Goal: Task Accomplishment & Management: Complete application form

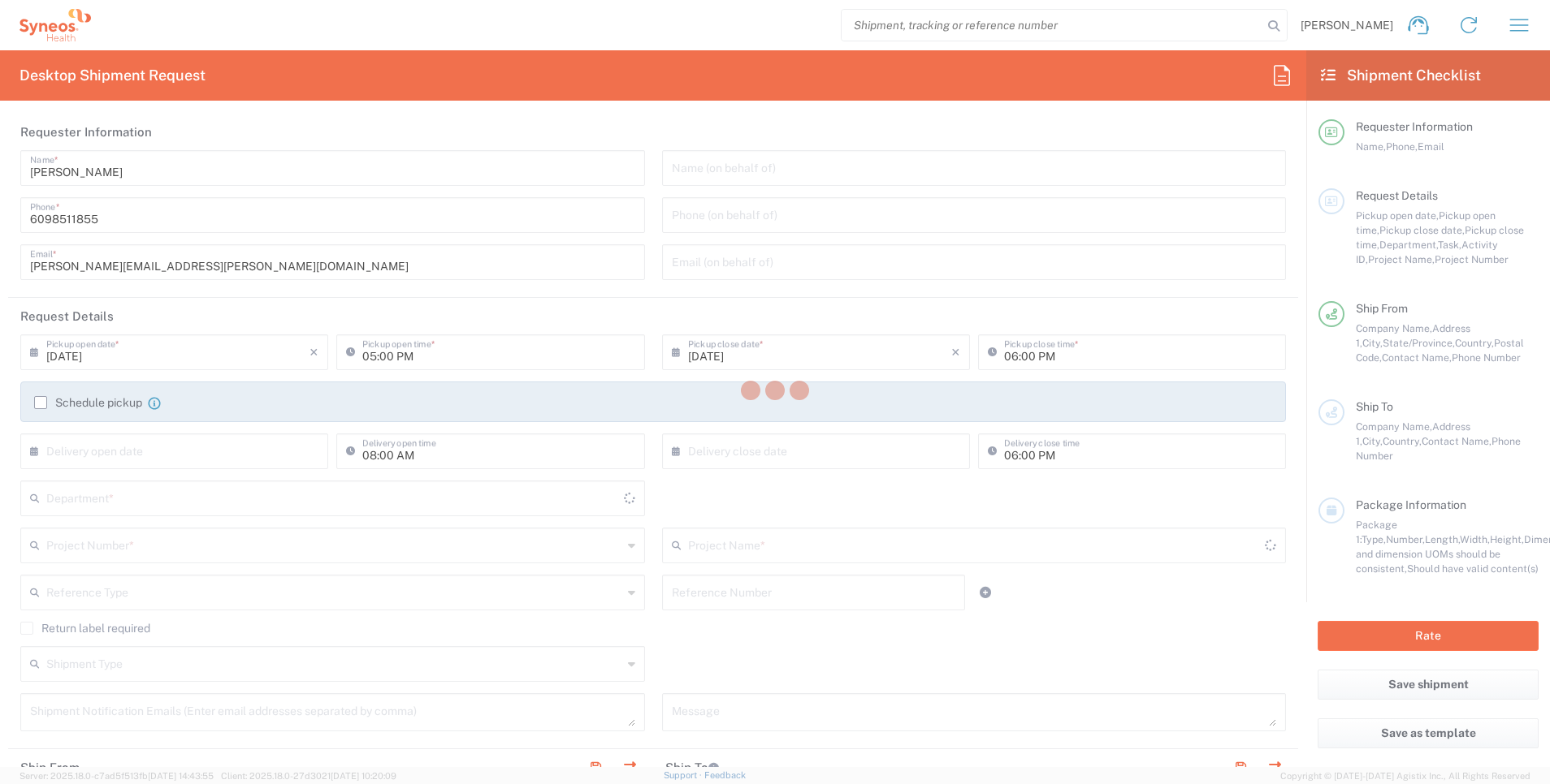
type input "[US_STATE]"
type input "[GEOGRAPHIC_DATA]"
type input "4111"
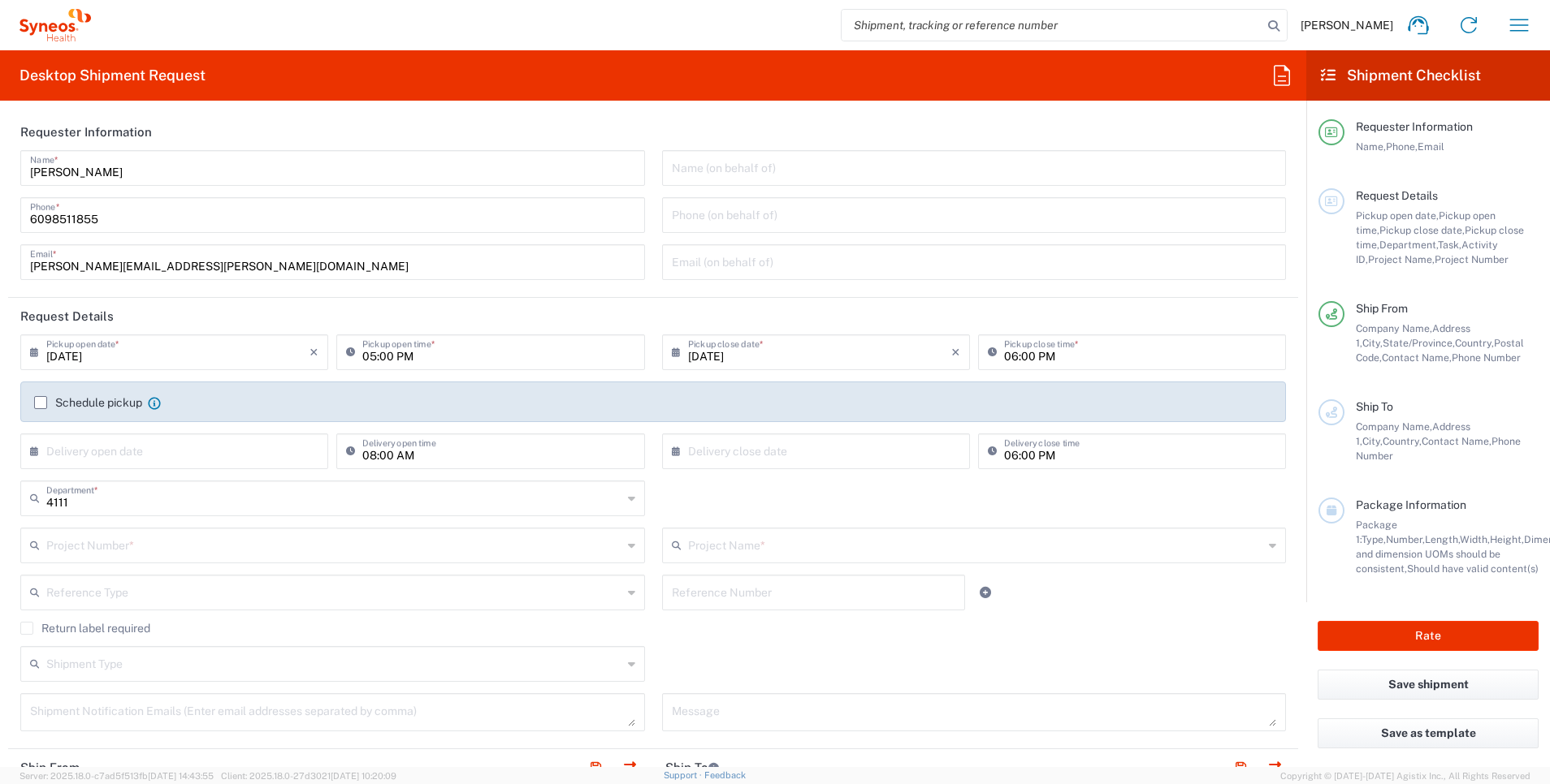
type input "Syneos Health, LLC-[GEOGRAPHIC_DATA] [GEOGRAPHIC_DATA] [GEOGRAPHIC_DATA]"
click at [277, 351] on input "[DATE]" at bounding box center [177, 351] width 263 height 29
click at [530, 351] on input "05:00 PM" at bounding box center [499, 351] width 272 height 29
click at [316, 350] on div "[DATE] × Pickup open date *" at bounding box center [174, 352] width 308 height 35
click at [304, 352] on input "[DATE]" at bounding box center [177, 351] width 263 height 29
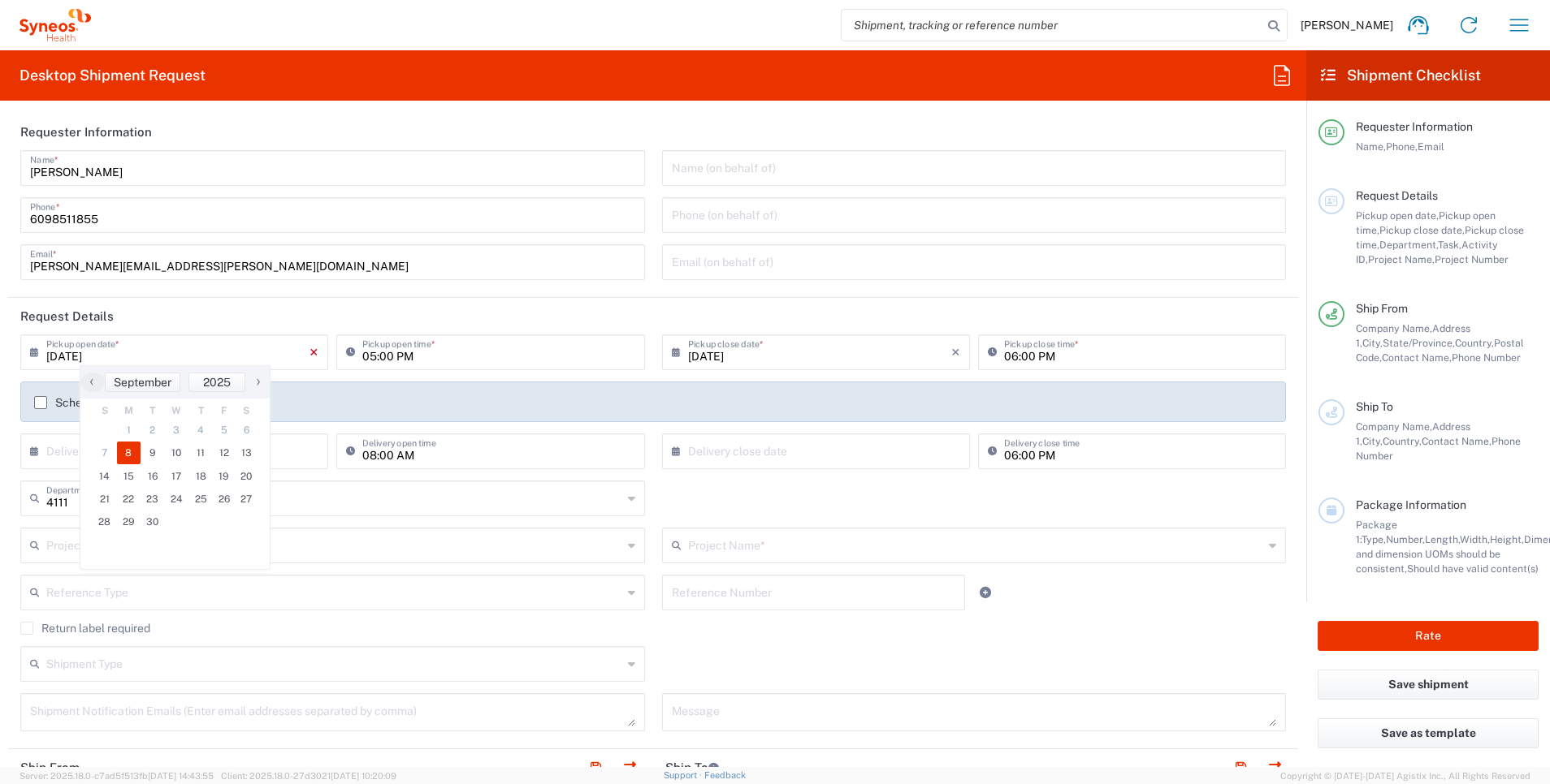
click at [310, 351] on div "[DATE] × Pickup open date *" at bounding box center [174, 352] width 308 height 35
click at [310, 351] on icon "×" at bounding box center [314, 352] width 9 height 26
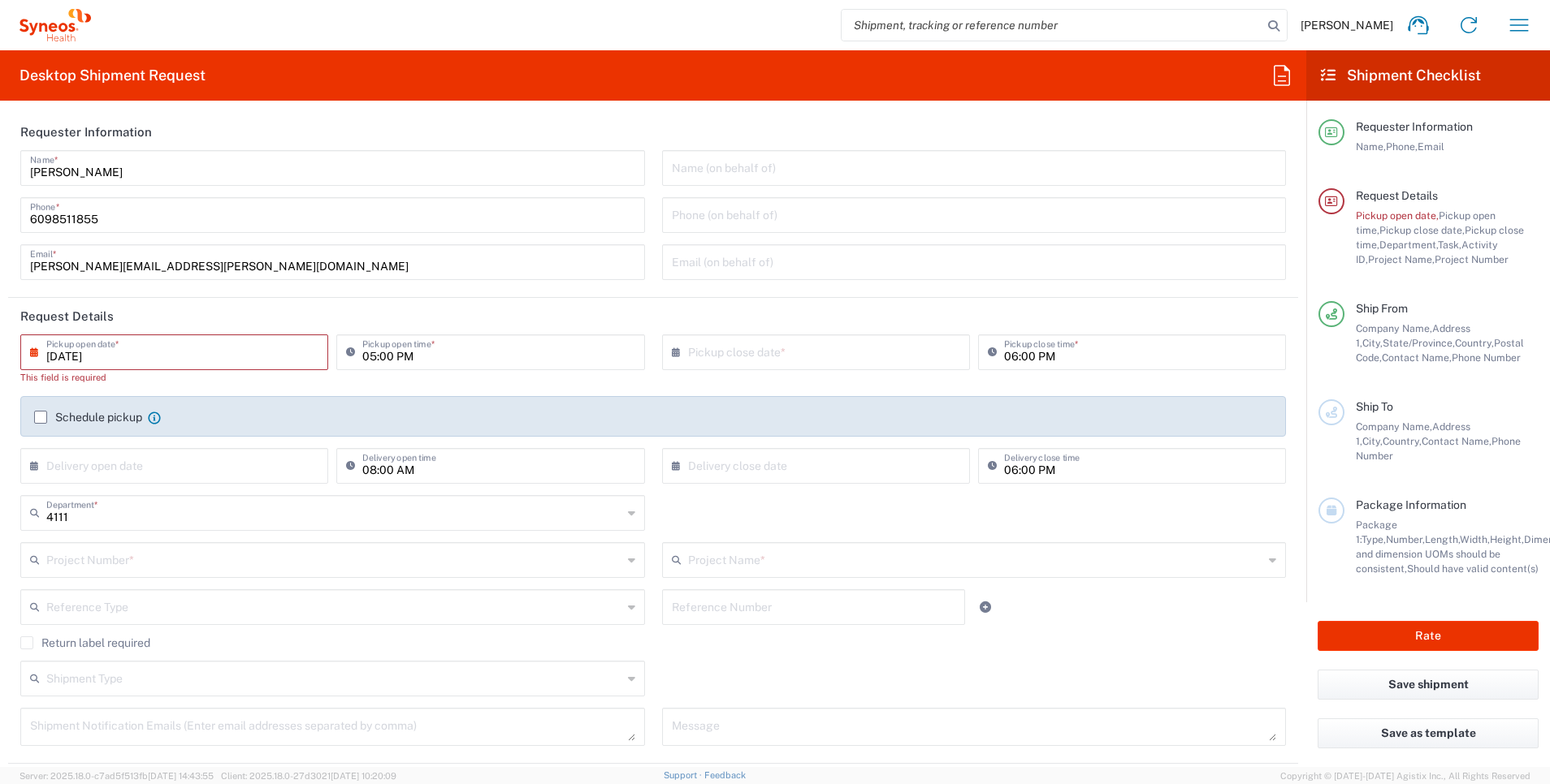
type input "[DATE]"
click at [131, 339] on input "text" at bounding box center [177, 351] width 263 height 29
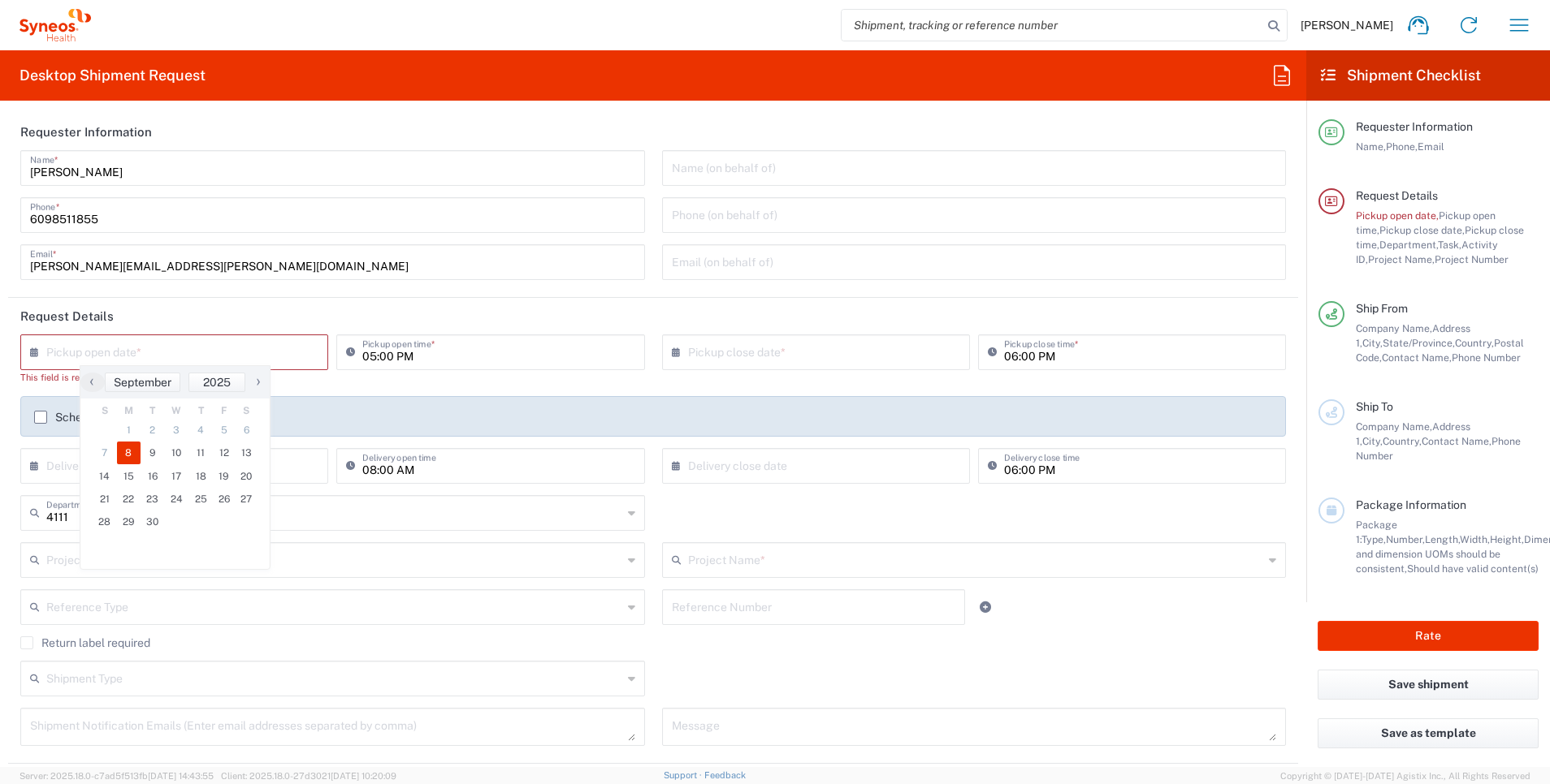
click at [131, 455] on span "8" at bounding box center [128, 453] width 25 height 23
type input "[DATE]"
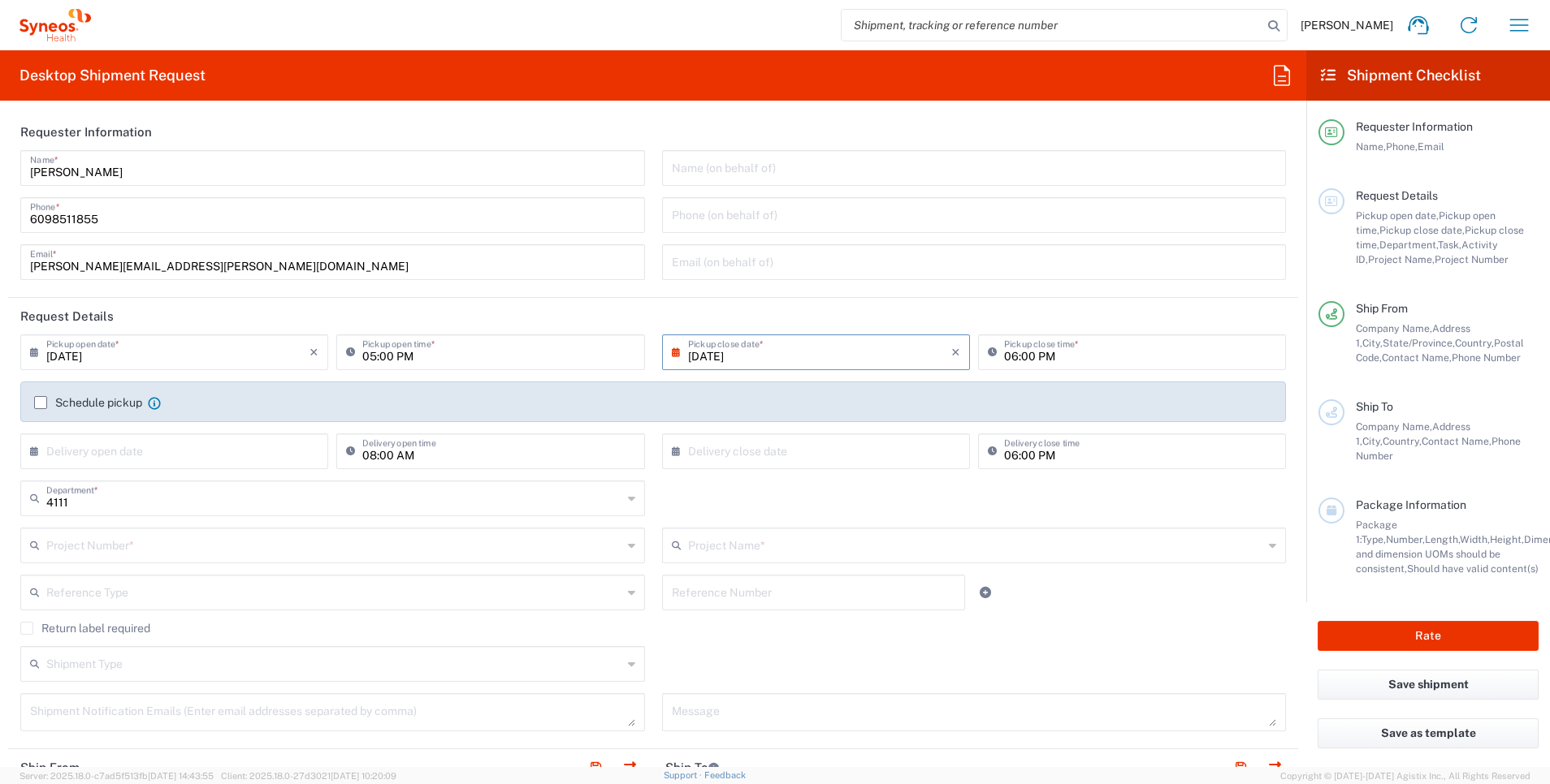
click at [755, 353] on input "[DATE]" at bounding box center [819, 351] width 263 height 29
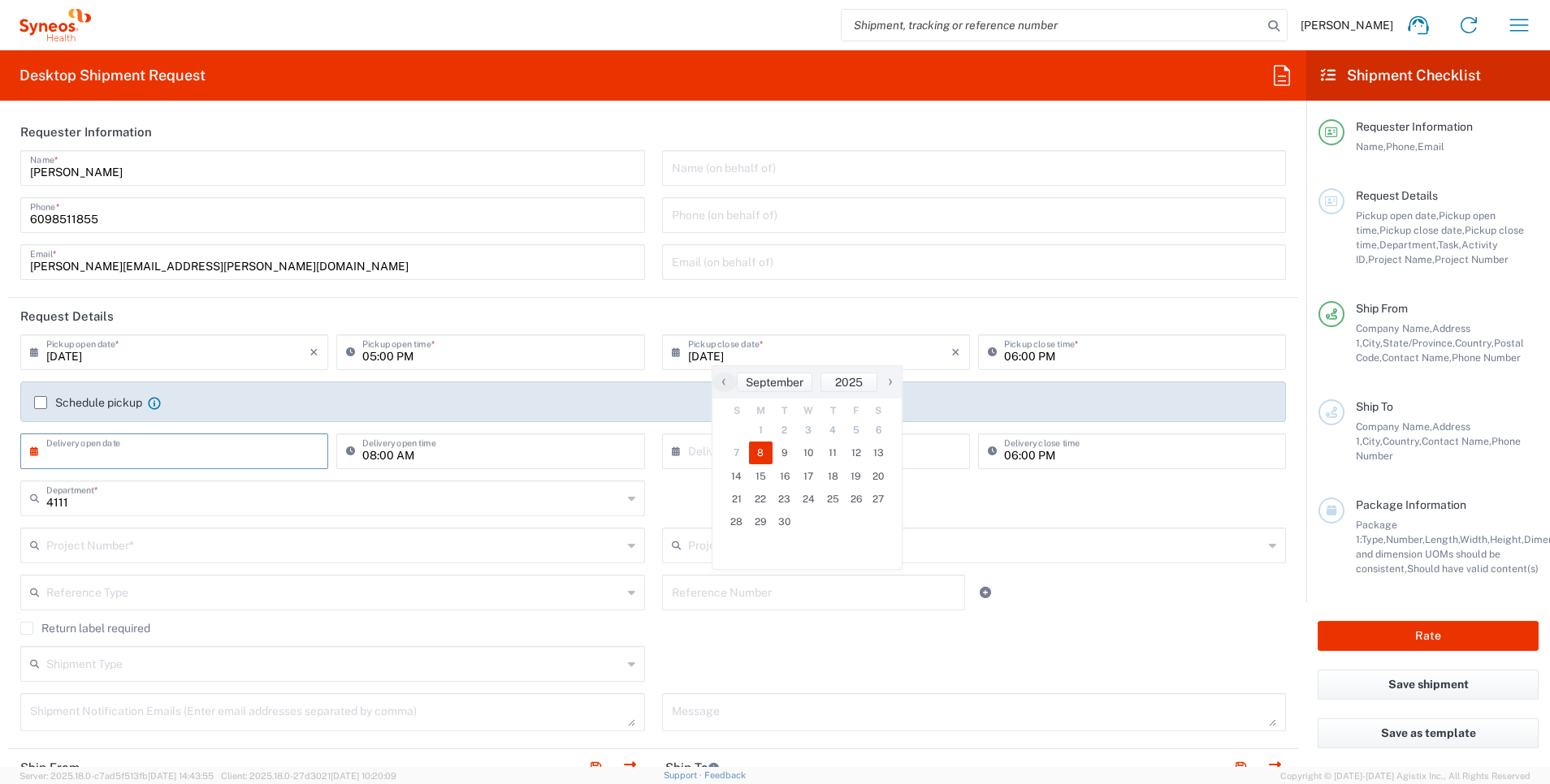
click at [216, 451] on input "text" at bounding box center [177, 450] width 263 height 29
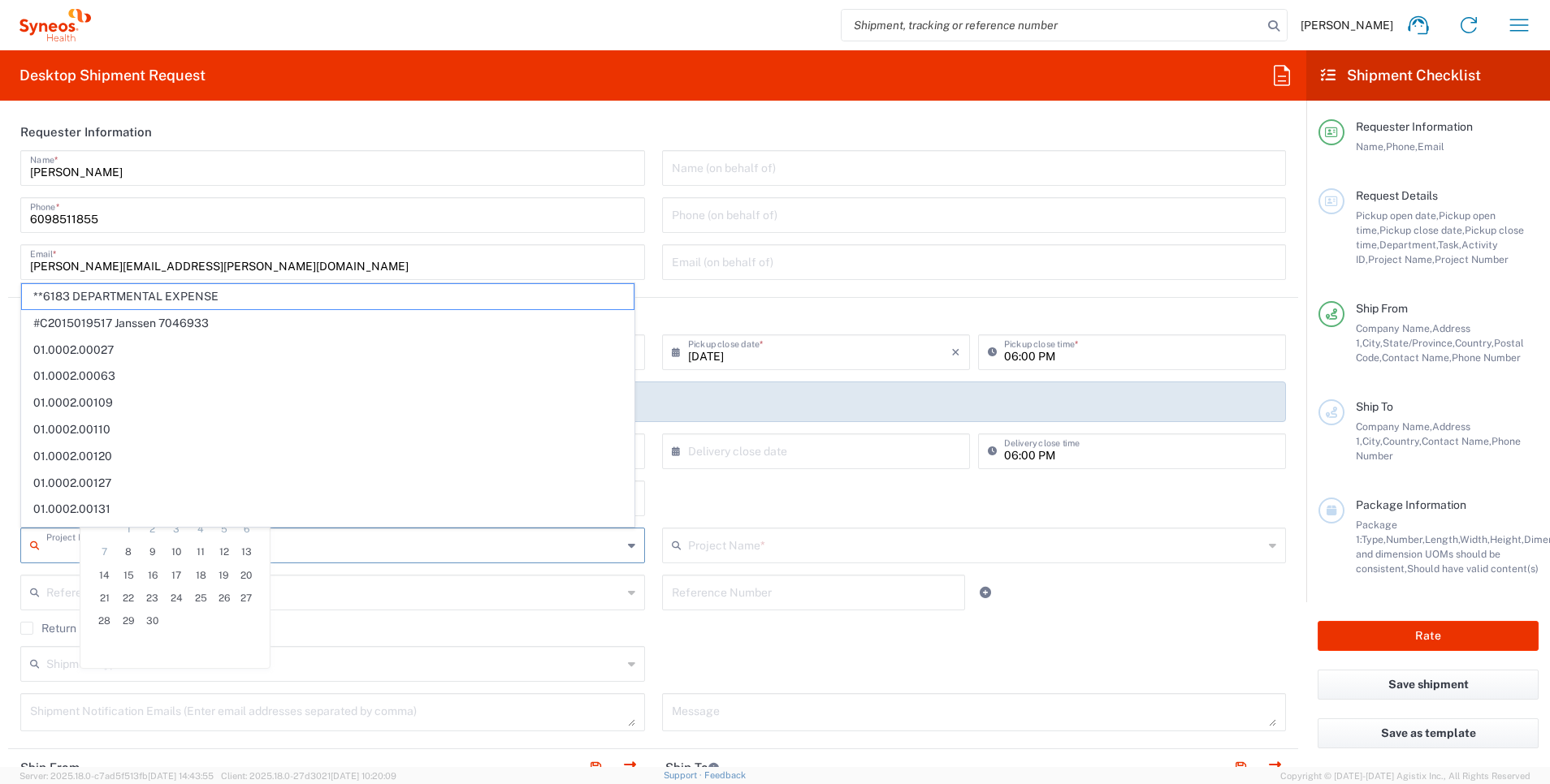
click at [424, 532] on input "text" at bounding box center [334, 545] width 576 height 29
click at [740, 94] on agx-form-header "Desktop Shipment Request" at bounding box center [653, 76] width 1307 height 51
click at [212, 534] on input "text" at bounding box center [334, 545] width 576 height 29
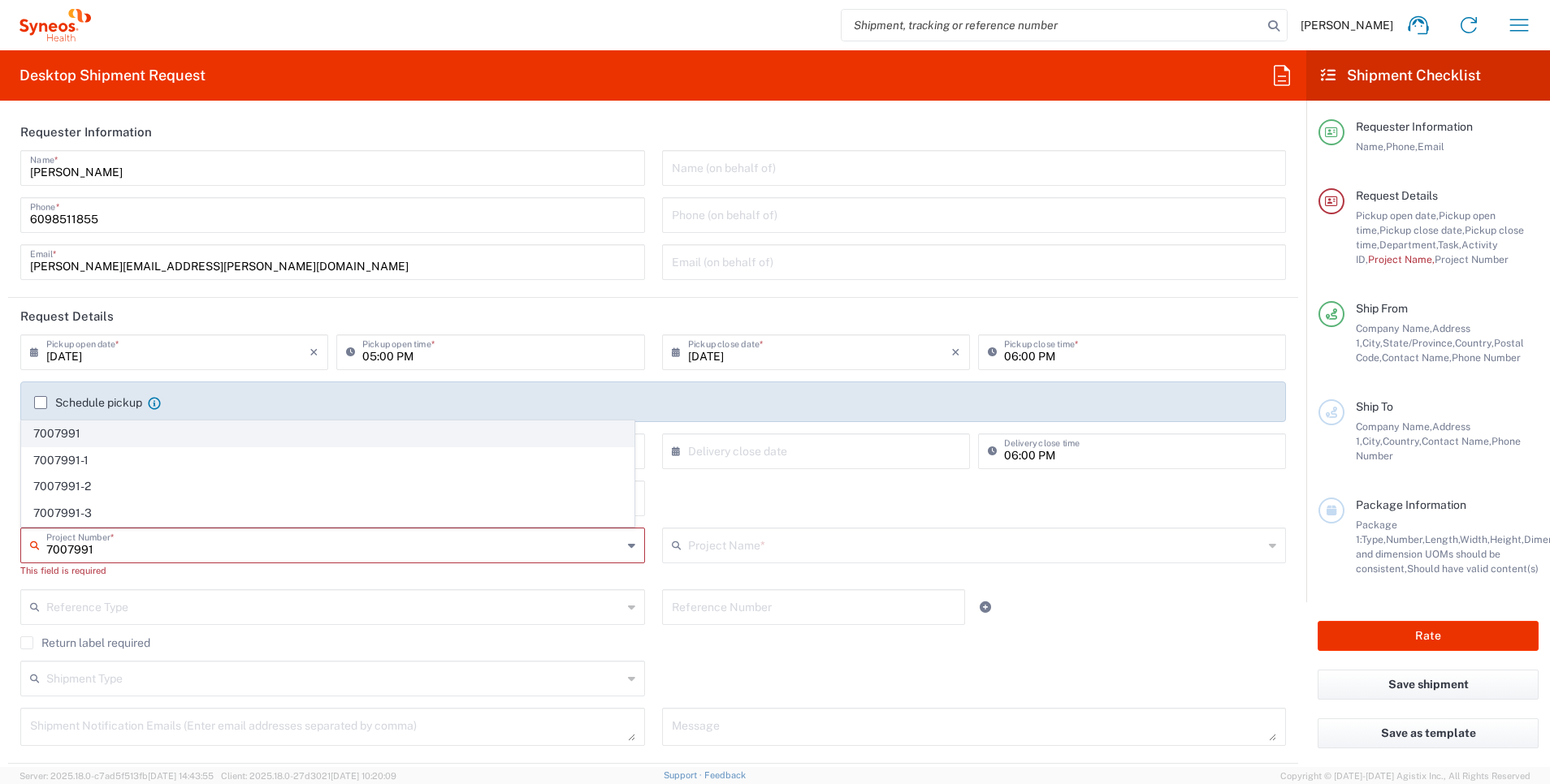
type input "7007991"
click at [172, 433] on span "7007991" at bounding box center [328, 434] width 612 height 25
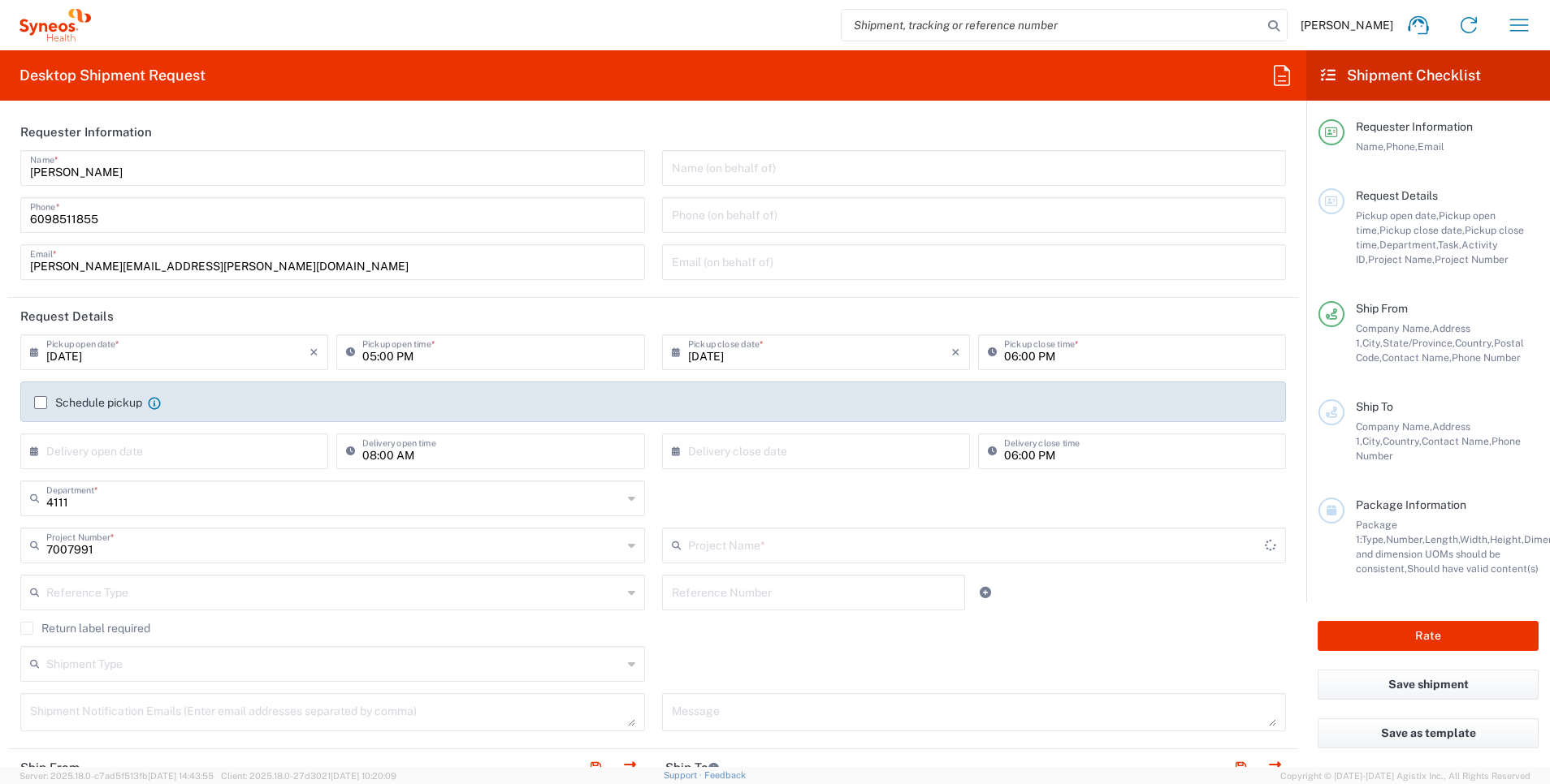
type input "Bayer DSA"
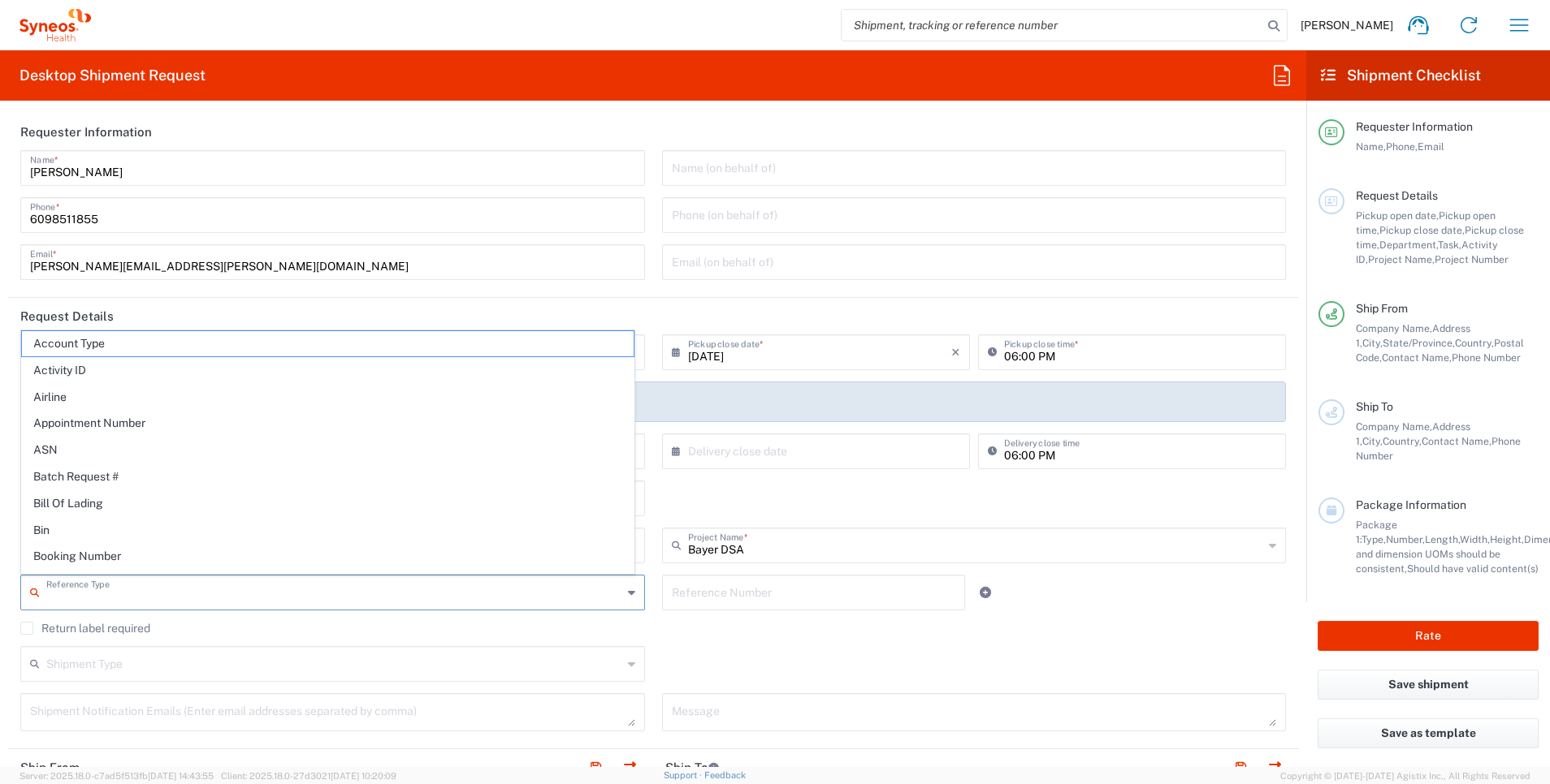
click at [237, 592] on input "text" at bounding box center [334, 591] width 576 height 29
click at [386, 558] on span "Purchase Order" at bounding box center [328, 558] width 612 height 25
type input "Purchase Order"
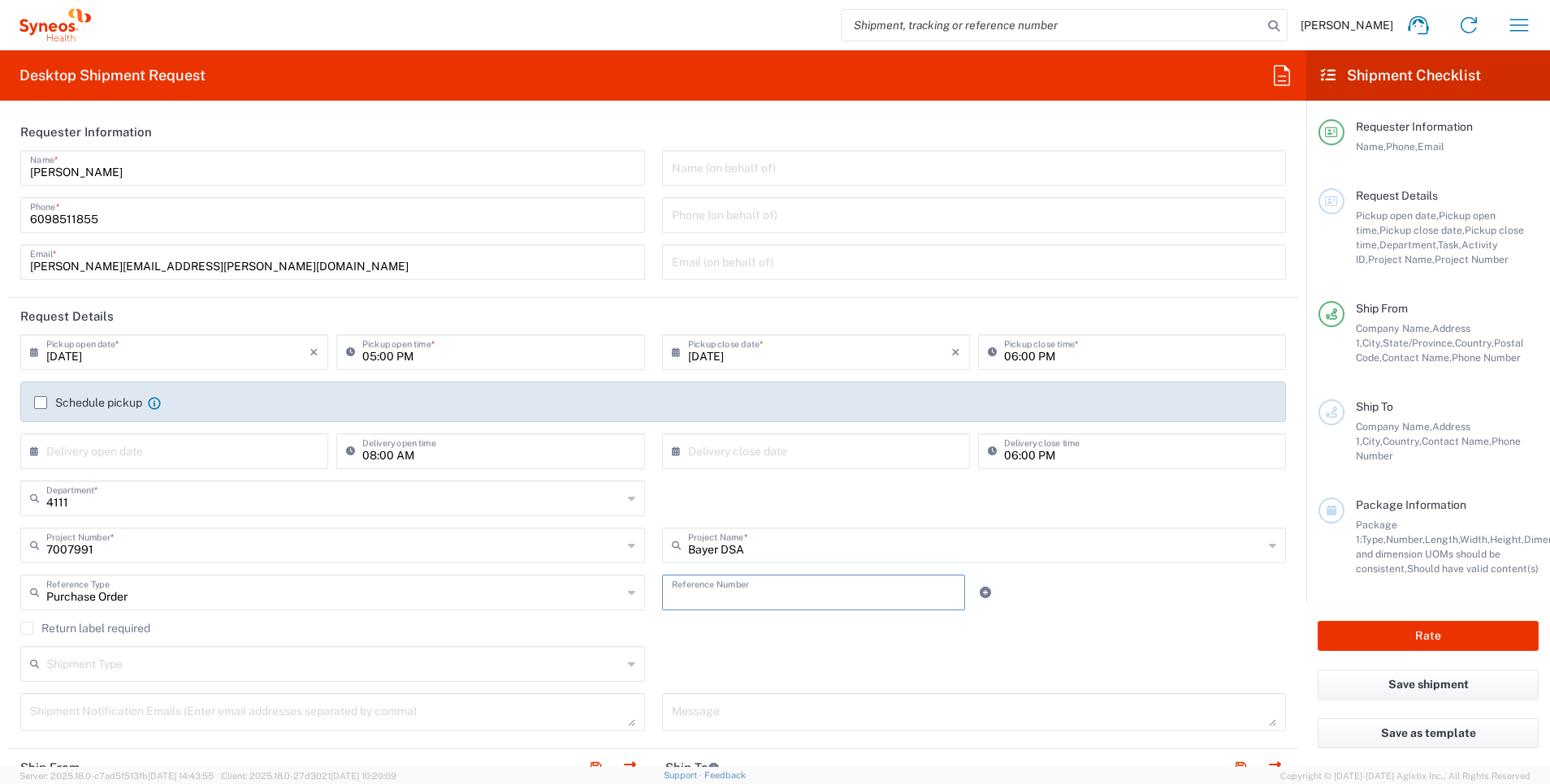
click at [716, 597] on input "text" at bounding box center [814, 591] width 284 height 29
click at [980, 593] on icon at bounding box center [985, 592] width 11 height 11
click at [782, 599] on input "900" at bounding box center [814, 591] width 284 height 29
type input "900-PROJECT PASS-THRU"
click at [672, 644] on input "text" at bounding box center [814, 639] width 284 height 29
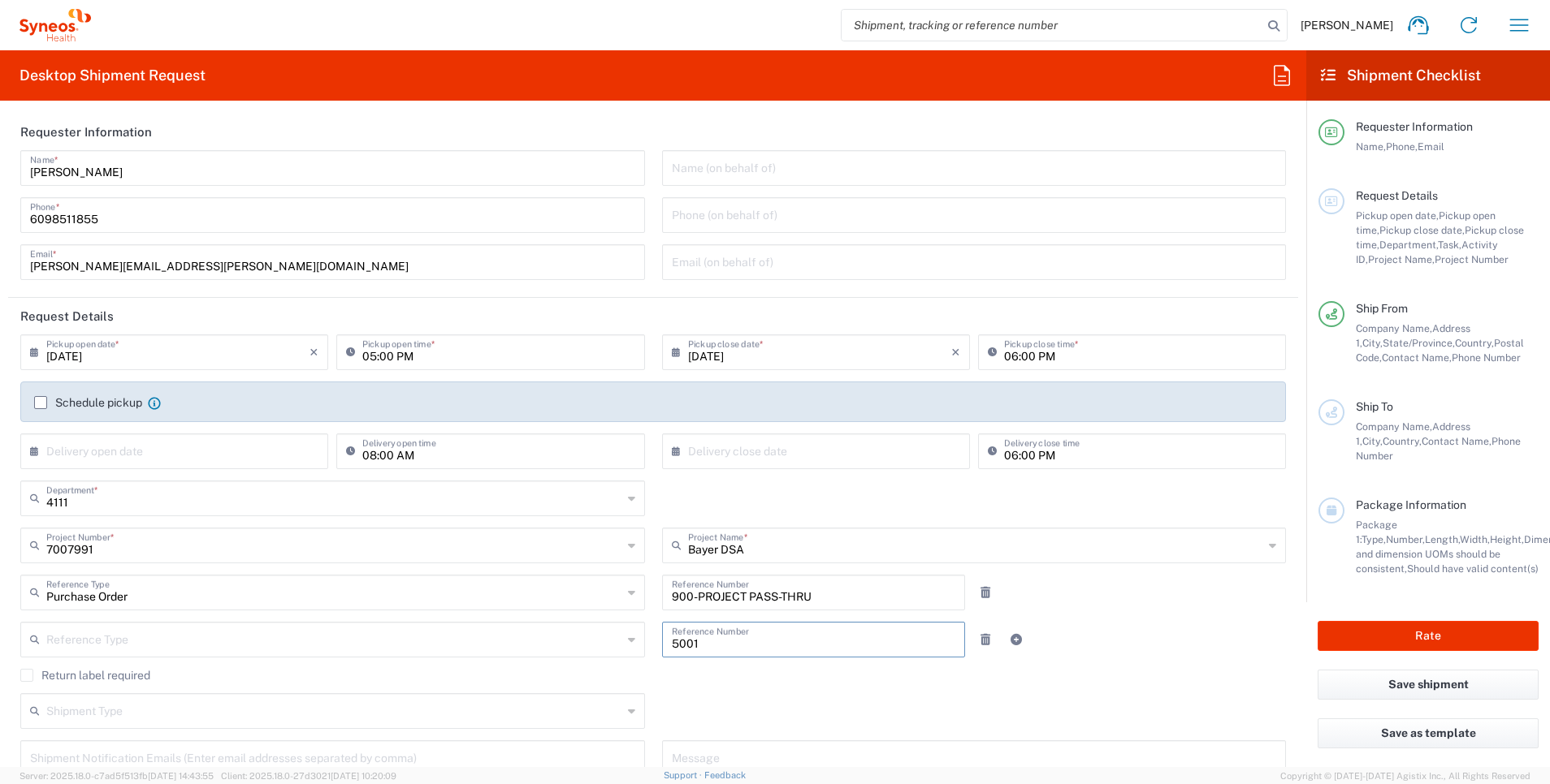
type input "5001"
click at [336, 621] on div "Purchase Order Reference Type Account Type Appointment Number CBP Entry No Depa…" at bounding box center [332, 598] width 641 height 47
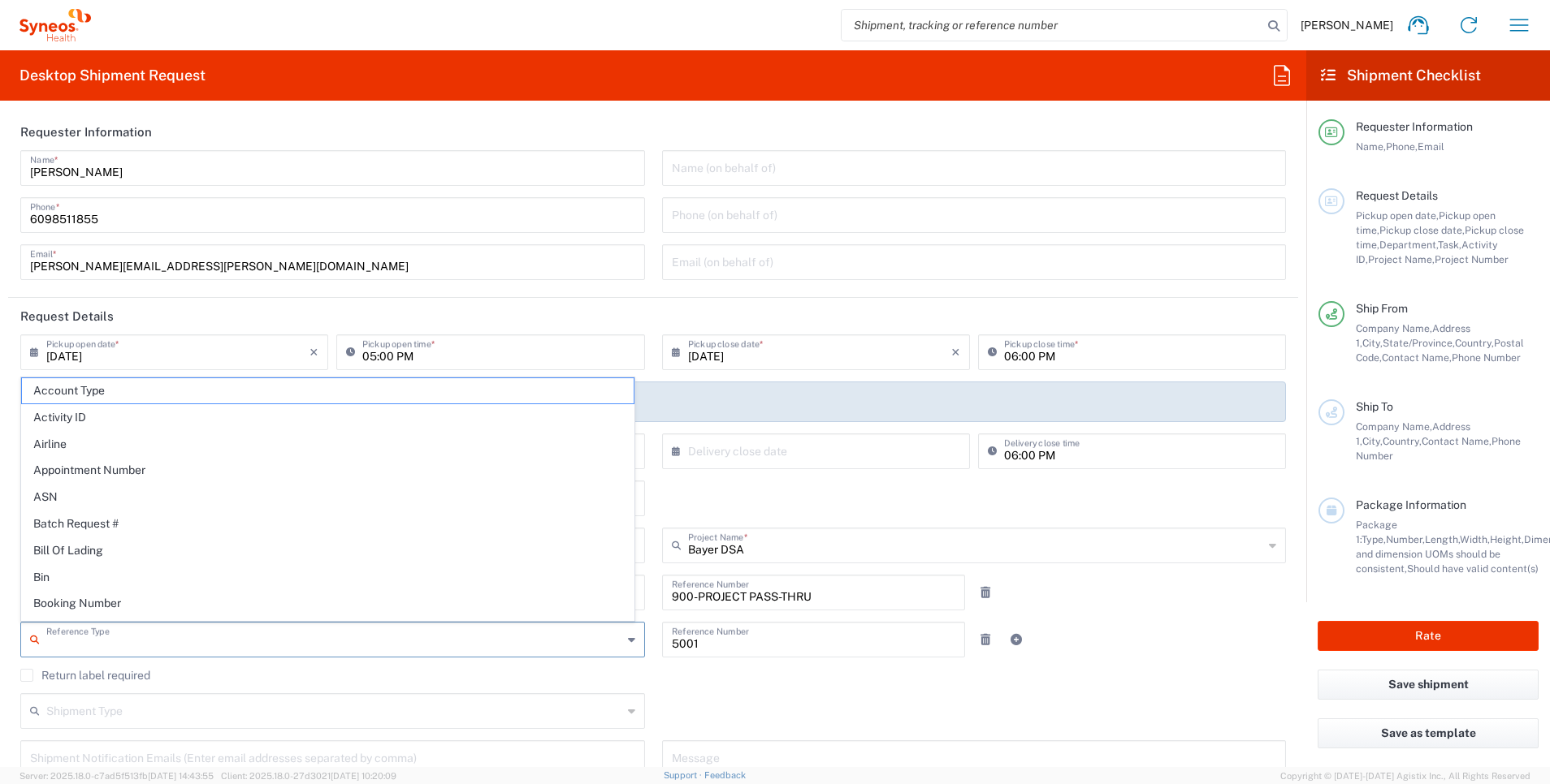
click at [343, 642] on input "text" at bounding box center [334, 639] width 576 height 29
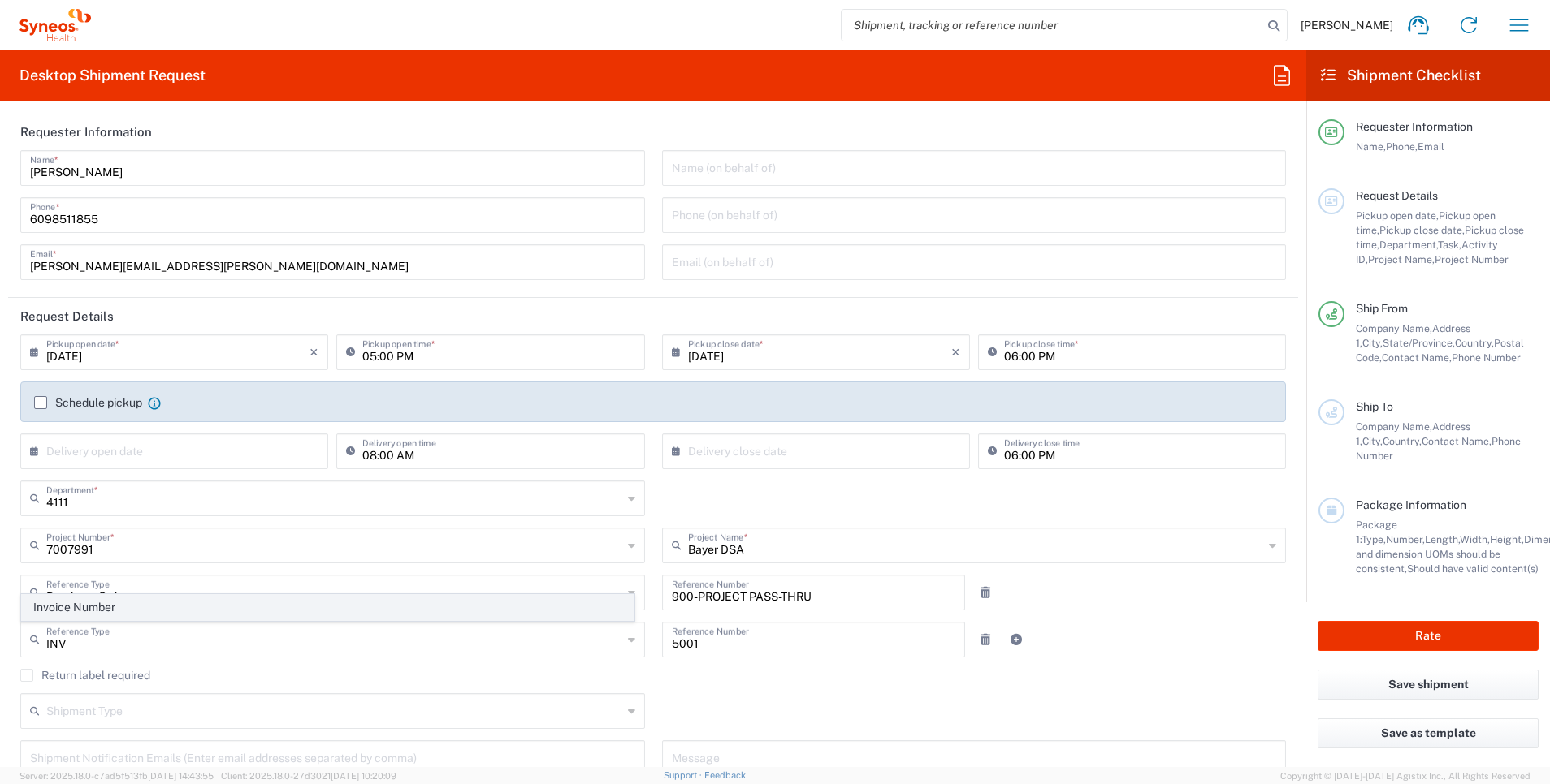
click at [301, 600] on span "Invoice Number" at bounding box center [328, 608] width 612 height 25
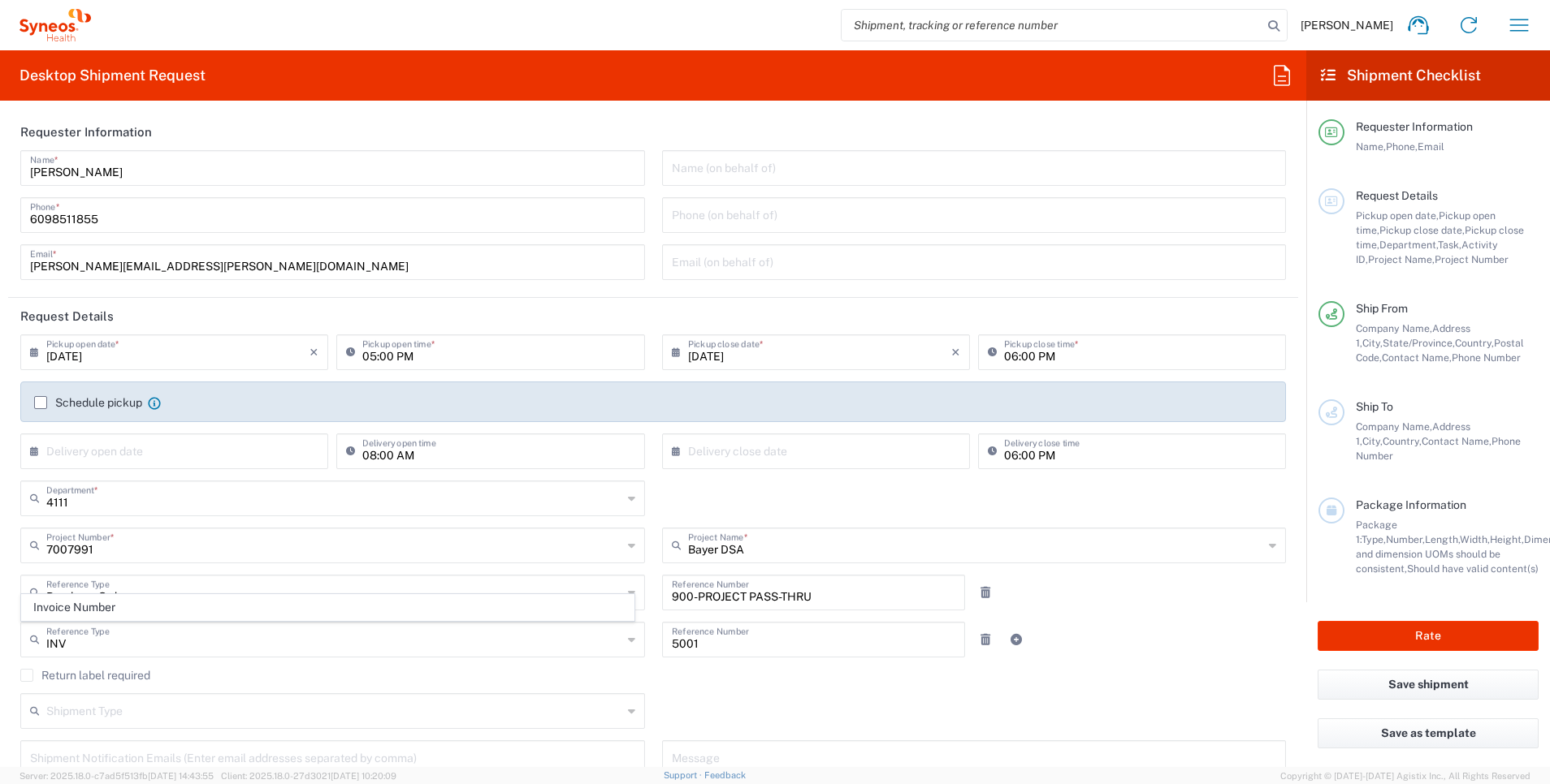
type input "Invoice Number"
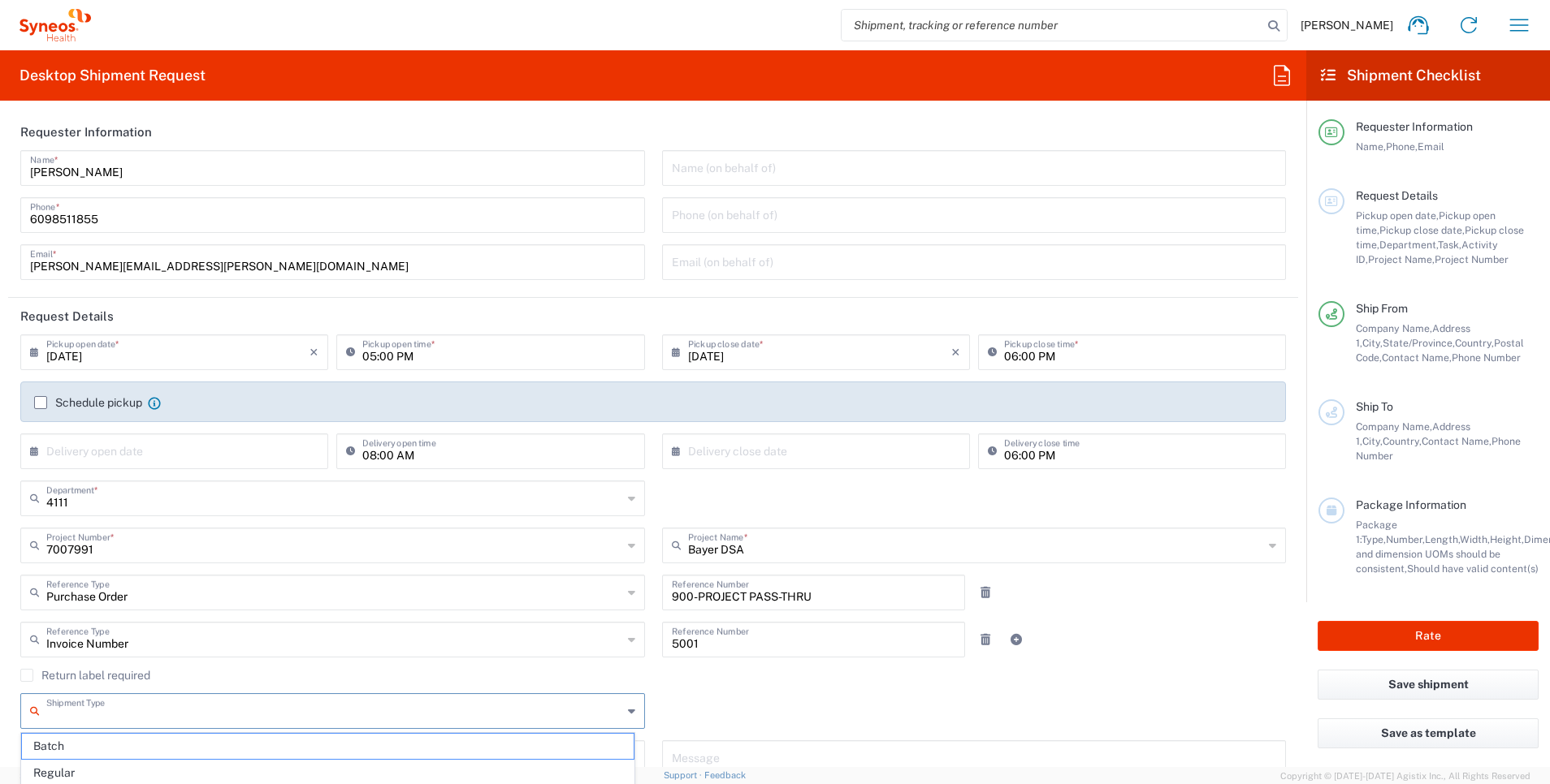
click at [232, 711] on input "text" at bounding box center [334, 710] width 576 height 29
click at [628, 712] on icon at bounding box center [631, 711] width 8 height 26
click at [428, 718] on input "text" at bounding box center [334, 710] width 576 height 29
click at [357, 775] on span "Regular" at bounding box center [328, 774] width 612 height 25
type input "Regular"
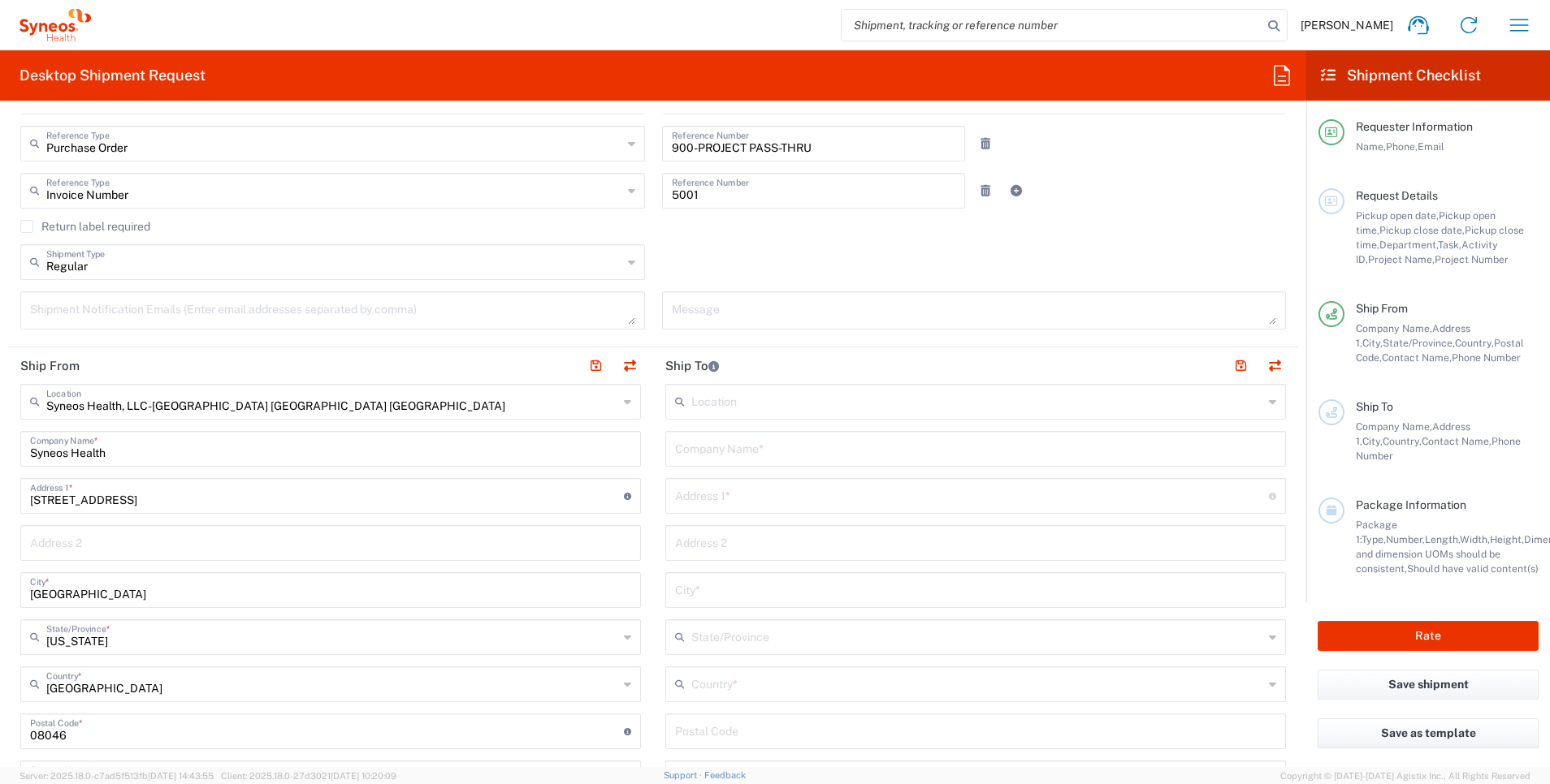
scroll to position [455, 0]
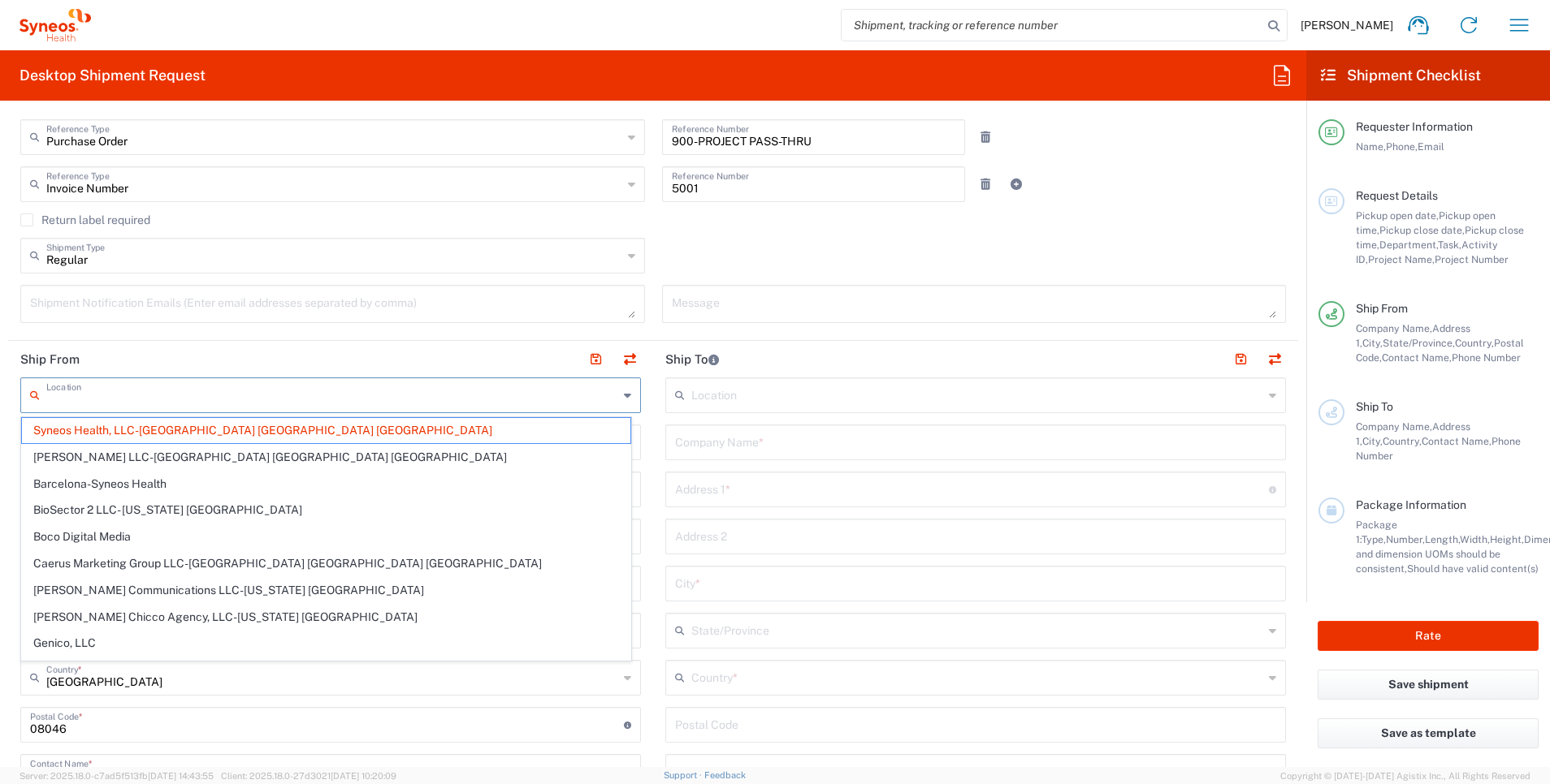
click at [461, 395] on input "text" at bounding box center [332, 395] width 572 height 29
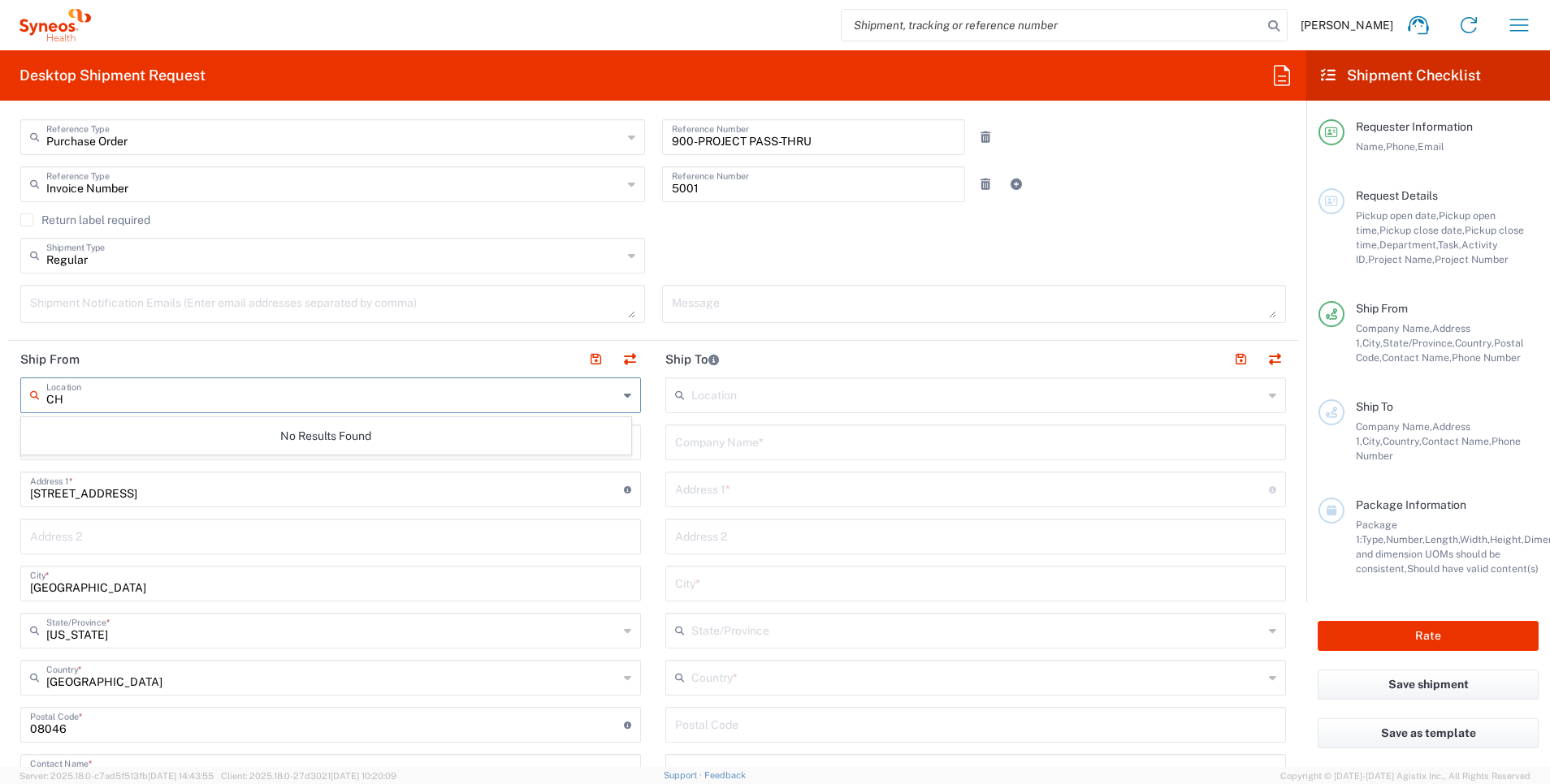
type input "C"
type input "[PERSON_NAME]"
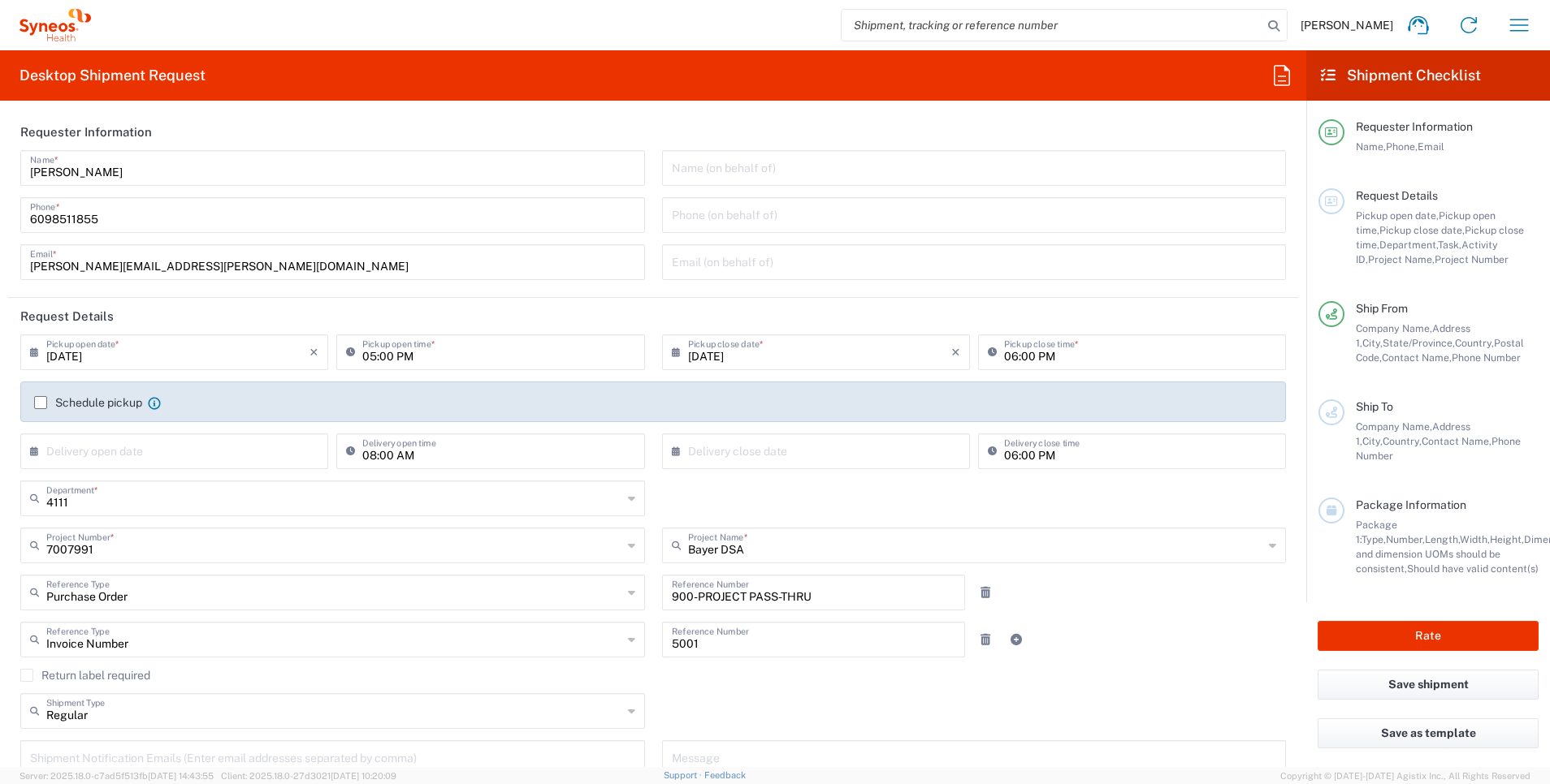
scroll to position [282, 0]
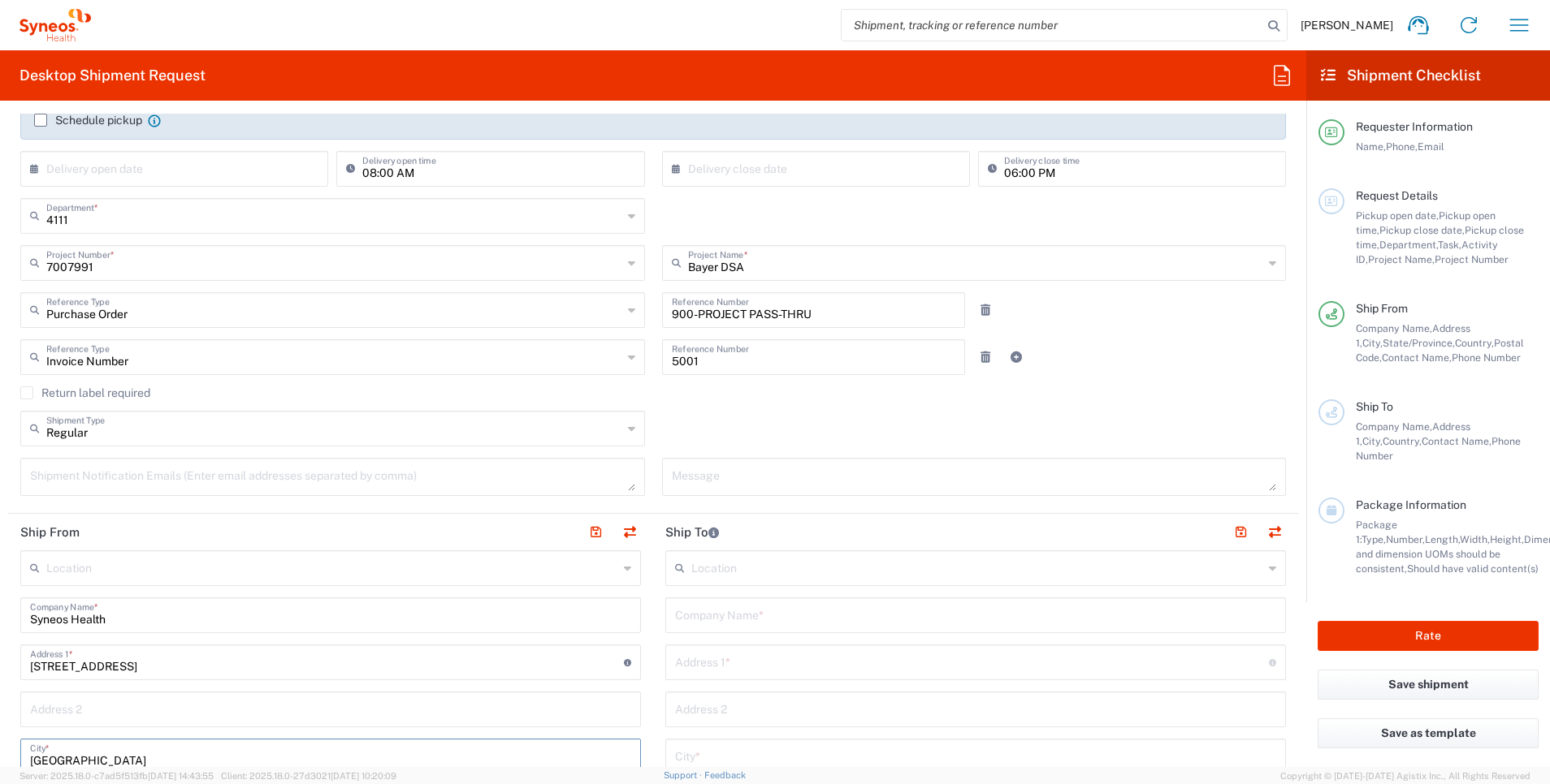
click at [199, 620] on input "Syneos Health" at bounding box center [330, 614] width 601 height 29
type input "Syneos Health on Behalf of Bayer"
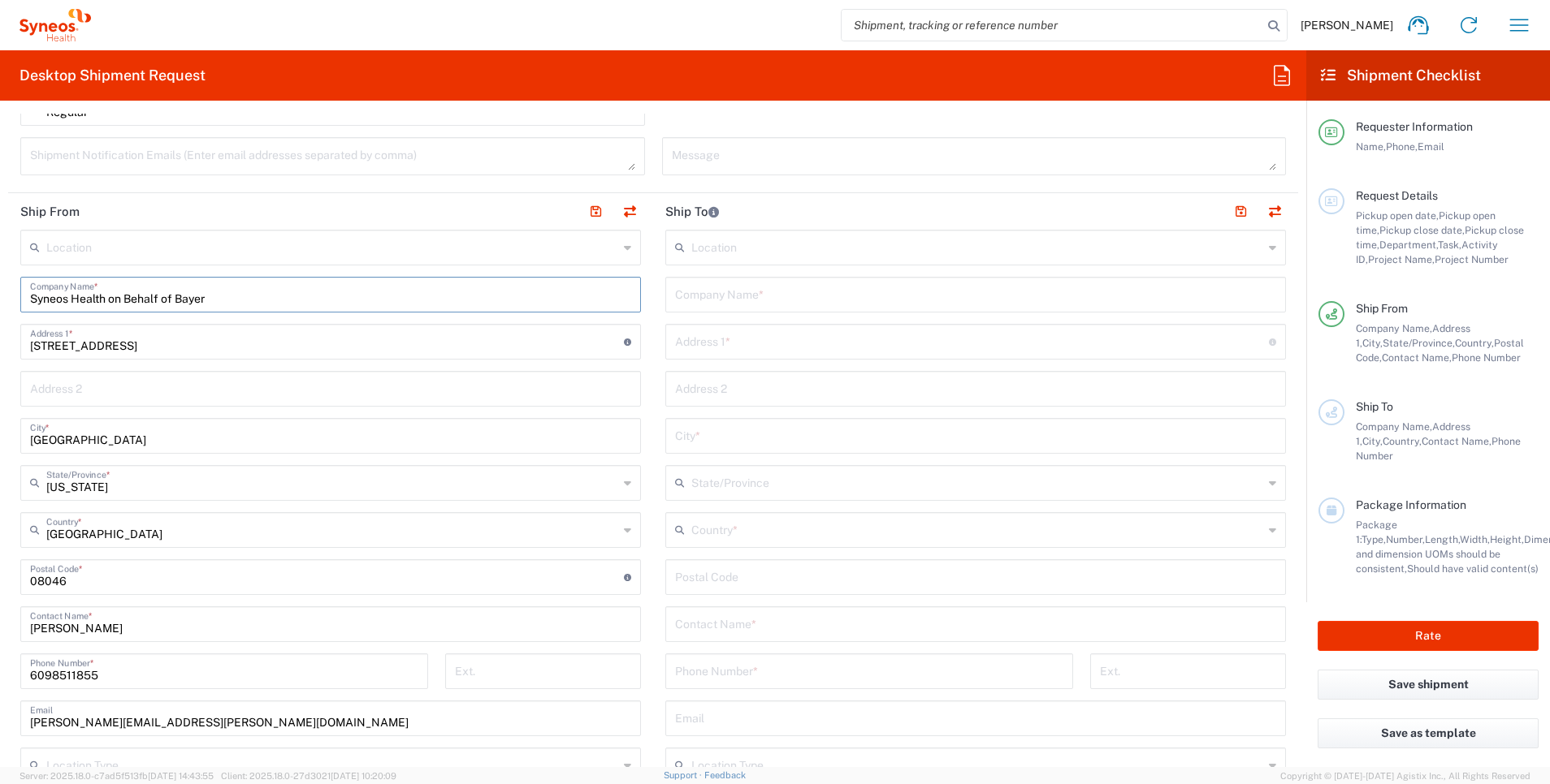
scroll to position [607, 0]
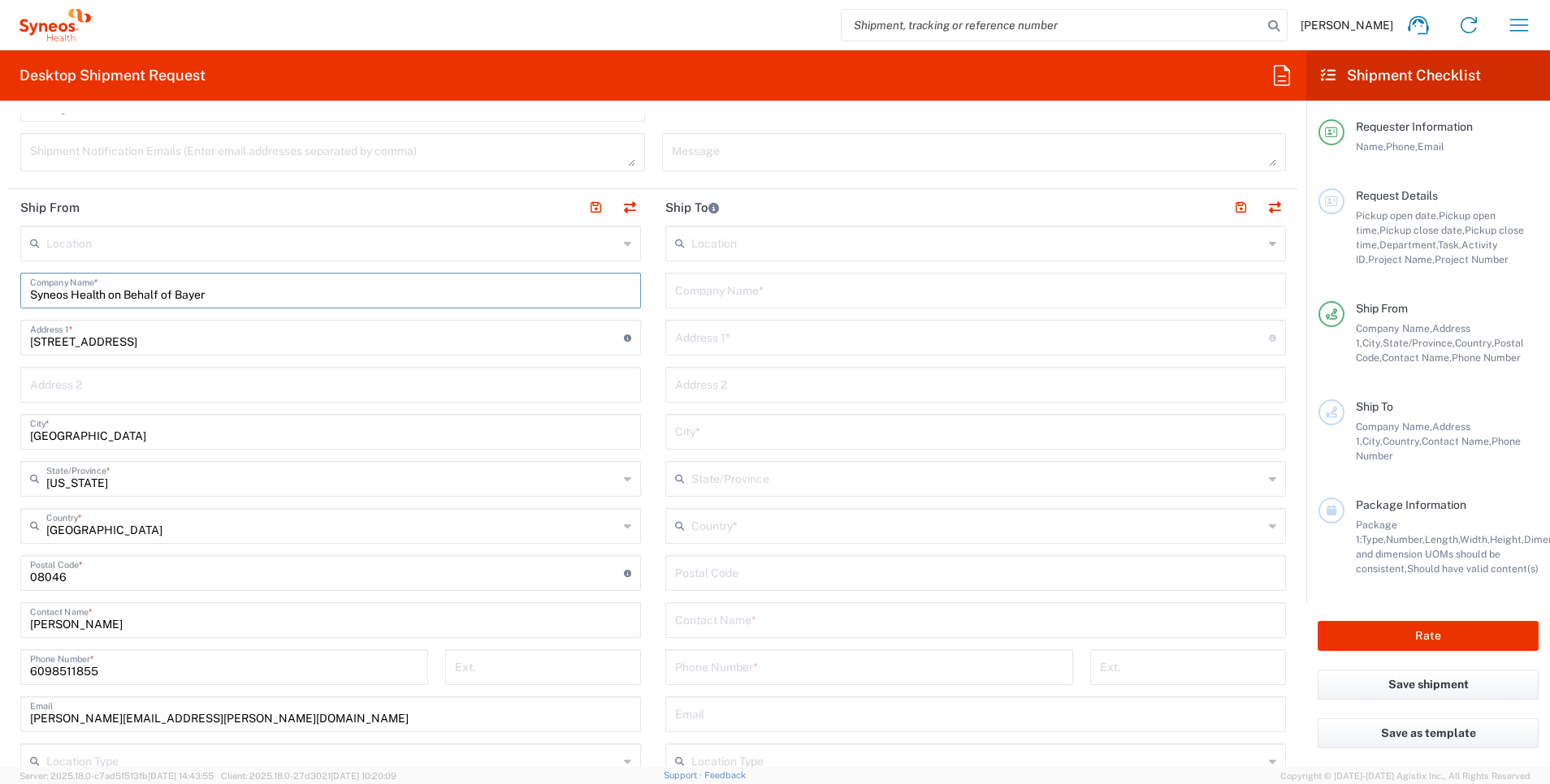
click at [375, 290] on input "Syneos Health on Behalf of Bayer" at bounding box center [330, 290] width 601 height 29
type input "Syneos Health on Behalf of Bayer"
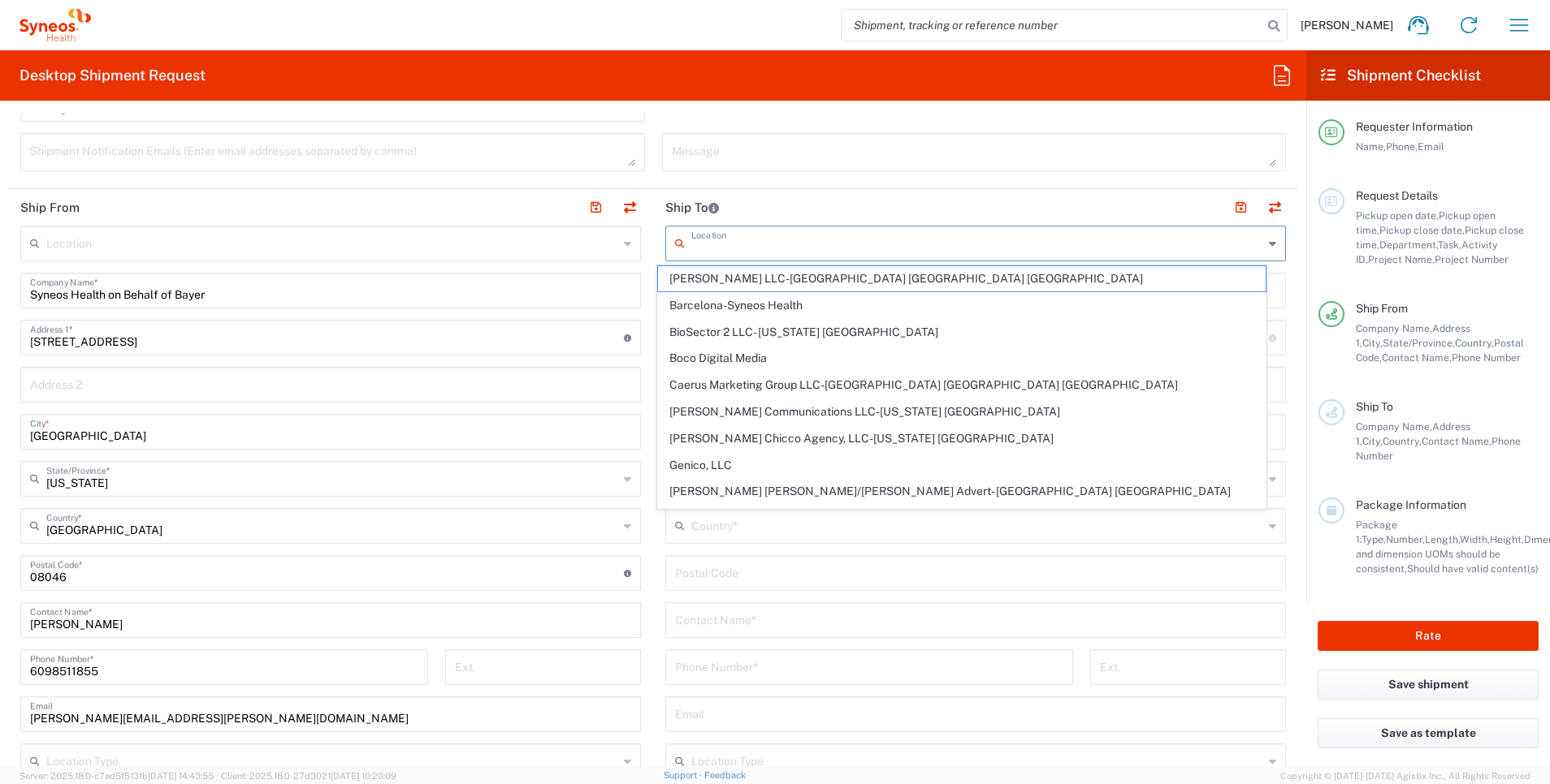
click at [940, 248] on input "text" at bounding box center [977, 242] width 572 height 29
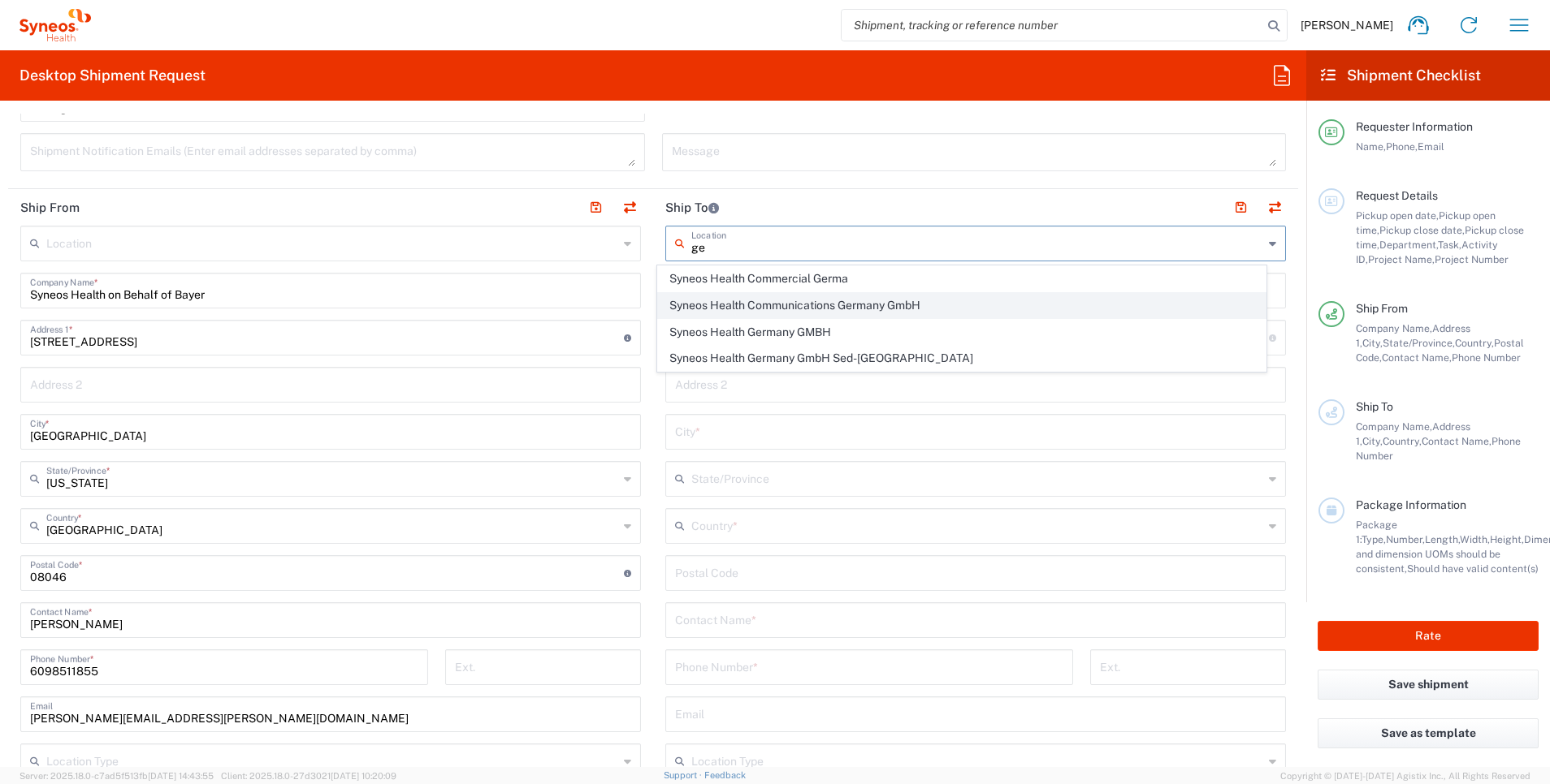
type input "g"
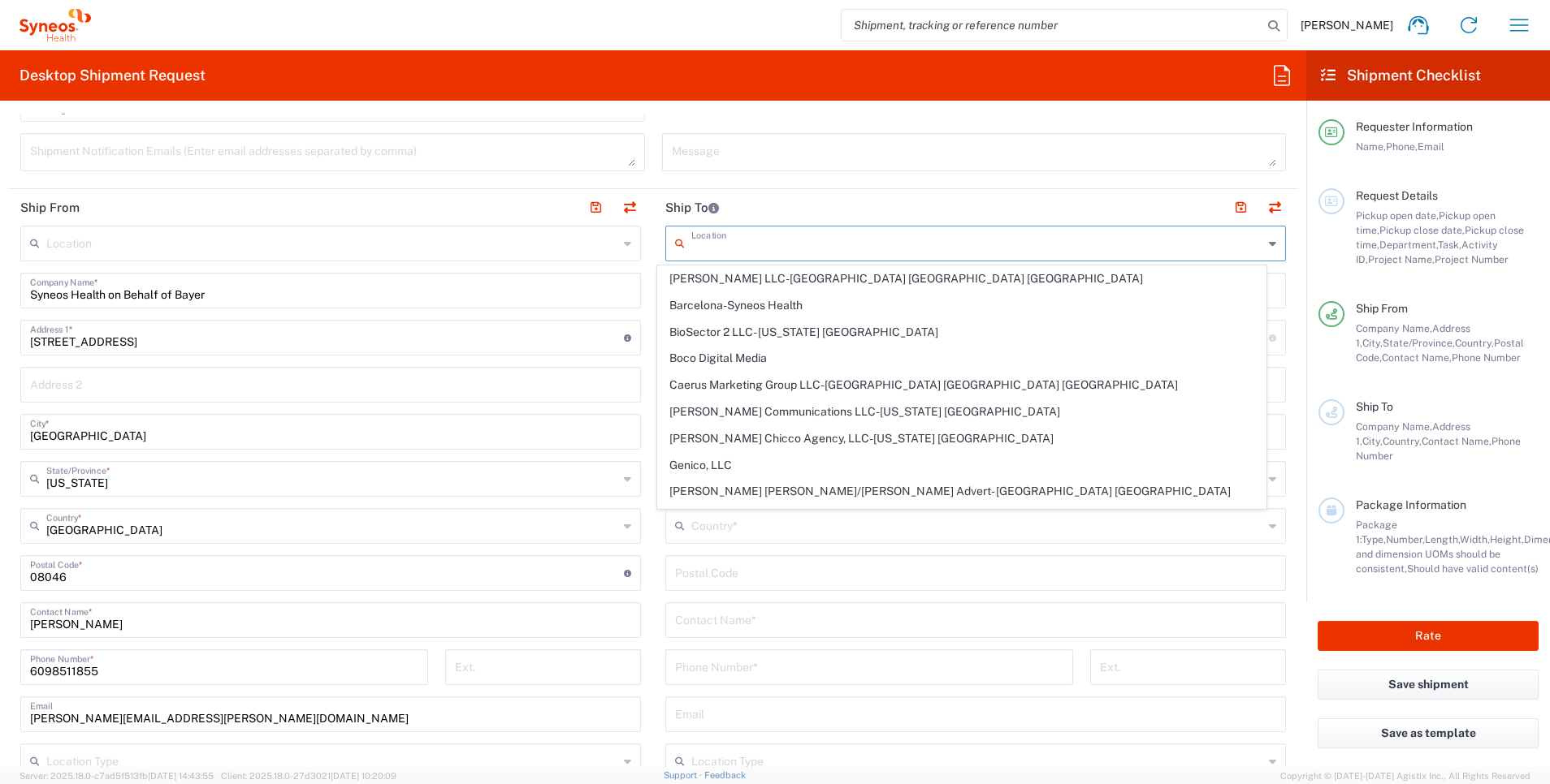
click at [1040, 256] on input "text" at bounding box center [977, 242] width 572 height 29
click at [1269, 238] on icon at bounding box center [1272, 243] width 8 height 26
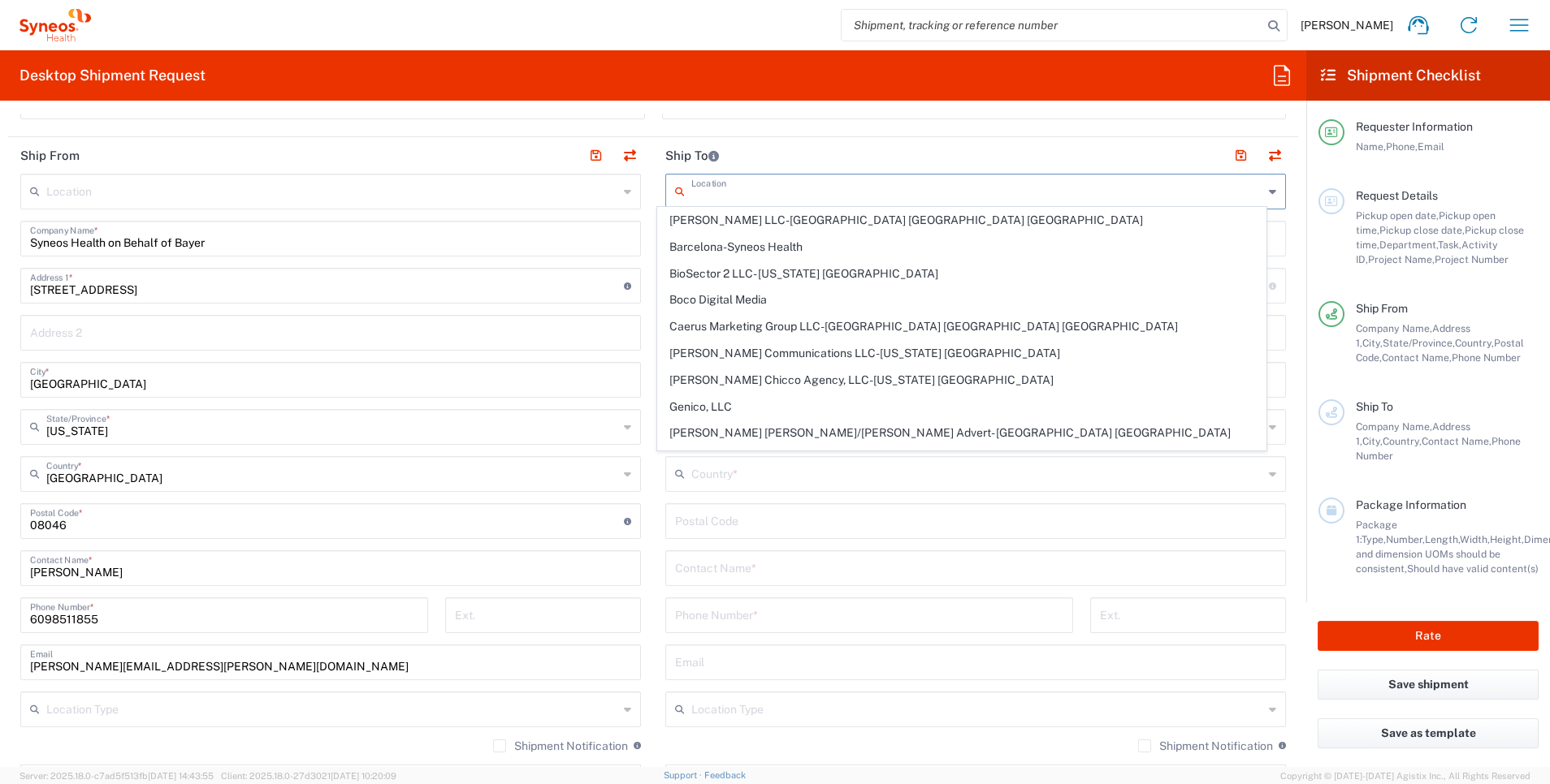
scroll to position [669, 0]
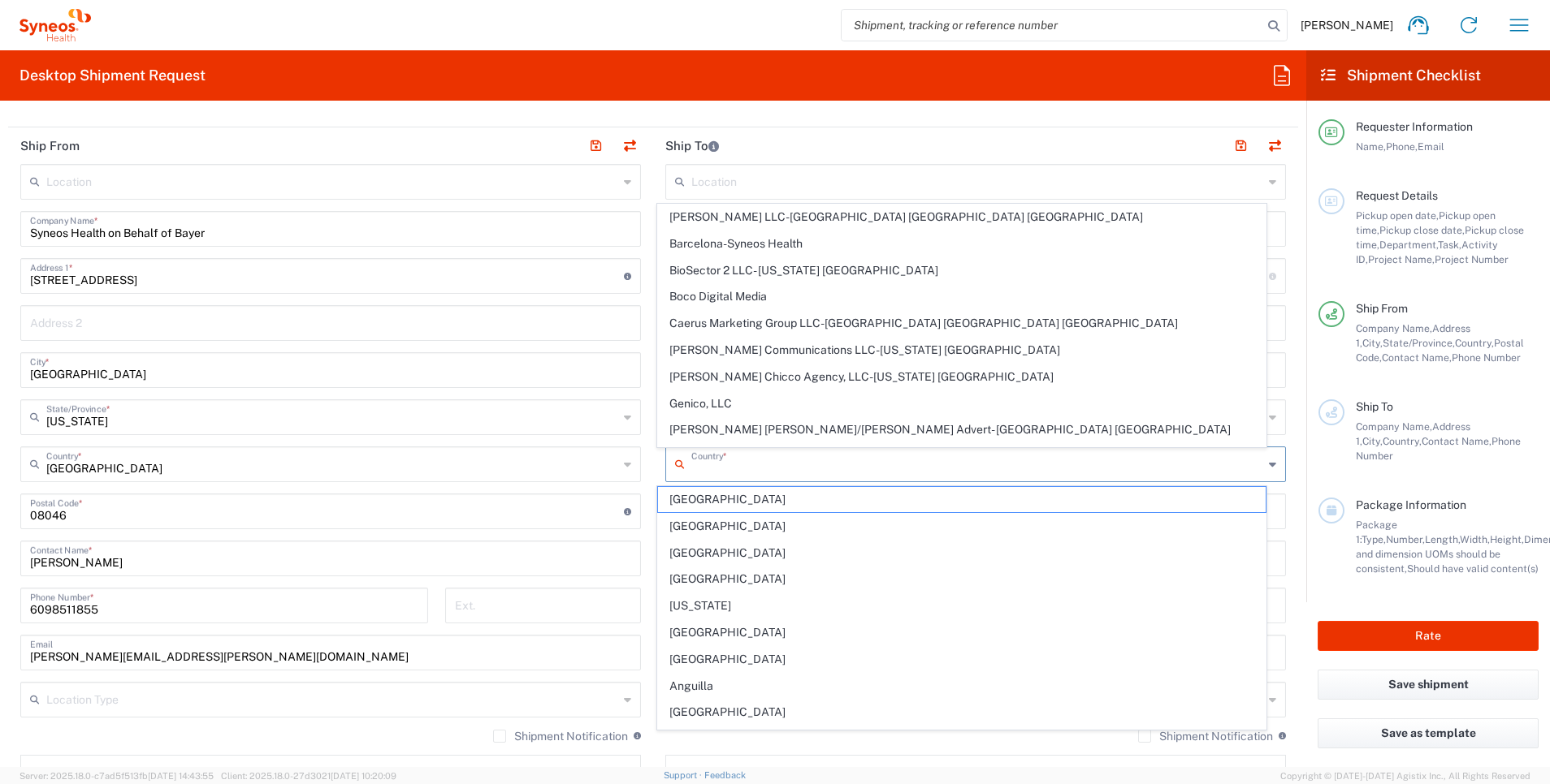
click at [881, 466] on input "text" at bounding box center [977, 464] width 572 height 29
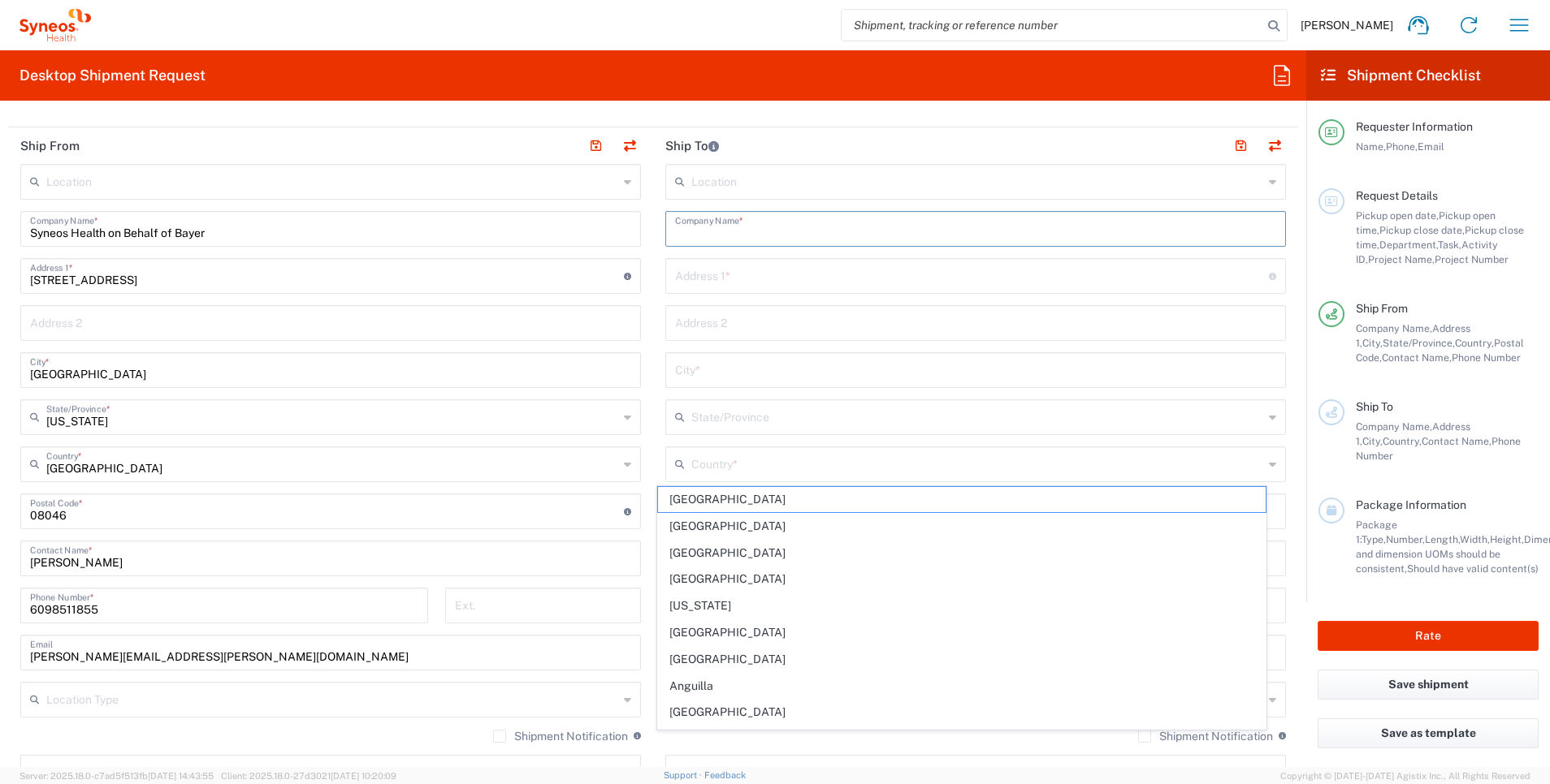
click at [788, 228] on input "text" at bounding box center [975, 228] width 601 height 29
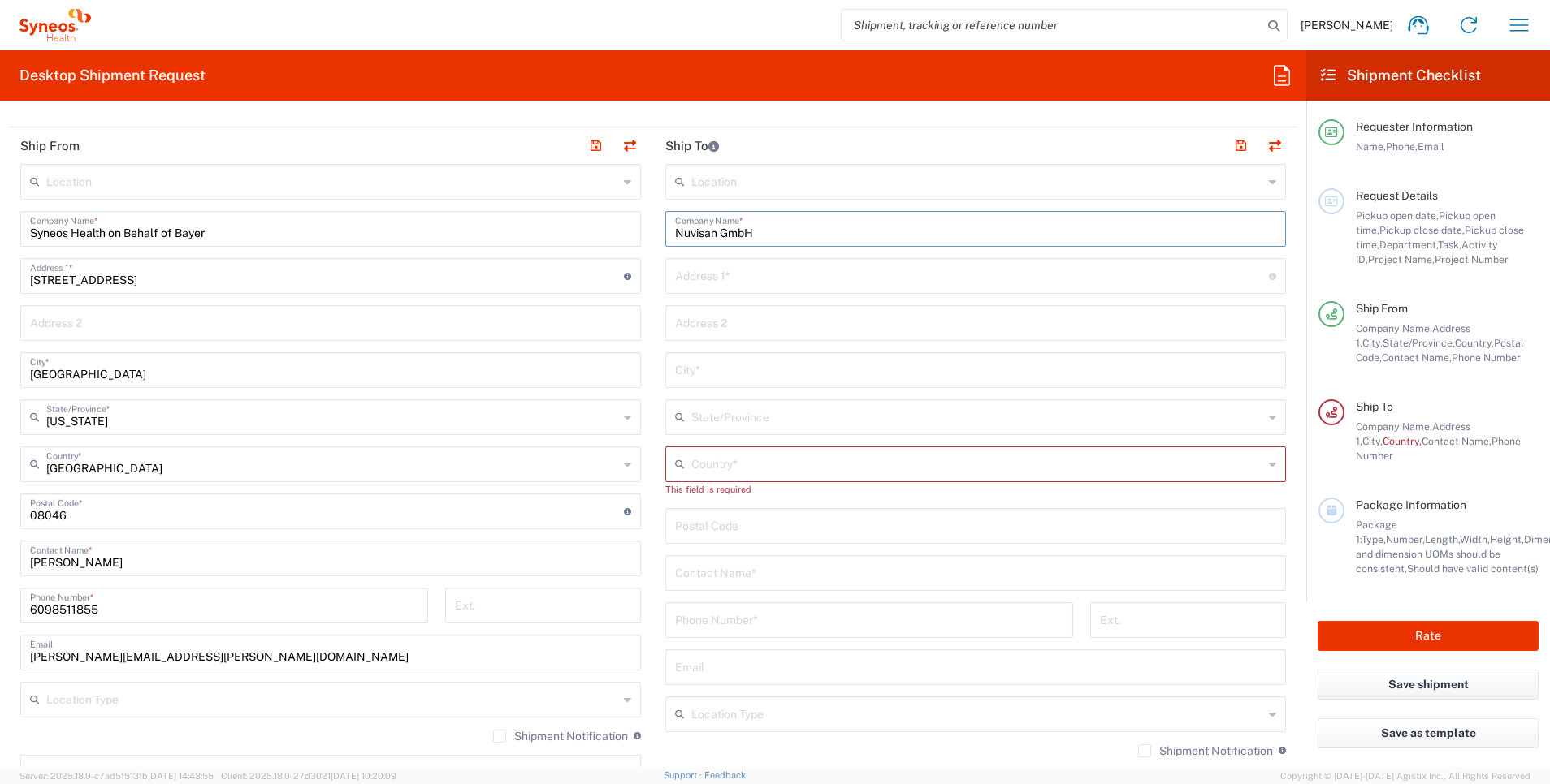
type input "Nuvisan GmbH"
type input "[STREET_ADDRESS]"
click at [709, 334] on input "text" at bounding box center [975, 322] width 601 height 29
type input "[PERSON_NAME][GEOGRAPHIC_DATA]"
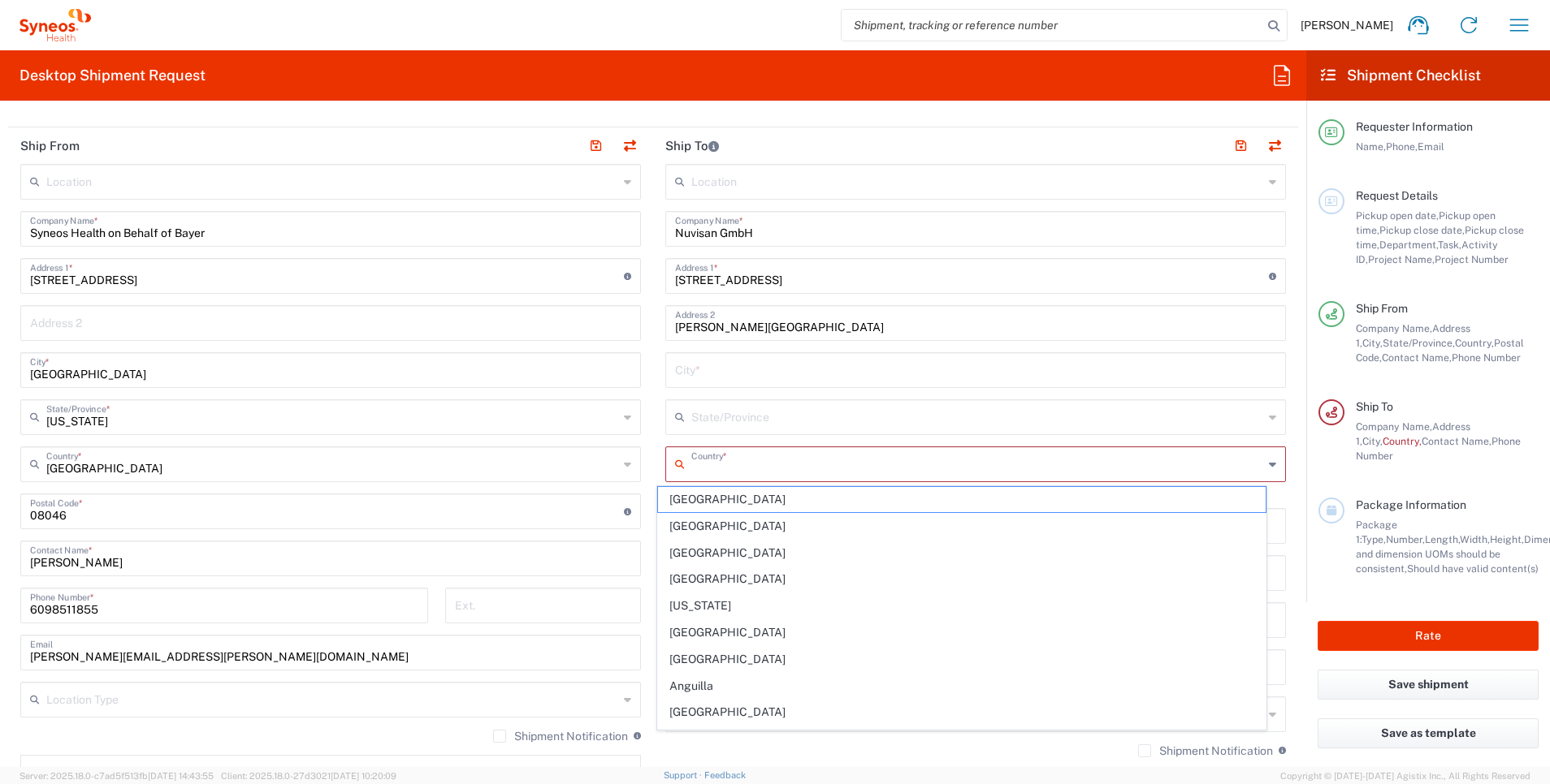
click at [751, 457] on input "text" at bounding box center [977, 464] width 572 height 29
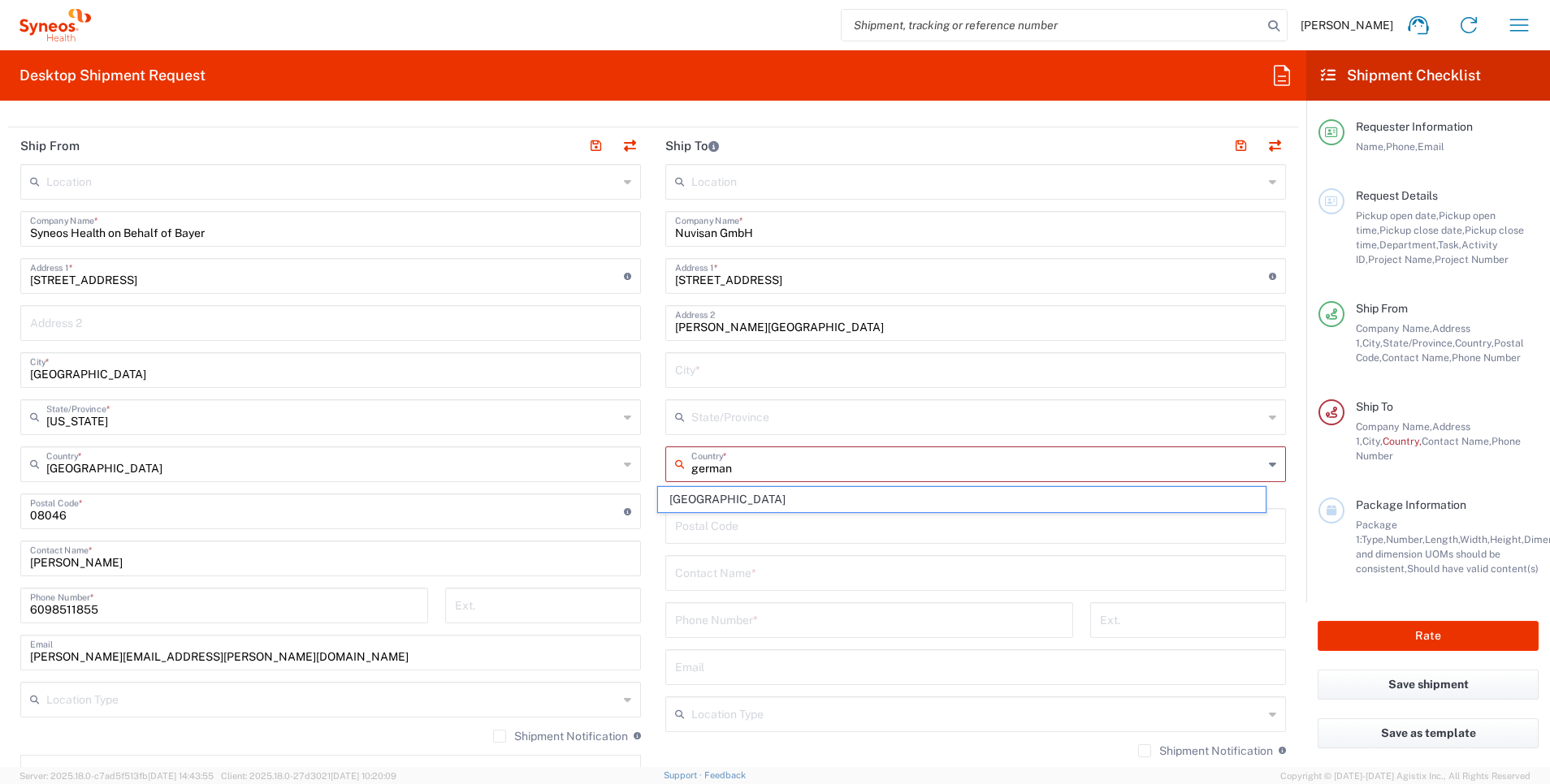
type input "[GEOGRAPHIC_DATA]"
type input "Sender/Shipper"
type input "Delivery Duty Paid"
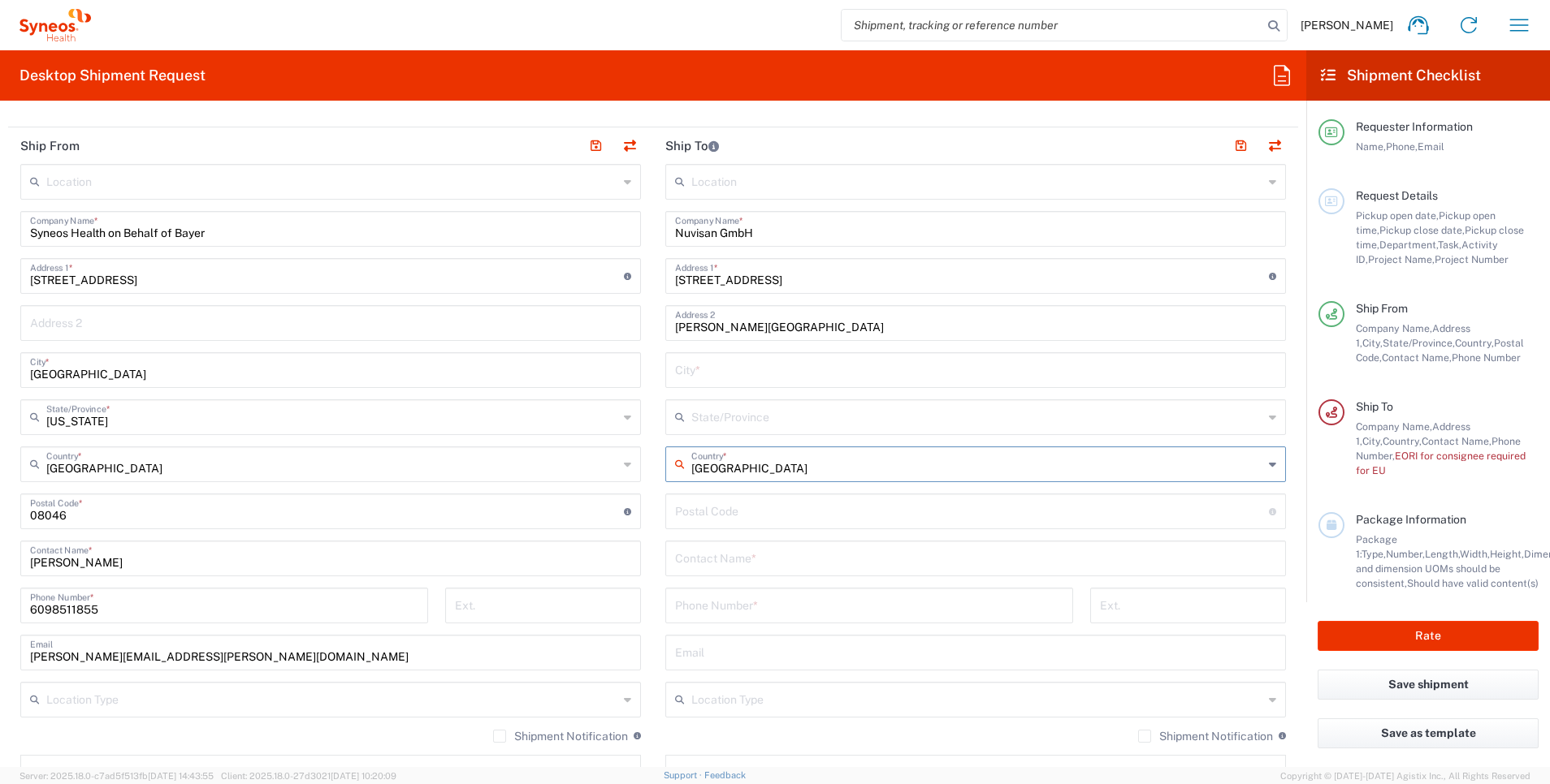
type input "[GEOGRAPHIC_DATA]"
click at [784, 508] on input "undefined" at bounding box center [972, 510] width 594 height 29
type input "89231"
type input "[PERSON_NAME]"
click at [695, 609] on input "tel" at bounding box center [869, 605] width 388 height 29
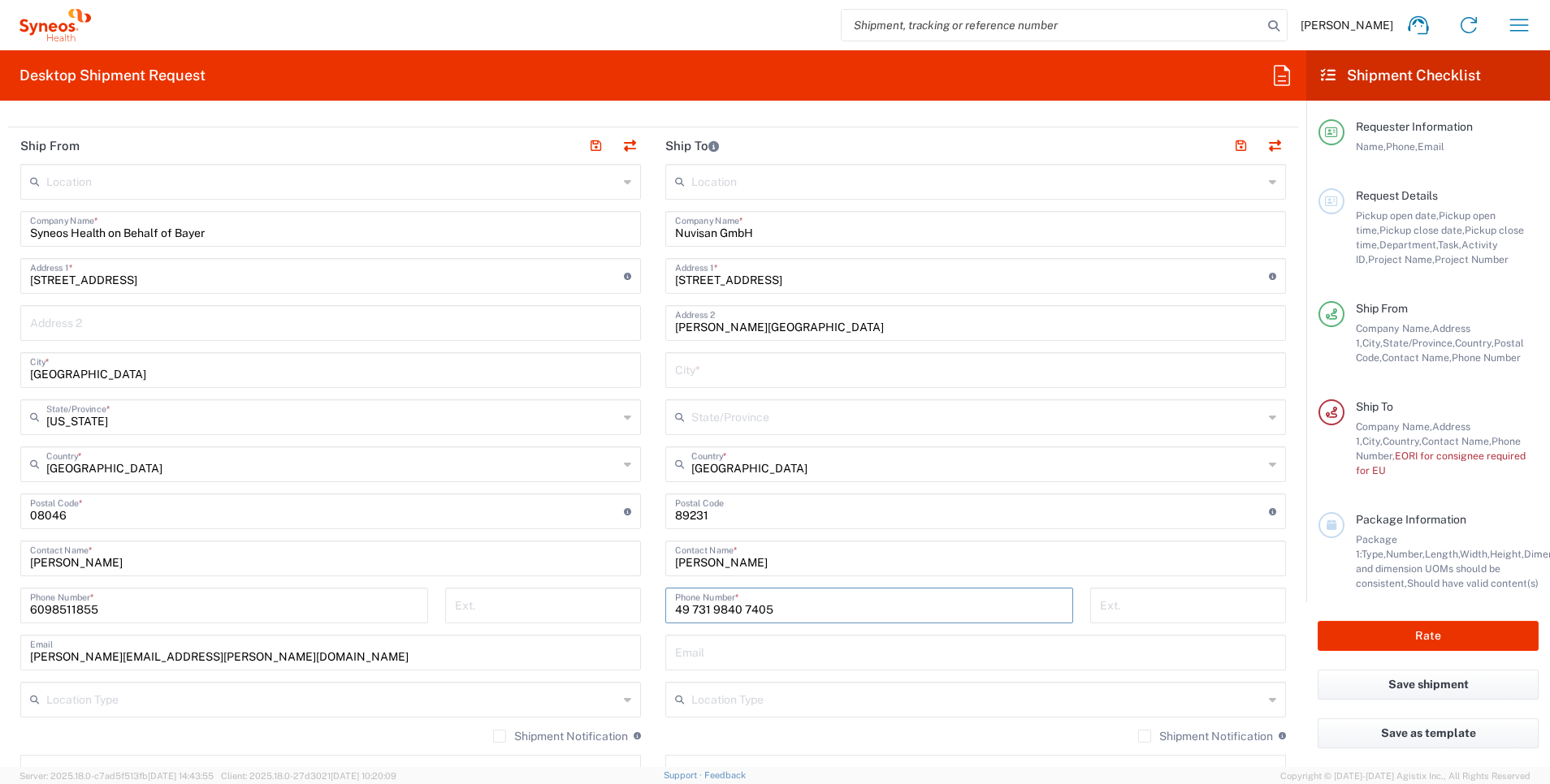
type input "49 731 9840 7405"
click at [888, 706] on input "text" at bounding box center [977, 699] width 572 height 29
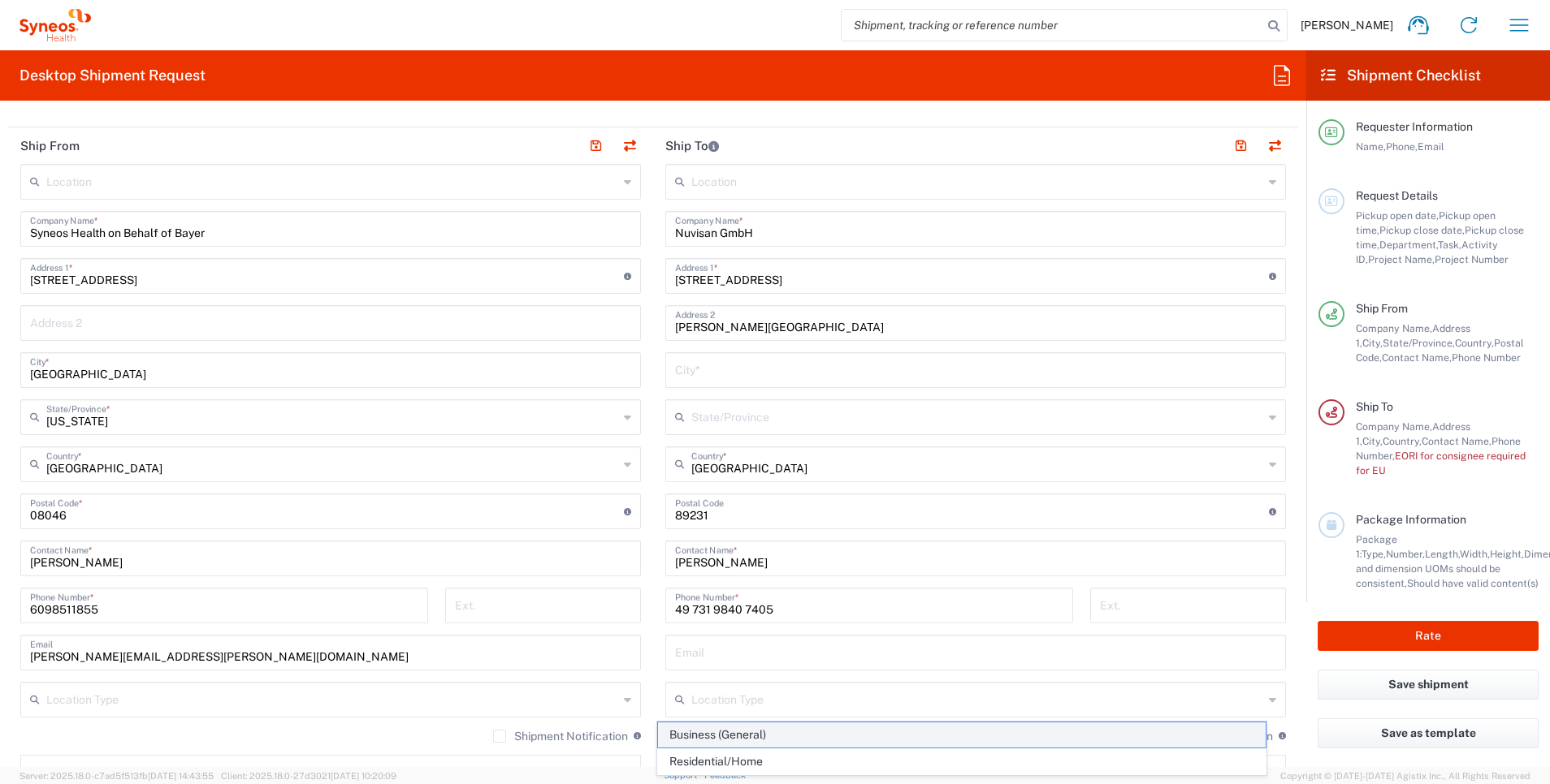
click at [862, 726] on span "Business (General)" at bounding box center [963, 735] width 609 height 25
type input "Business (General)"
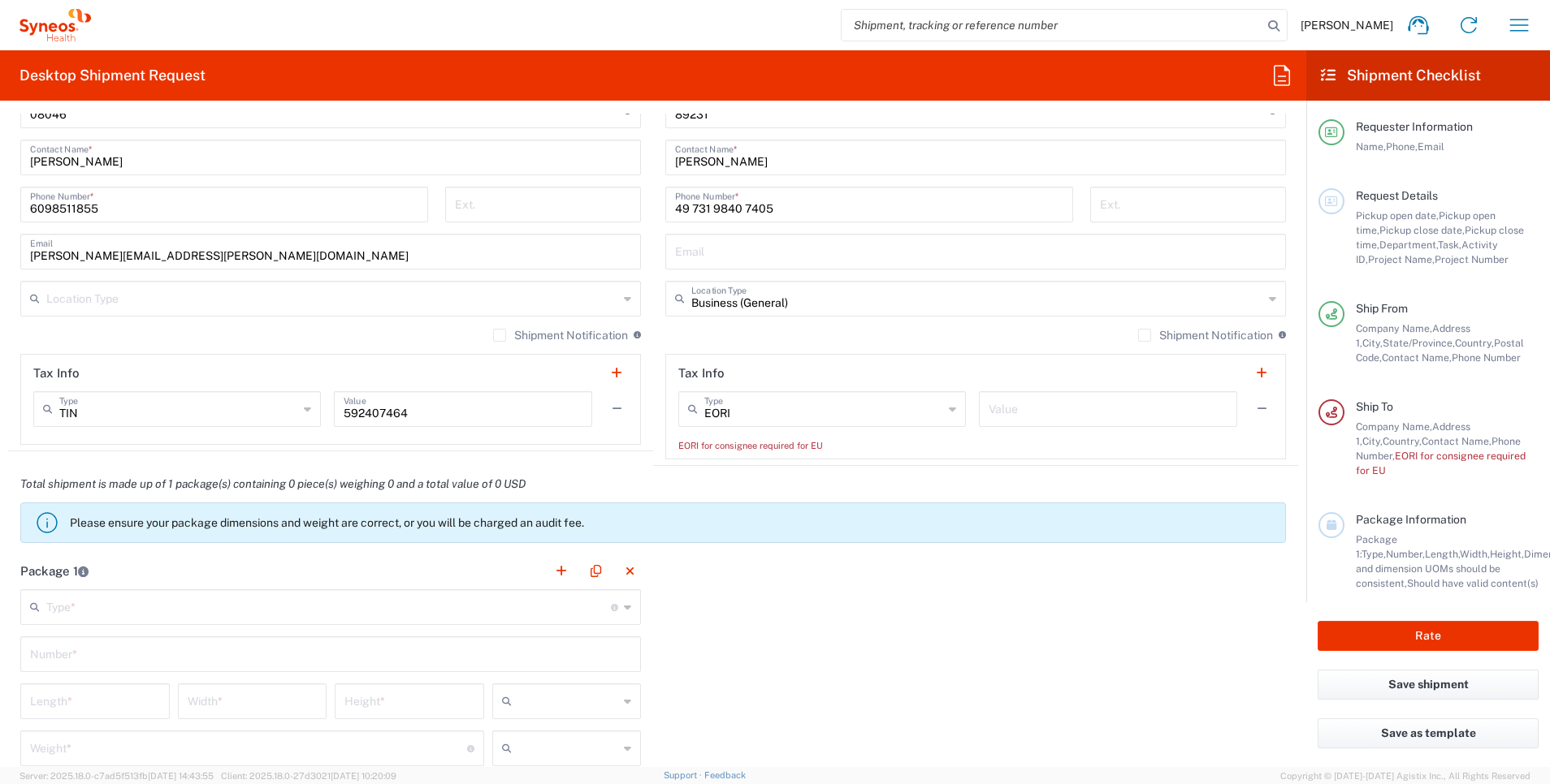
scroll to position [1063, 0]
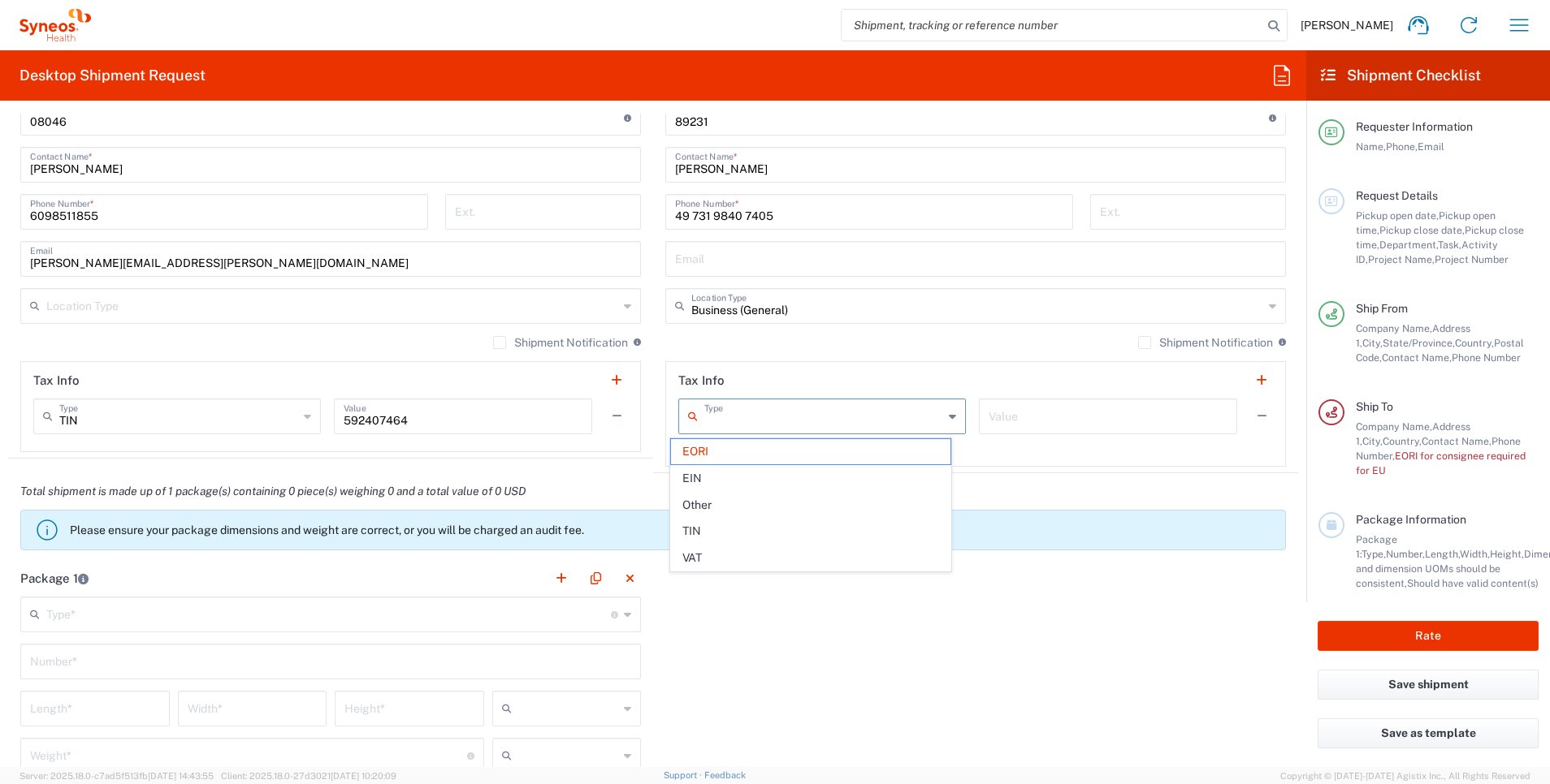
click at [925, 414] on input "text" at bounding box center [823, 416] width 239 height 29
type input "Business (General)"
click at [971, 303] on input "Business (General)" at bounding box center [977, 305] width 572 height 29
type input "EORI"
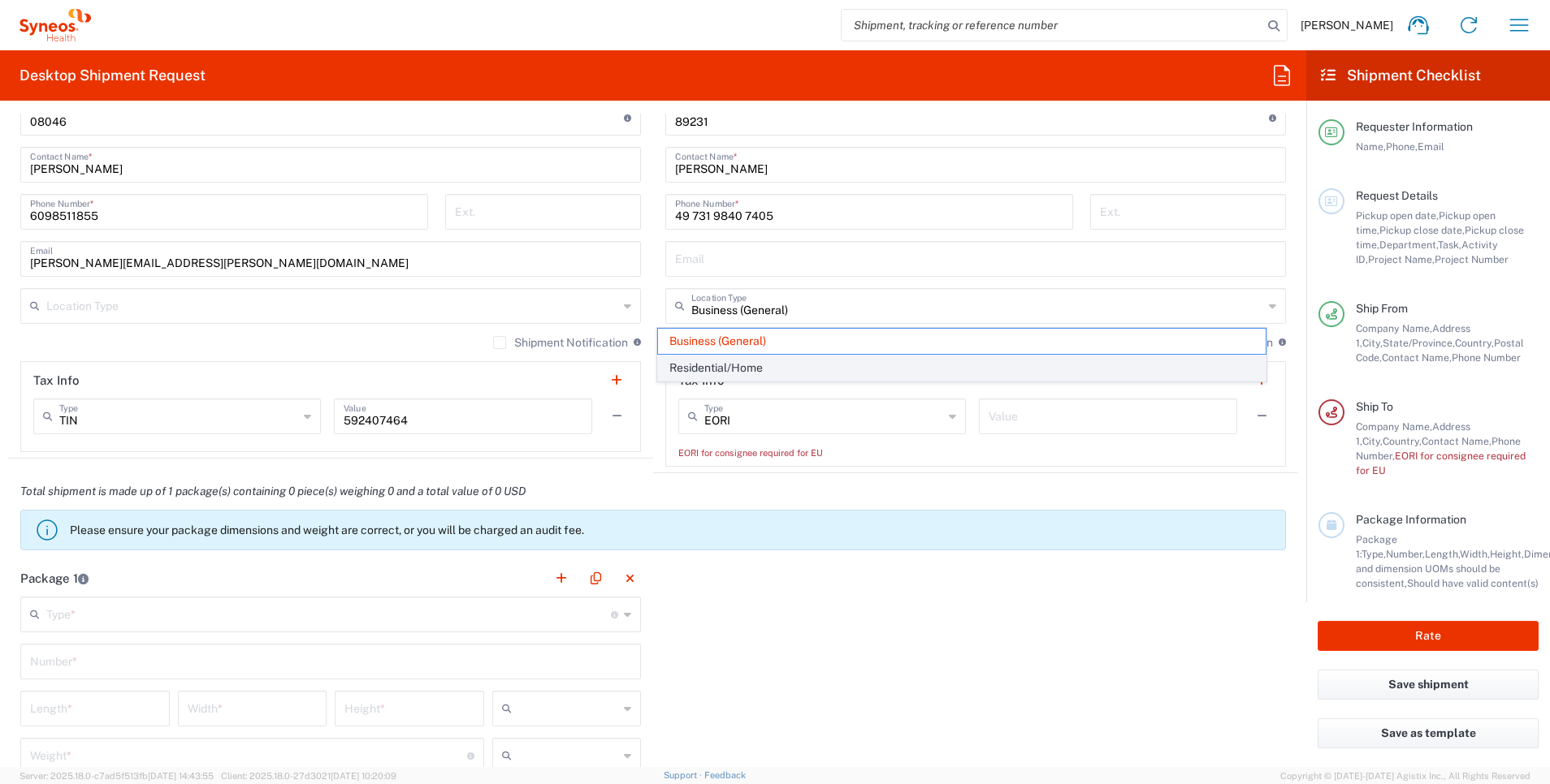
click at [926, 364] on span "Residential/Home" at bounding box center [963, 368] width 609 height 25
type input "Residential/Home"
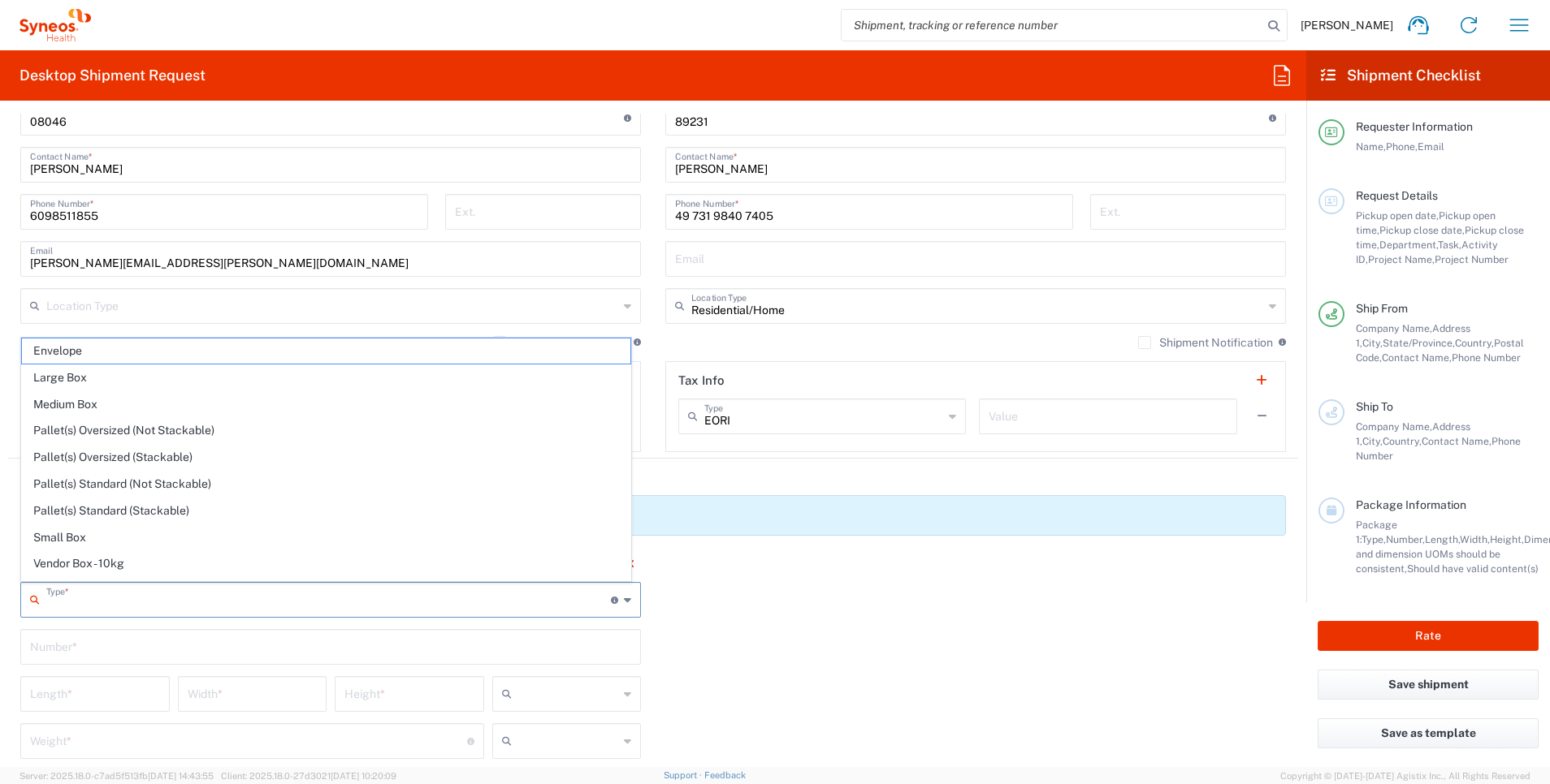
click at [345, 590] on input "text" at bounding box center [329, 599] width 565 height 29
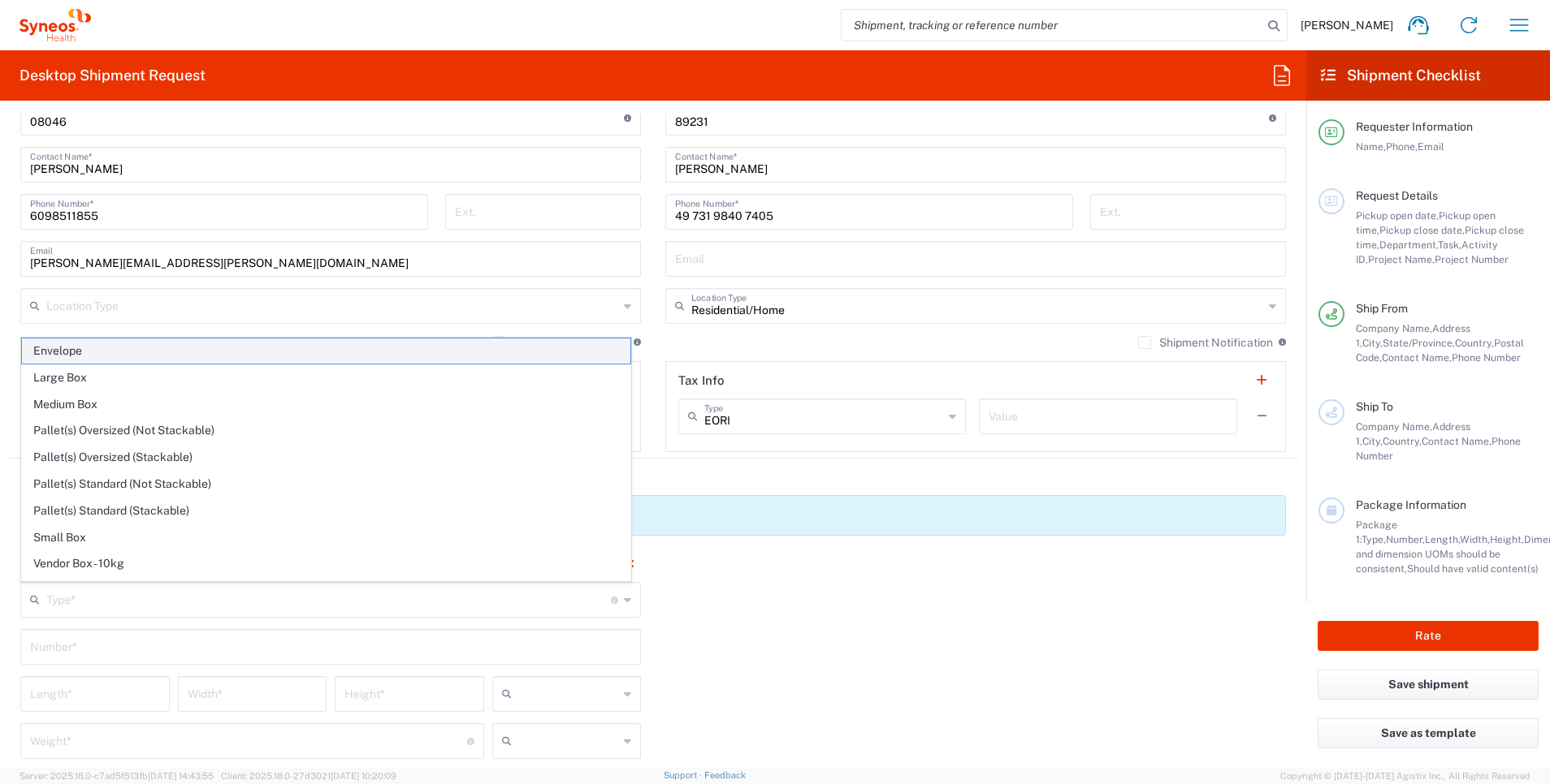
click at [382, 349] on span "Envelope" at bounding box center [326, 351] width 609 height 25
type input "Envelope"
type input "1"
type input "9.5"
type input "12.5"
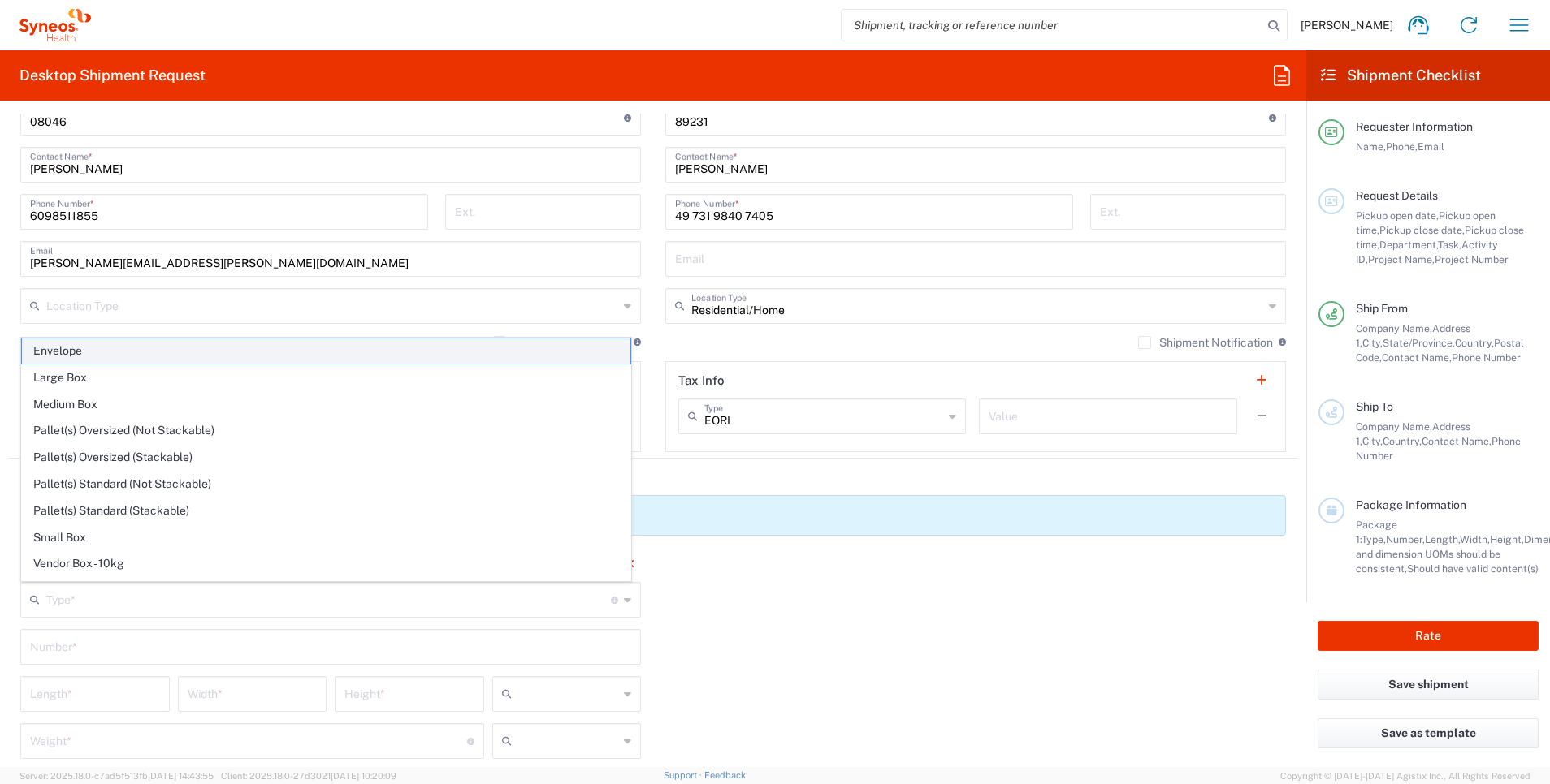
type input "0.25"
type input "in"
type input "0.45"
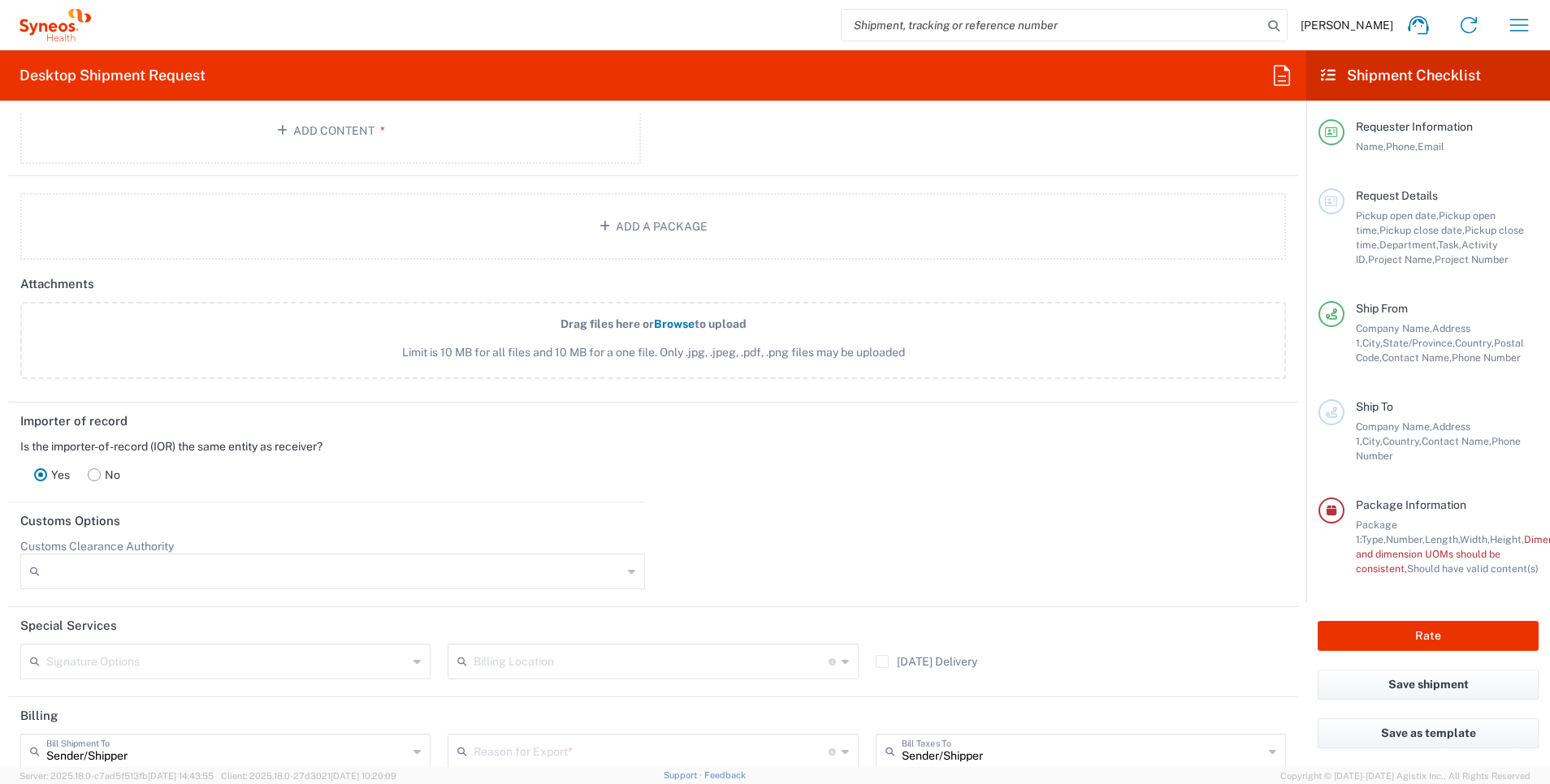
scroll to position [1799, 0]
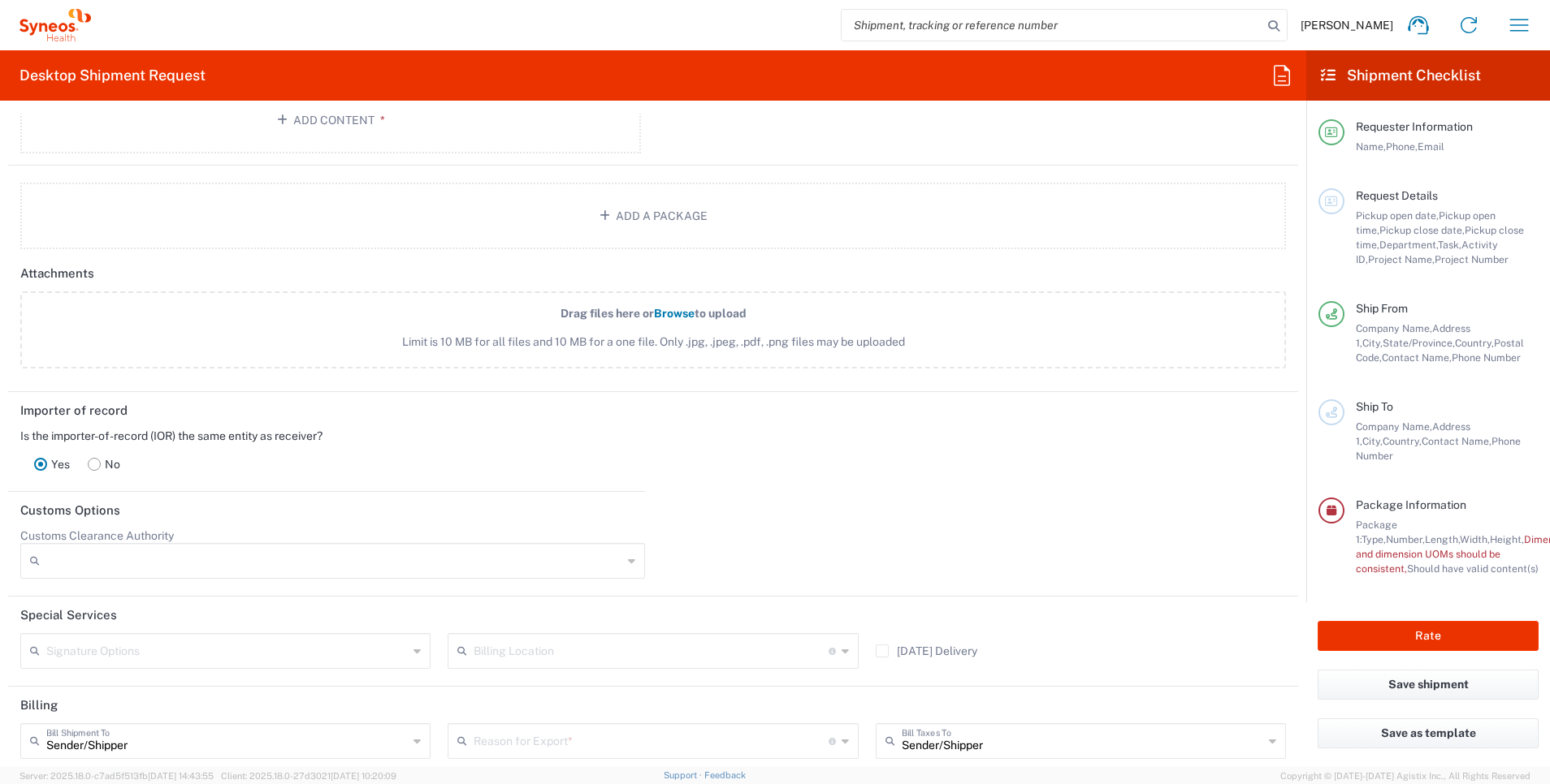
click at [308, 113] on div "Desktop Shipment Request Requester Information [PERSON_NAME] Name * [PHONE_NUMB…" at bounding box center [653, 409] width 1307 height 717
click at [319, 124] on button "Add Content *" at bounding box center [330, 120] width 620 height 67
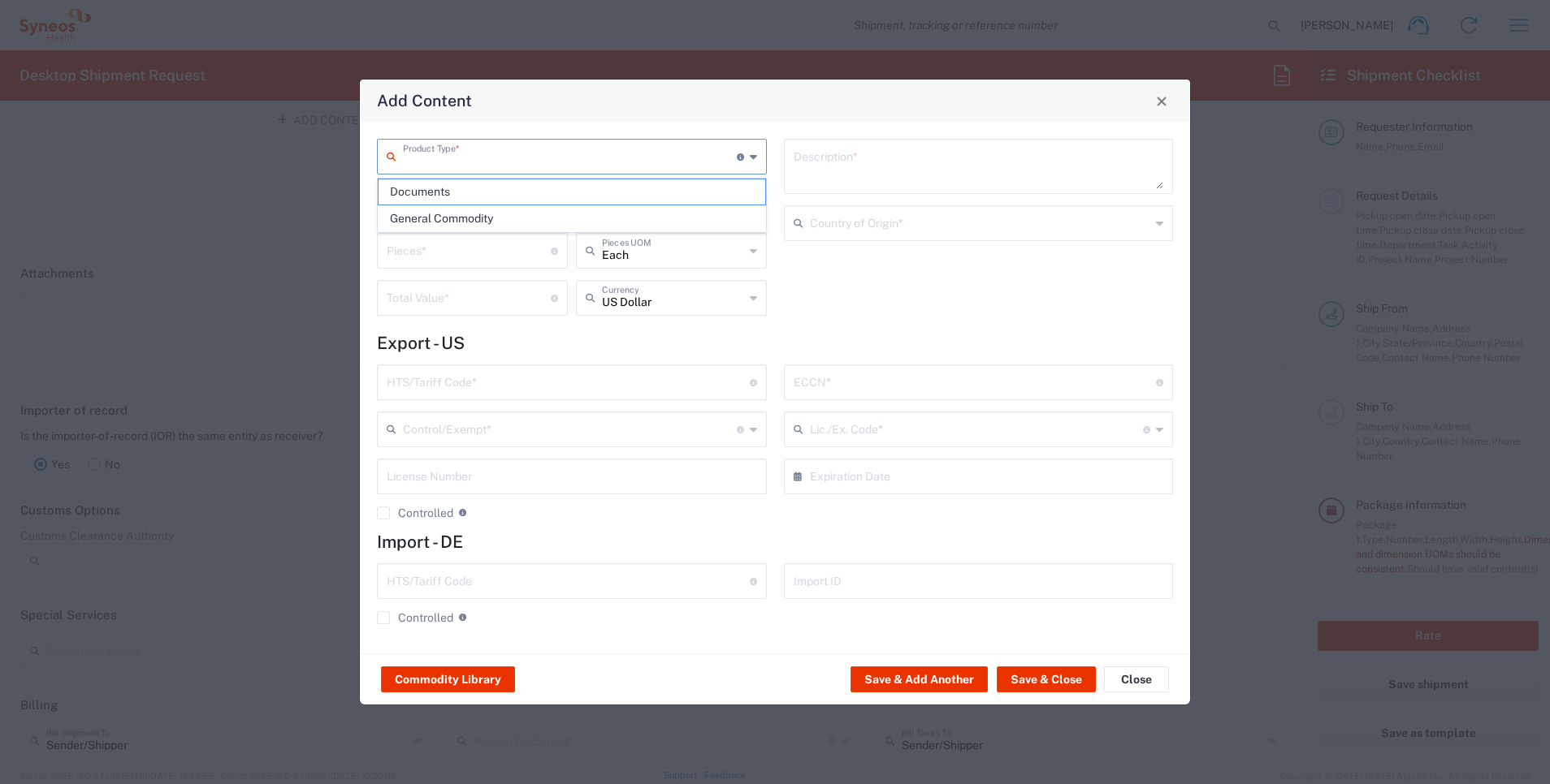
click at [655, 151] on input "text" at bounding box center [570, 155] width 334 height 29
click at [622, 219] on span "General Commodity" at bounding box center [572, 219] width 387 height 25
type input "General Commodity"
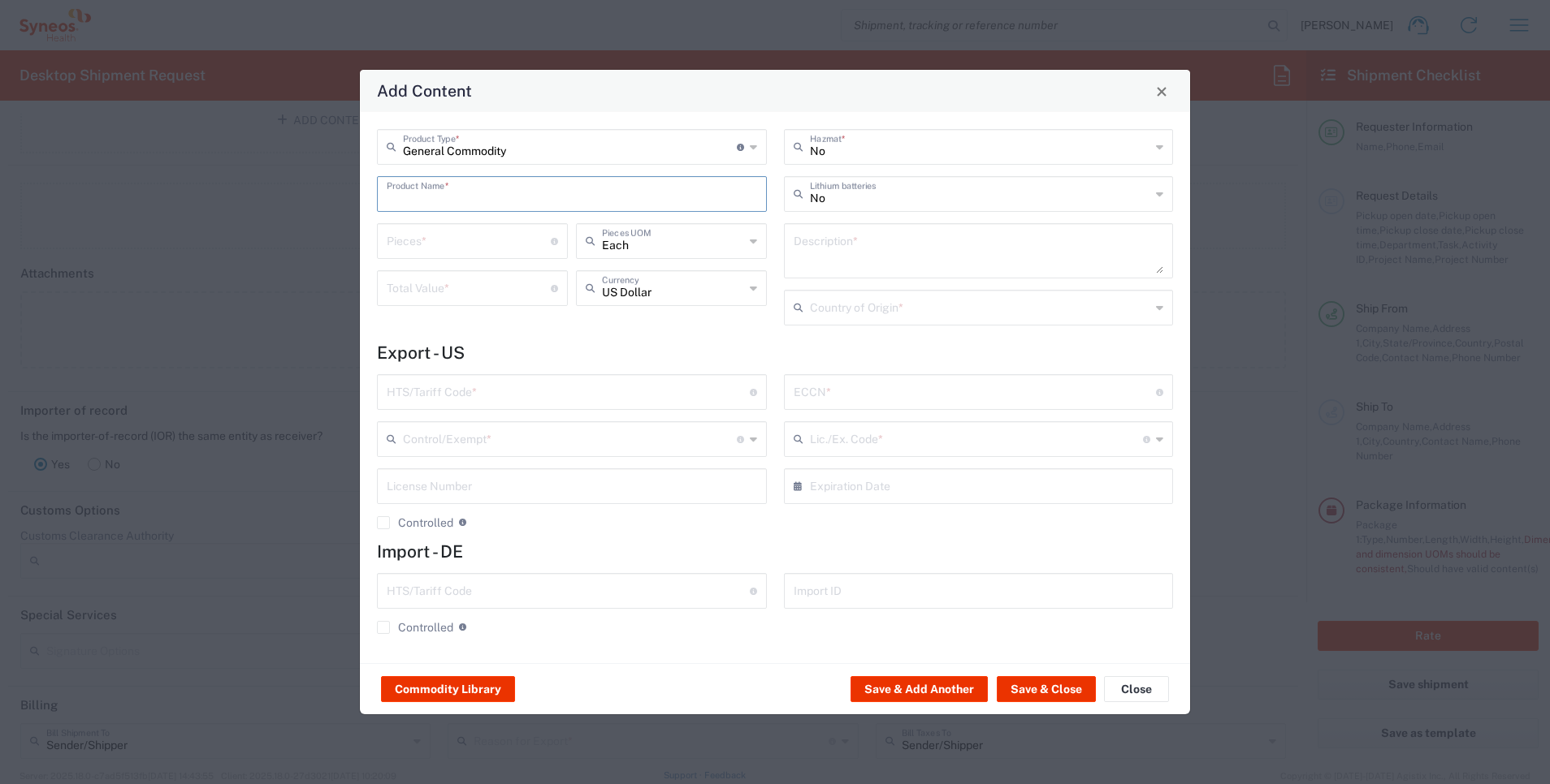
click at [503, 200] on input "text" at bounding box center [572, 193] width 370 height 29
type input "USB Flash Drive 16GB"
click at [512, 229] on div "USB Flash Drive 16GB" at bounding box center [572, 232] width 387 height 28
type input "1"
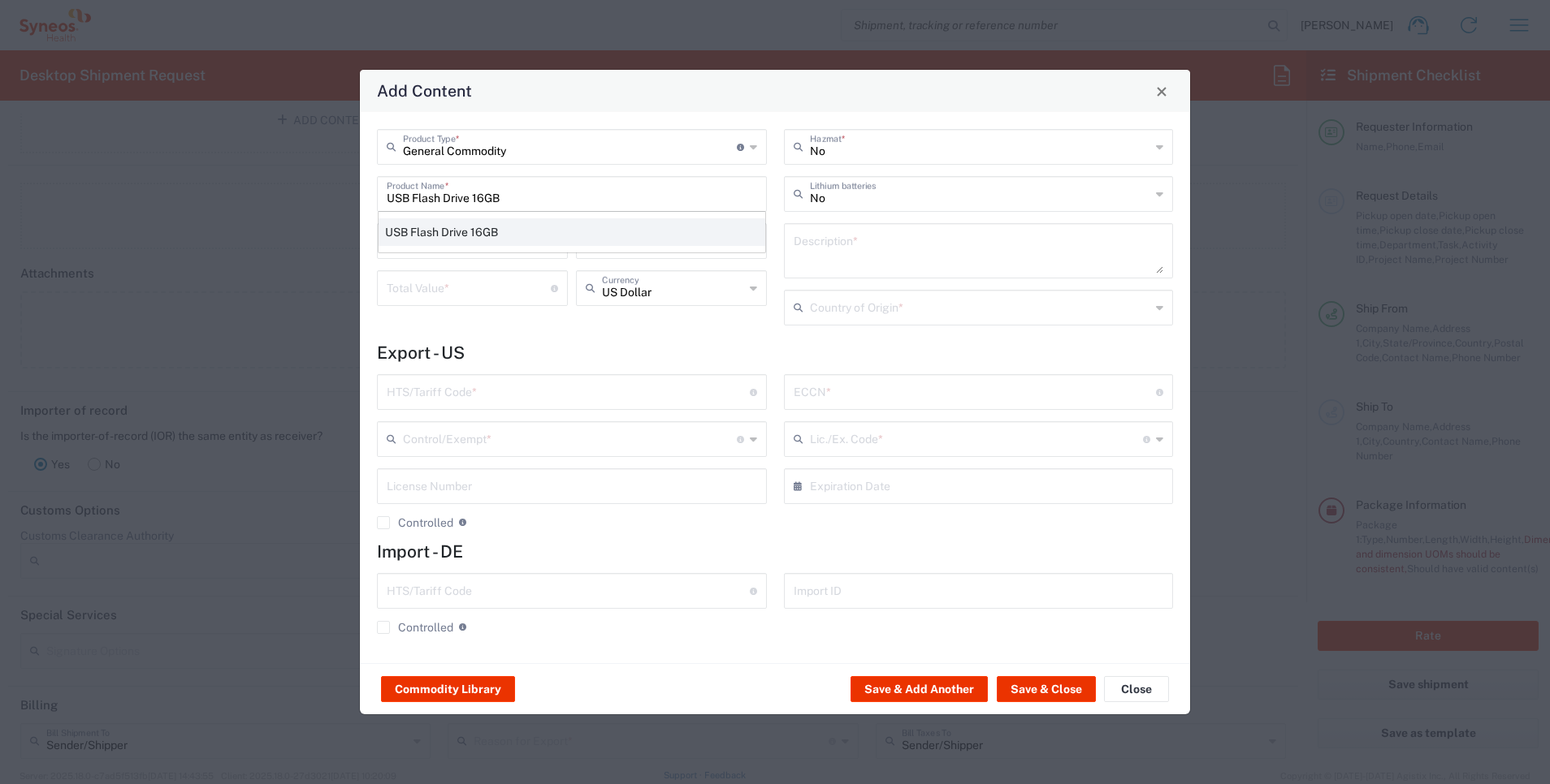
type textarea "USB Flash Drive 16GB"
type input "[GEOGRAPHIC_DATA]"
type input "[PHONE_NUMBER]"
type input "BIS"
type input "EAR99"
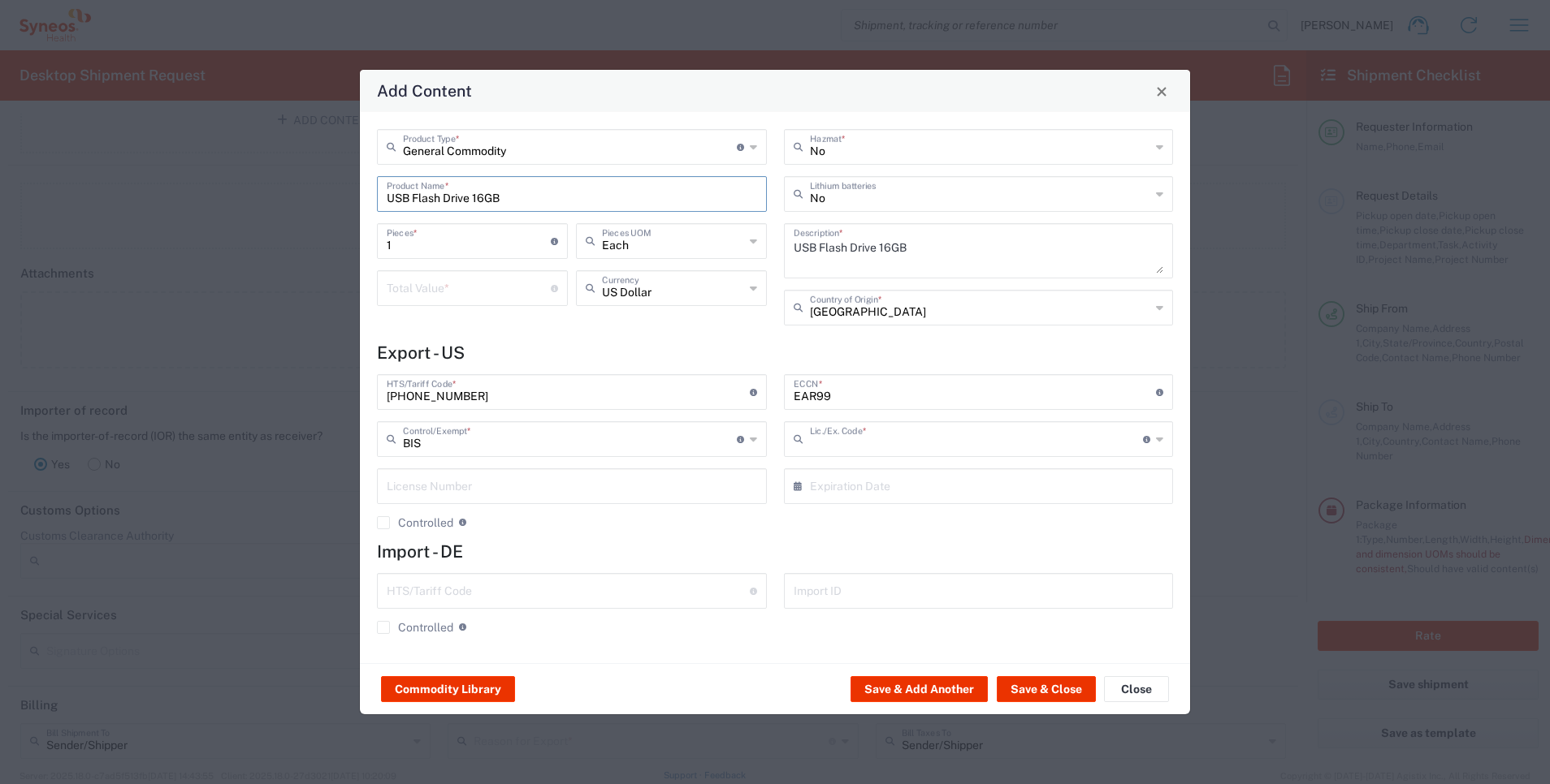
type input "NLR - No License Required"
click at [521, 280] on input "number" at bounding box center [469, 287] width 164 height 29
type input "1"
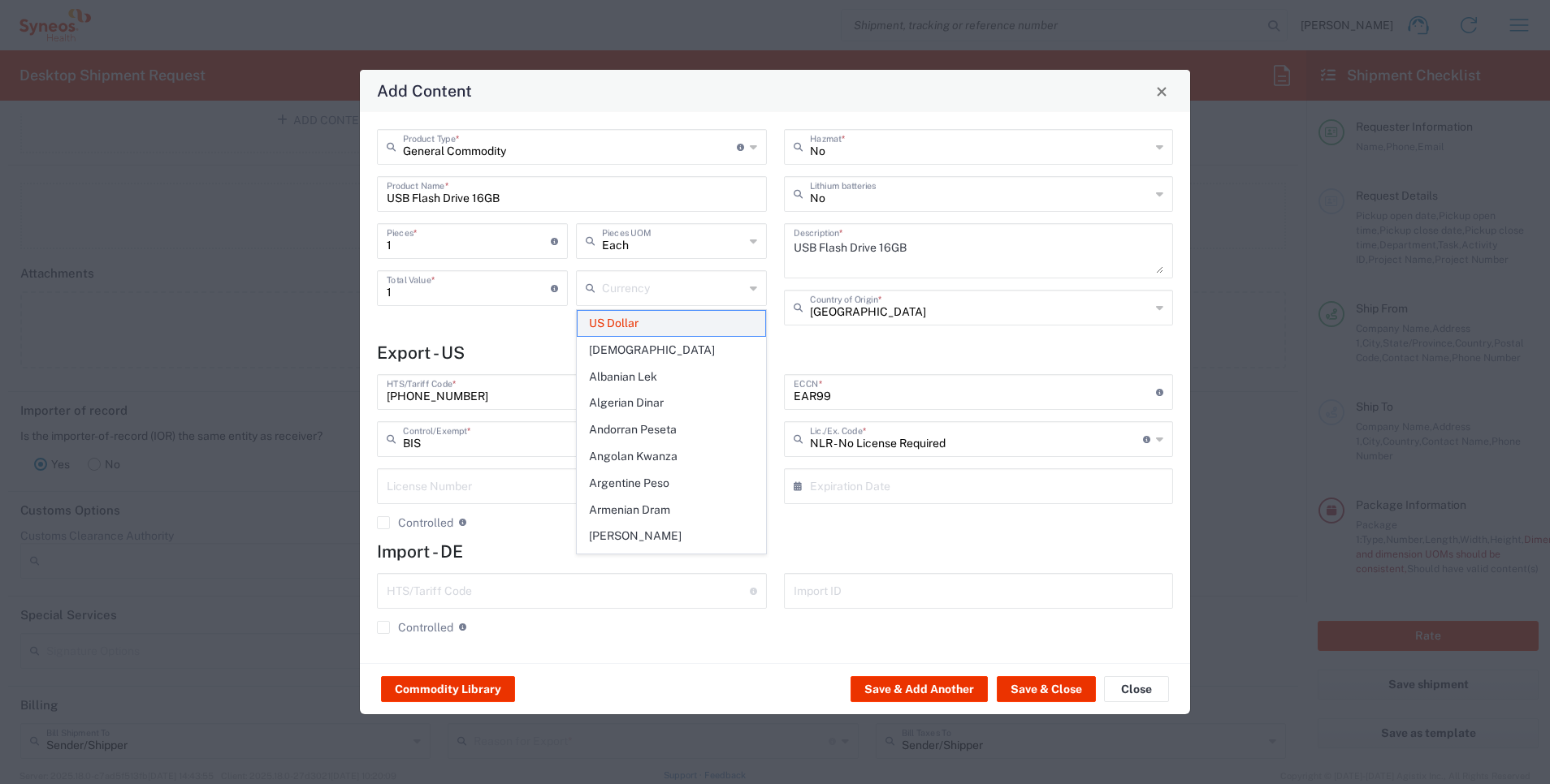
click at [664, 320] on span "US Dollar" at bounding box center [671, 324] width 188 height 25
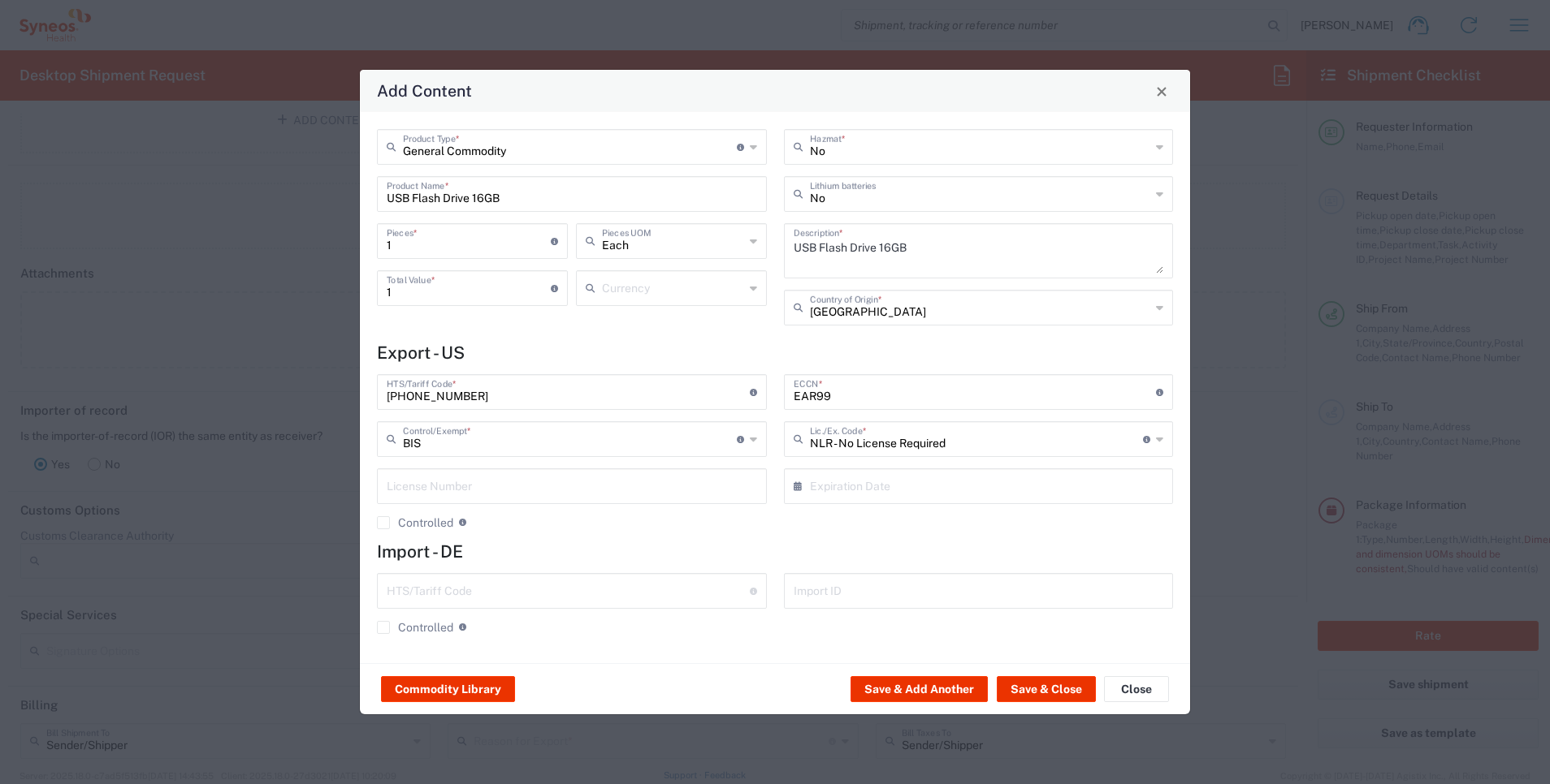
click at [757, 288] on div "Currency" at bounding box center [671, 288] width 191 height 35
click at [615, 422] on span "US Dollar" at bounding box center [671, 430] width 188 height 25
type input "US Dollar"
click at [963, 235] on textarea "USB Flash Drive 16GB" at bounding box center [979, 251] width 370 height 46
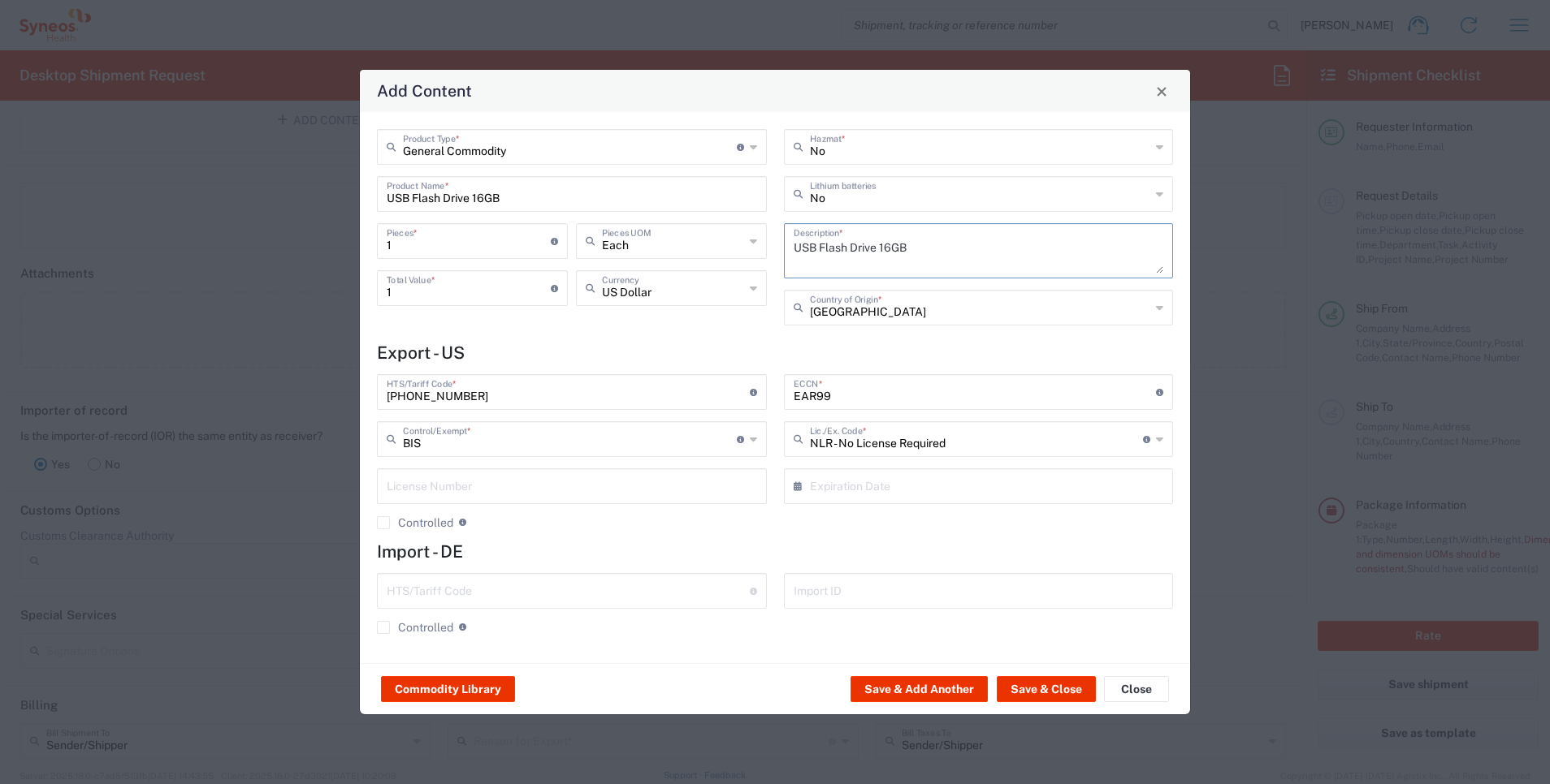
click at [963, 235] on textarea "USB Flash Drive 16GB" at bounding box center [979, 251] width 370 height 46
type textarea "Medical Records"
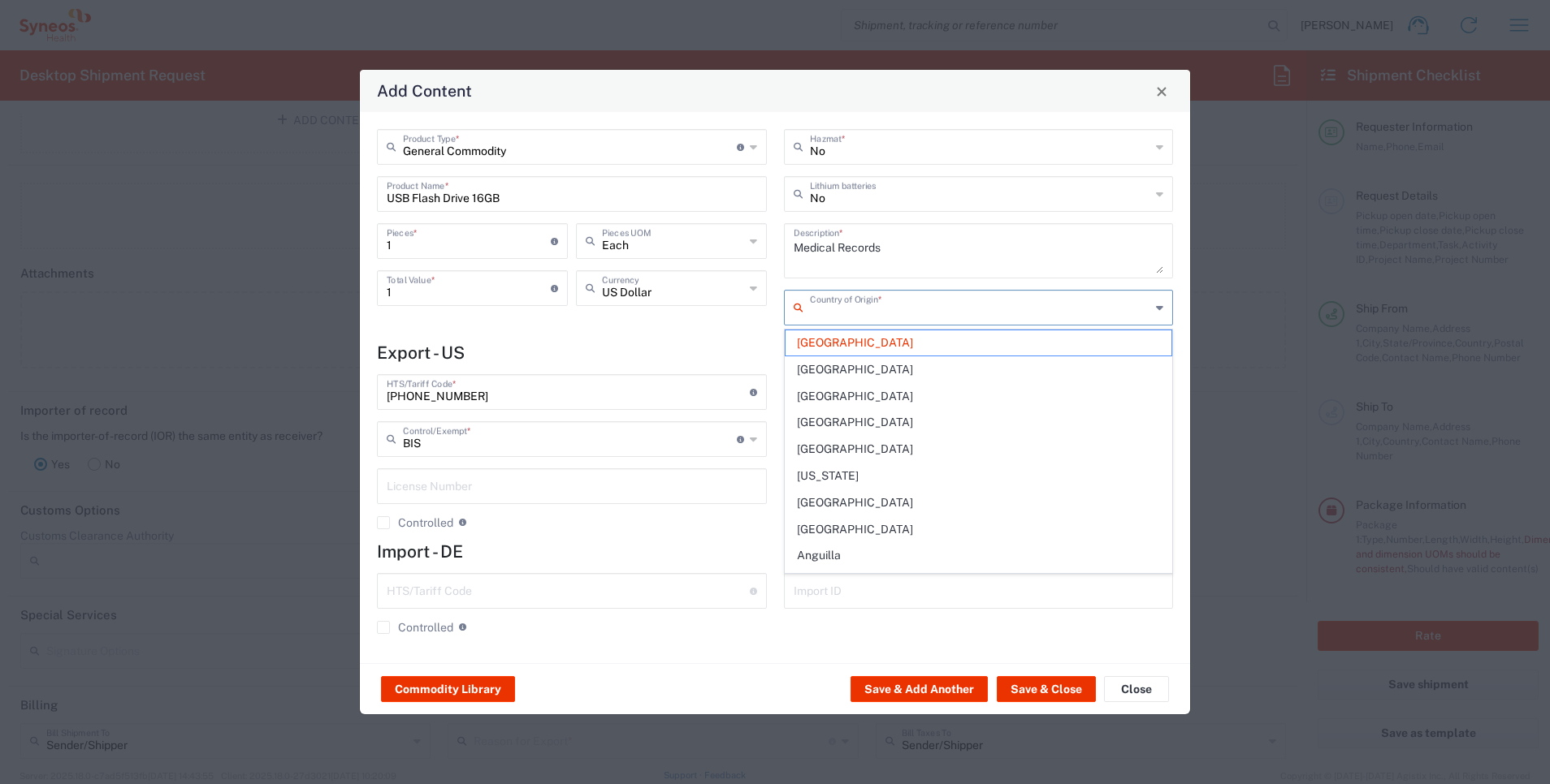
click at [958, 316] on input "text" at bounding box center [980, 307] width 341 height 29
click at [958, 316] on input "us" at bounding box center [980, 307] width 341 height 29
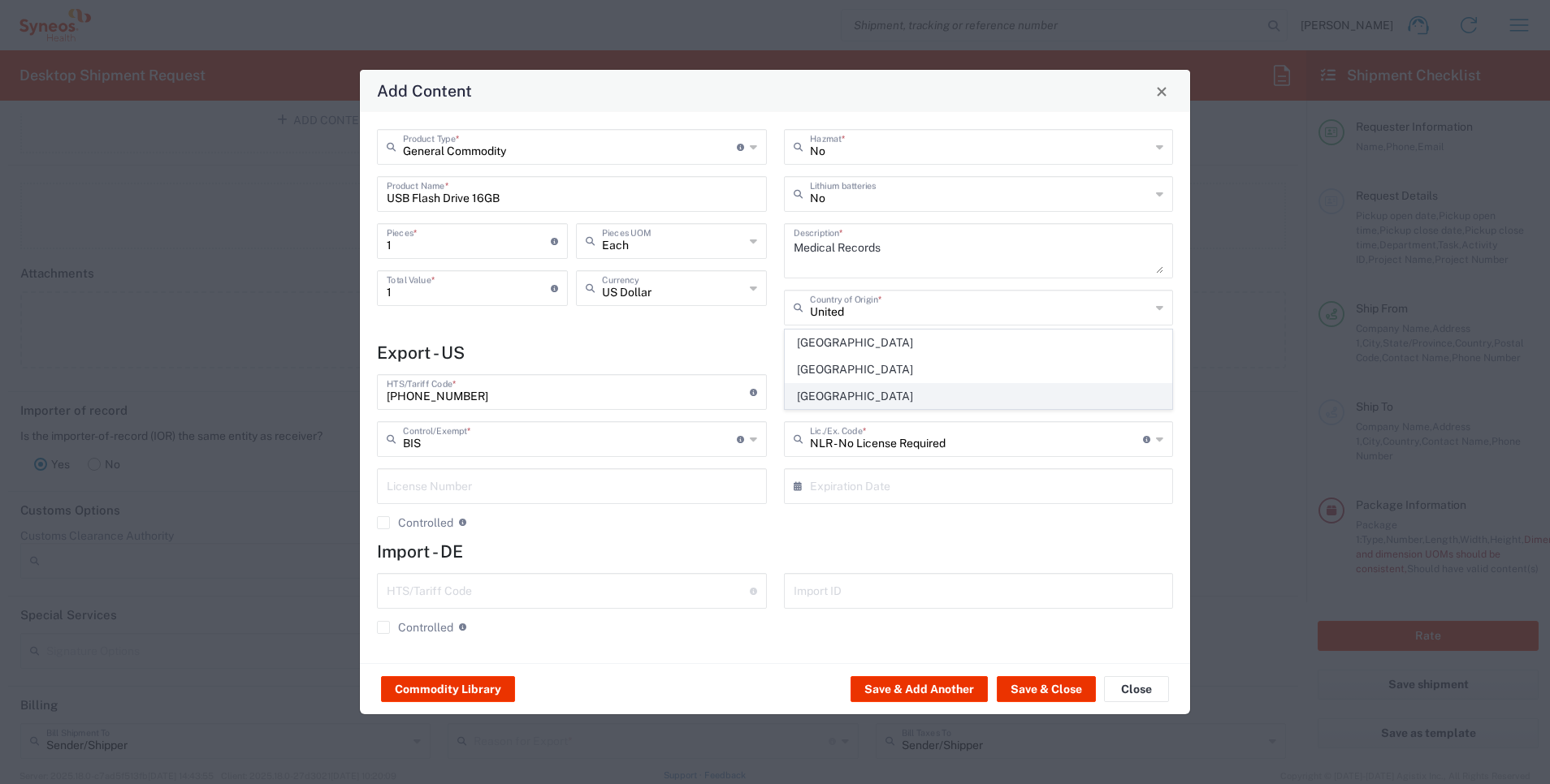
click at [930, 389] on span "[GEOGRAPHIC_DATA]" at bounding box center [979, 397] width 387 height 25
type input "[GEOGRAPHIC_DATA]"
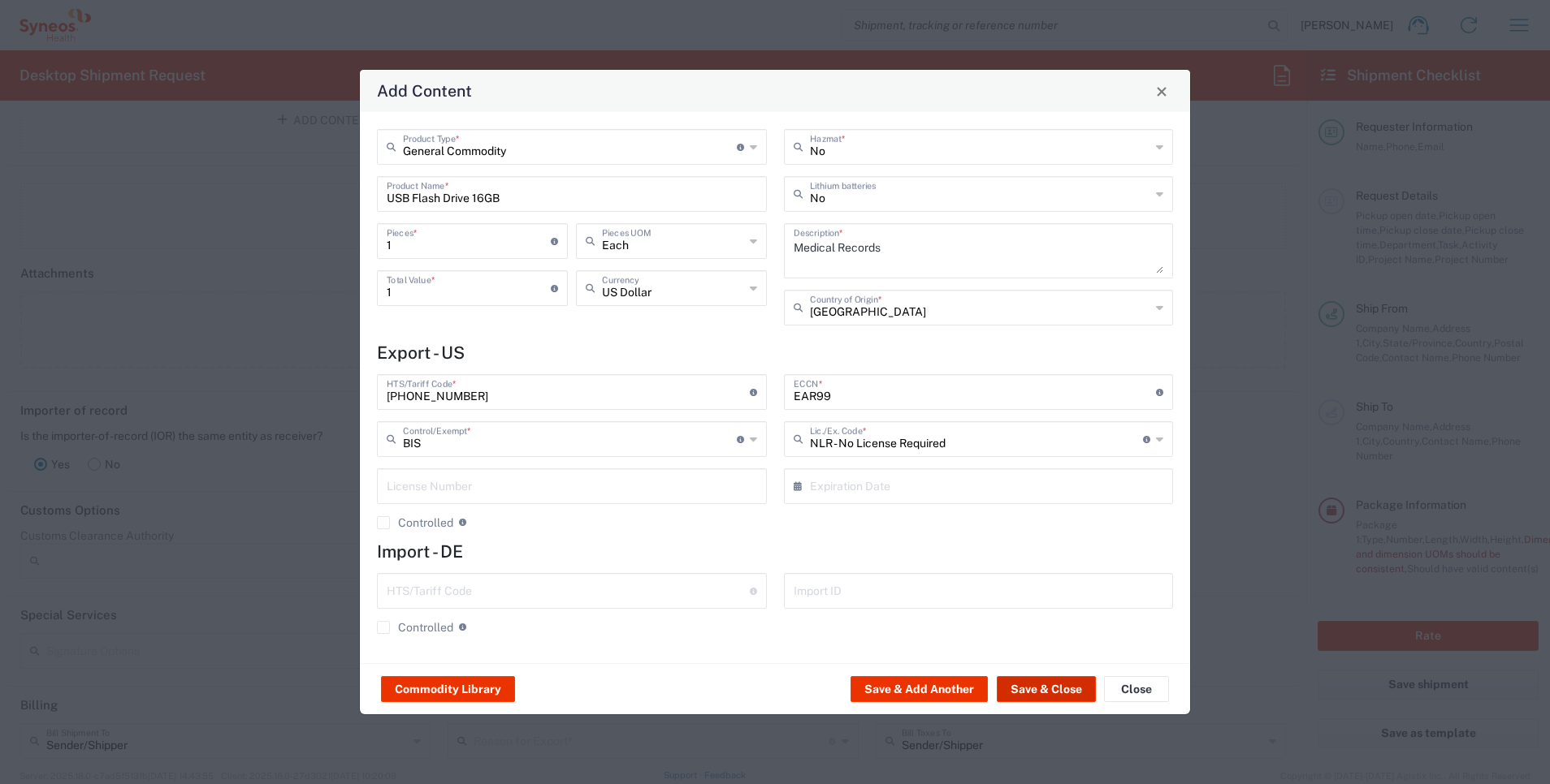
click at [1051, 678] on button "Save & Close" at bounding box center [1045, 689] width 99 height 26
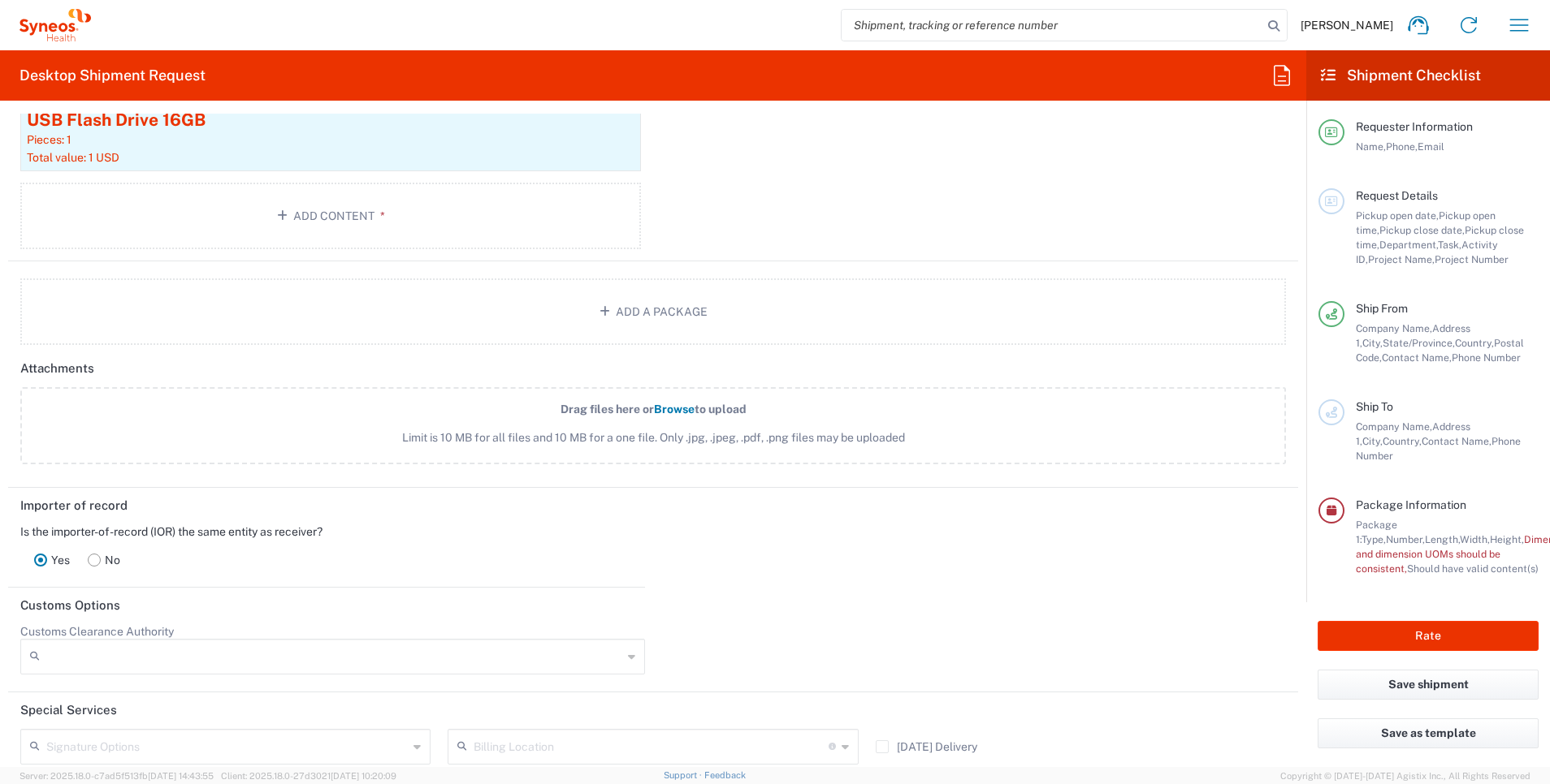
scroll to position [1895, 0]
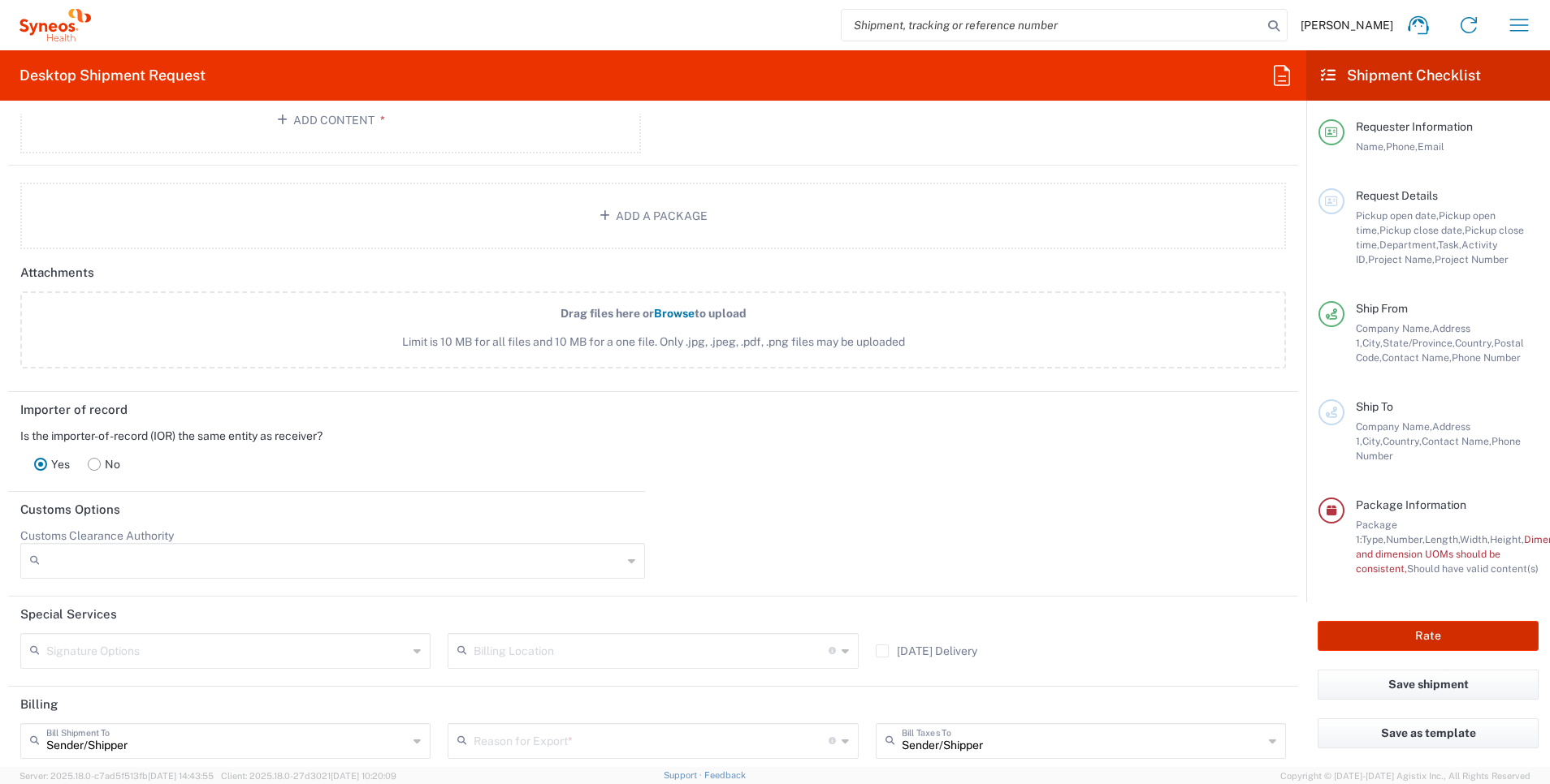
click at [1409, 630] on button "Rate" at bounding box center [1427, 636] width 221 height 30
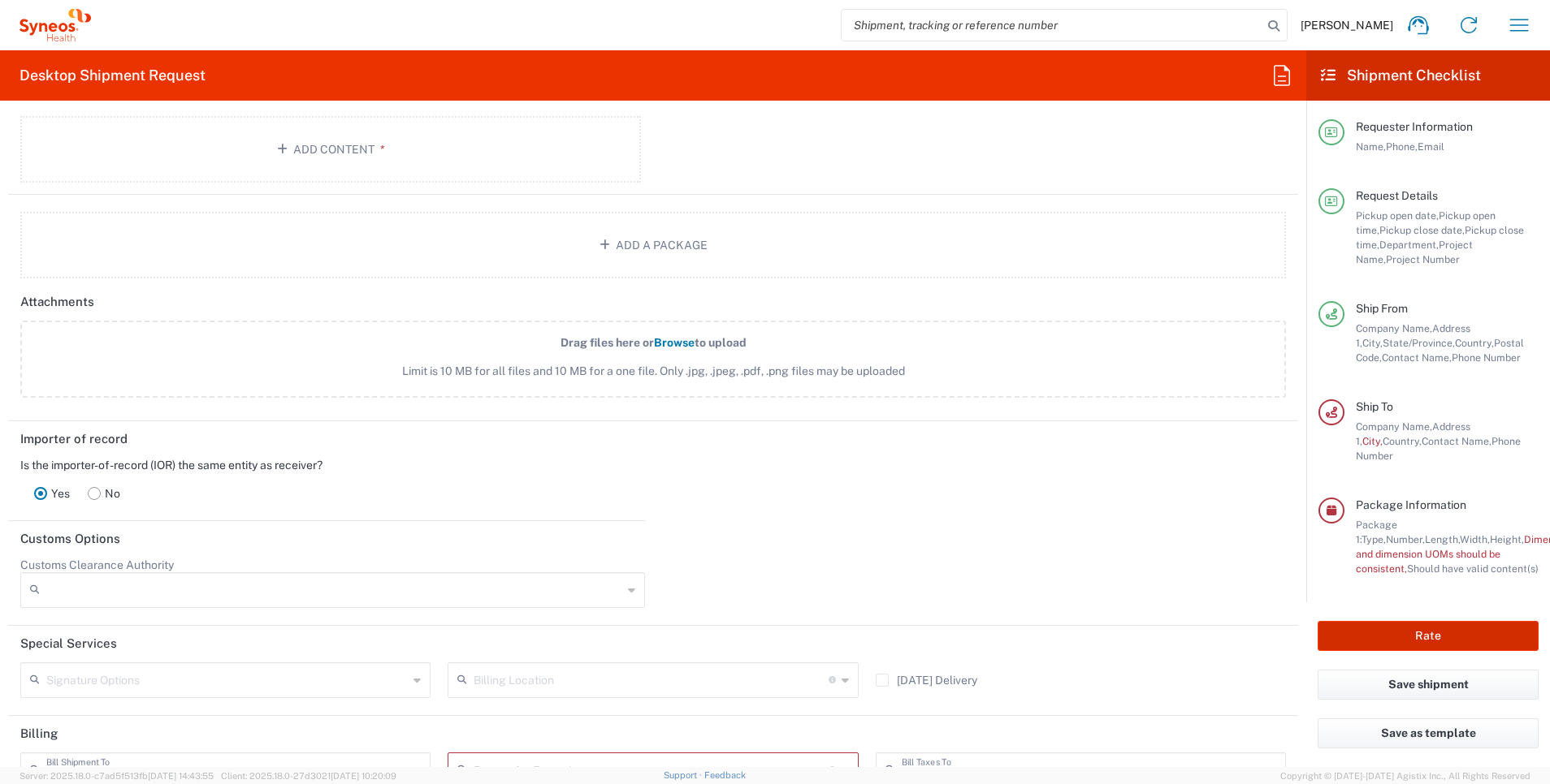
scroll to position [106, 0]
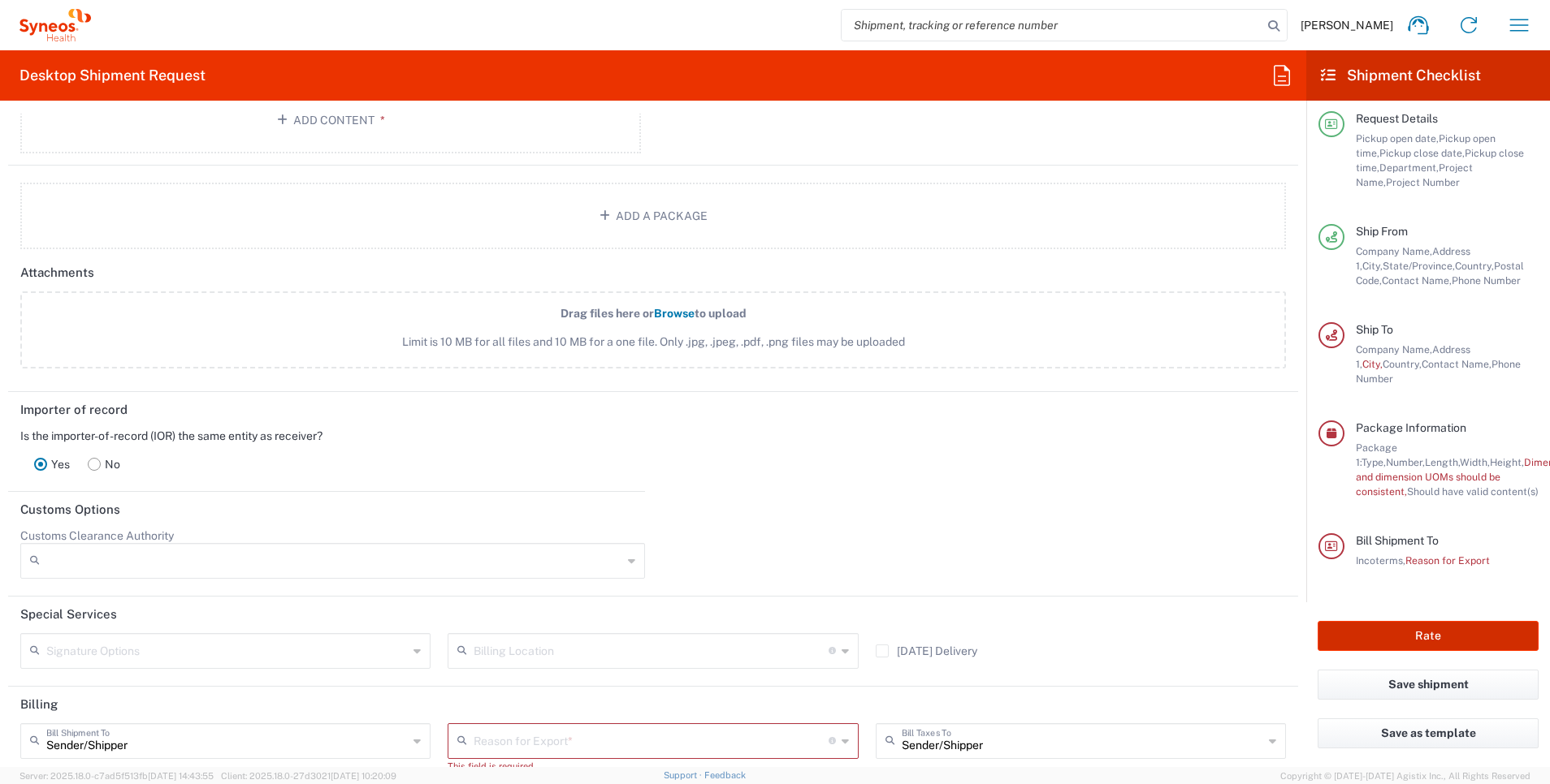
type input "7007991"
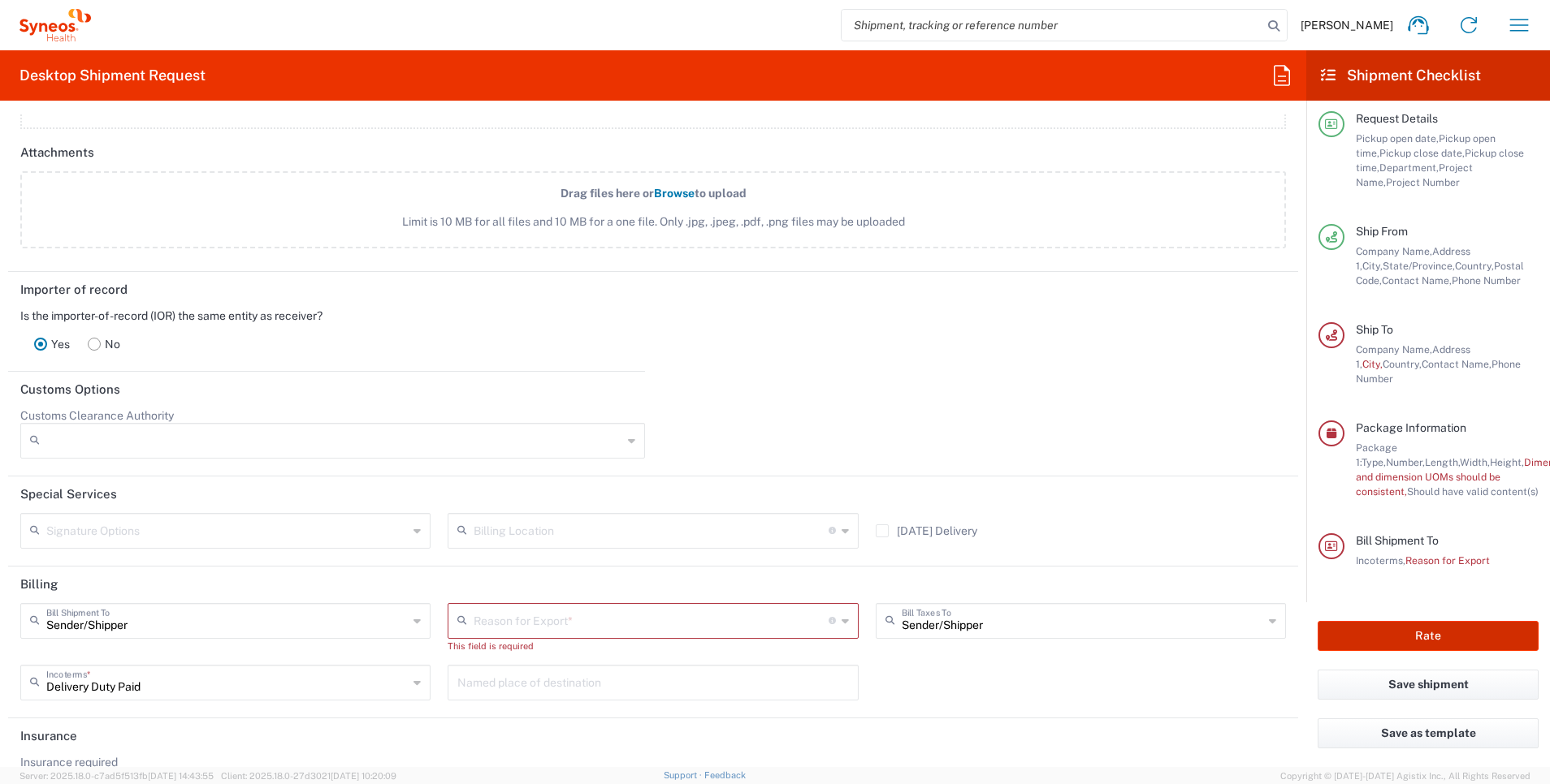
scroll to position [2100, 0]
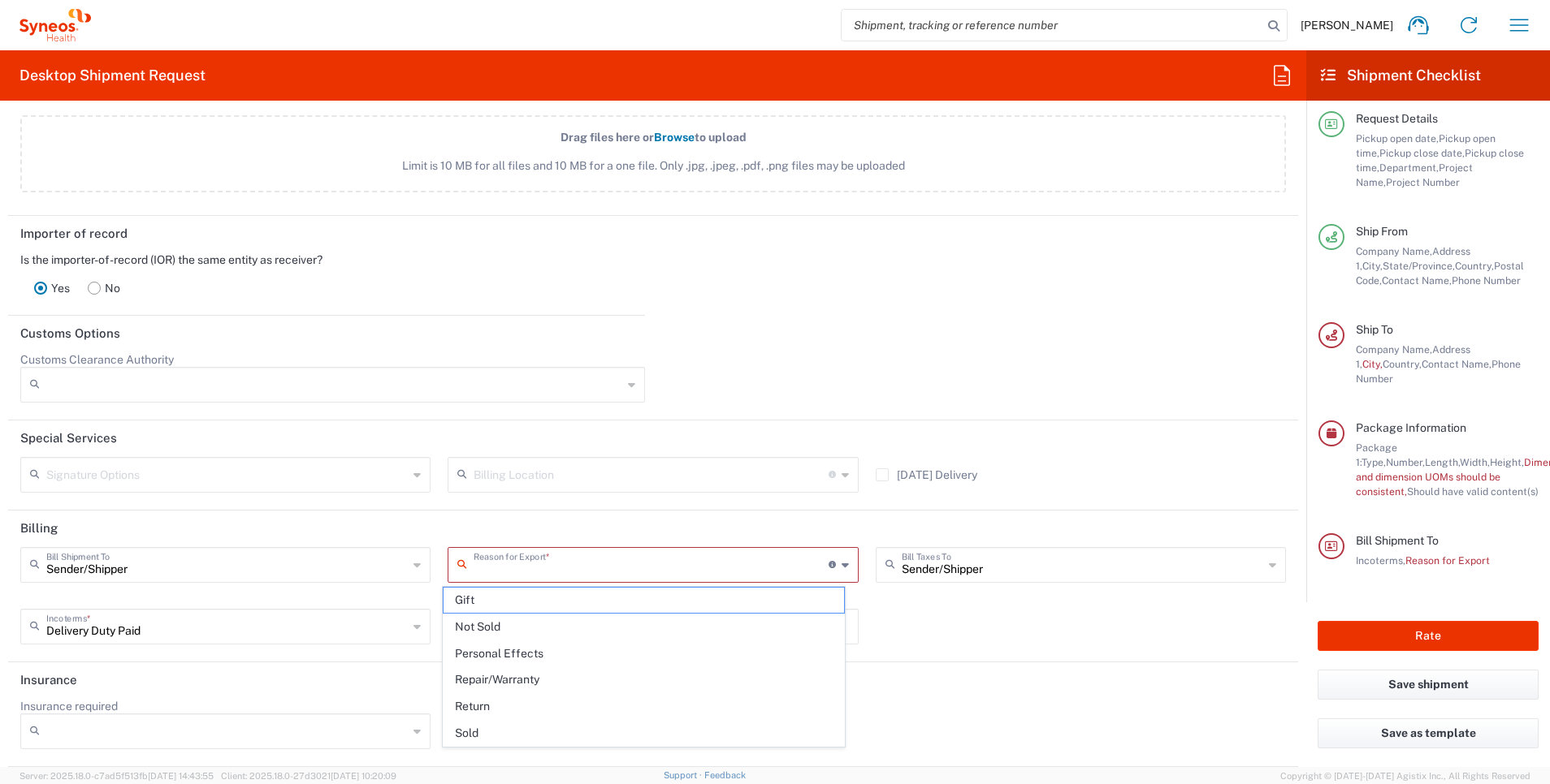
click at [630, 570] on input "text" at bounding box center [650, 564] width 354 height 29
click at [592, 623] on span "Not Sold" at bounding box center [644, 628] width 401 height 25
type input "Not Sold"
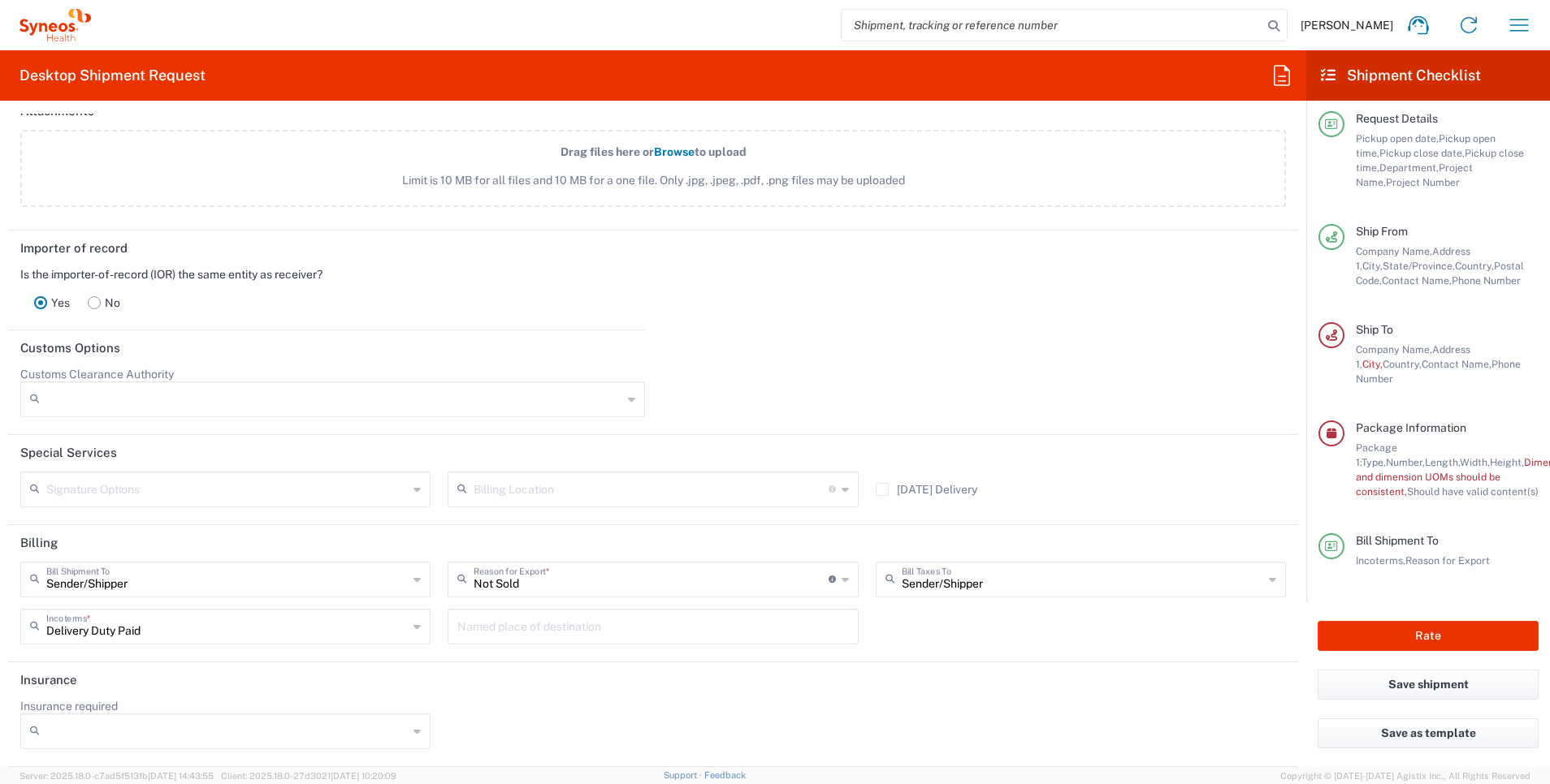
scroll to position [2086, 0]
click at [1438, 629] on button "Rate" at bounding box center [1427, 636] width 221 height 30
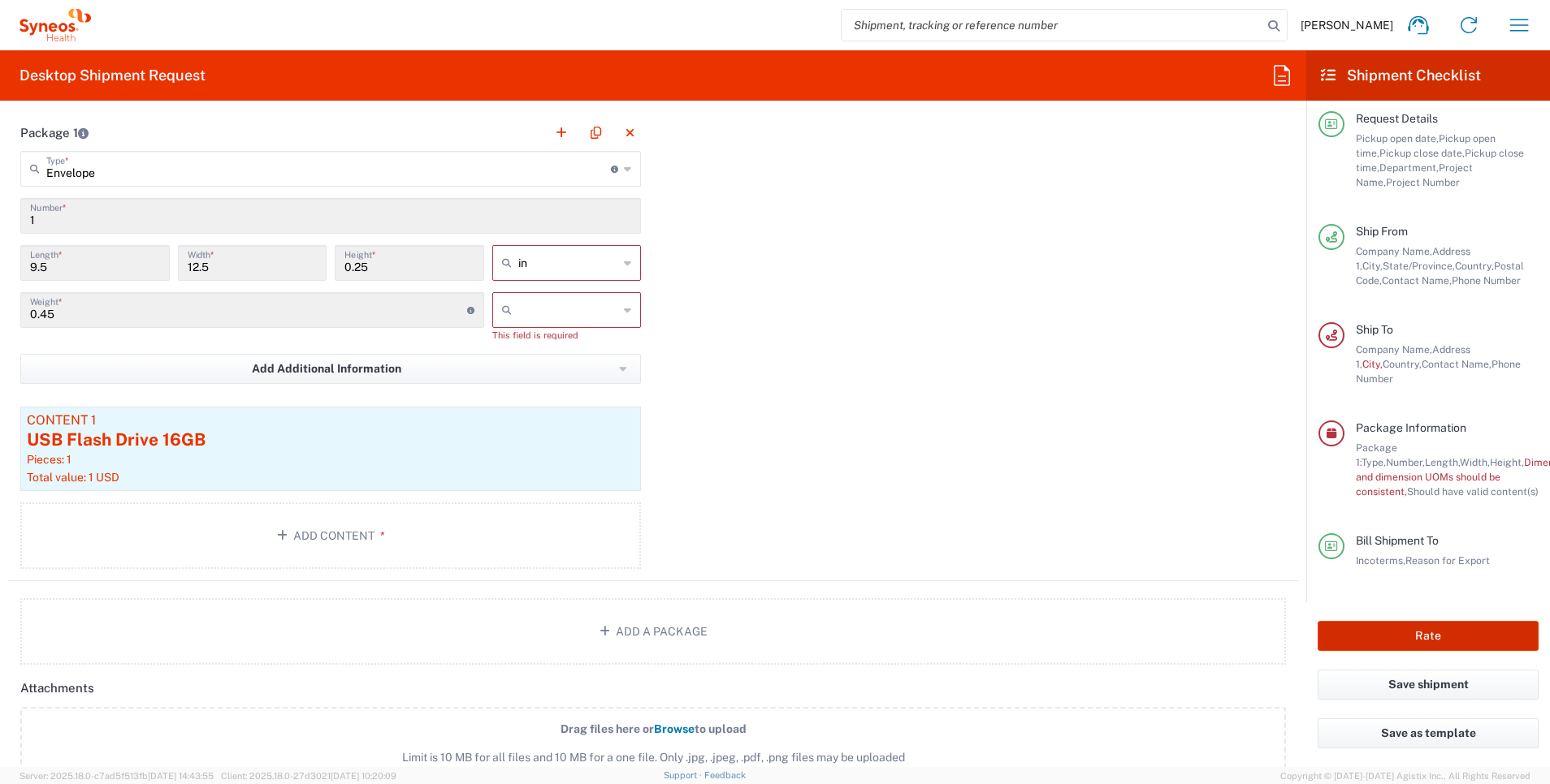
scroll to position [1478, 0]
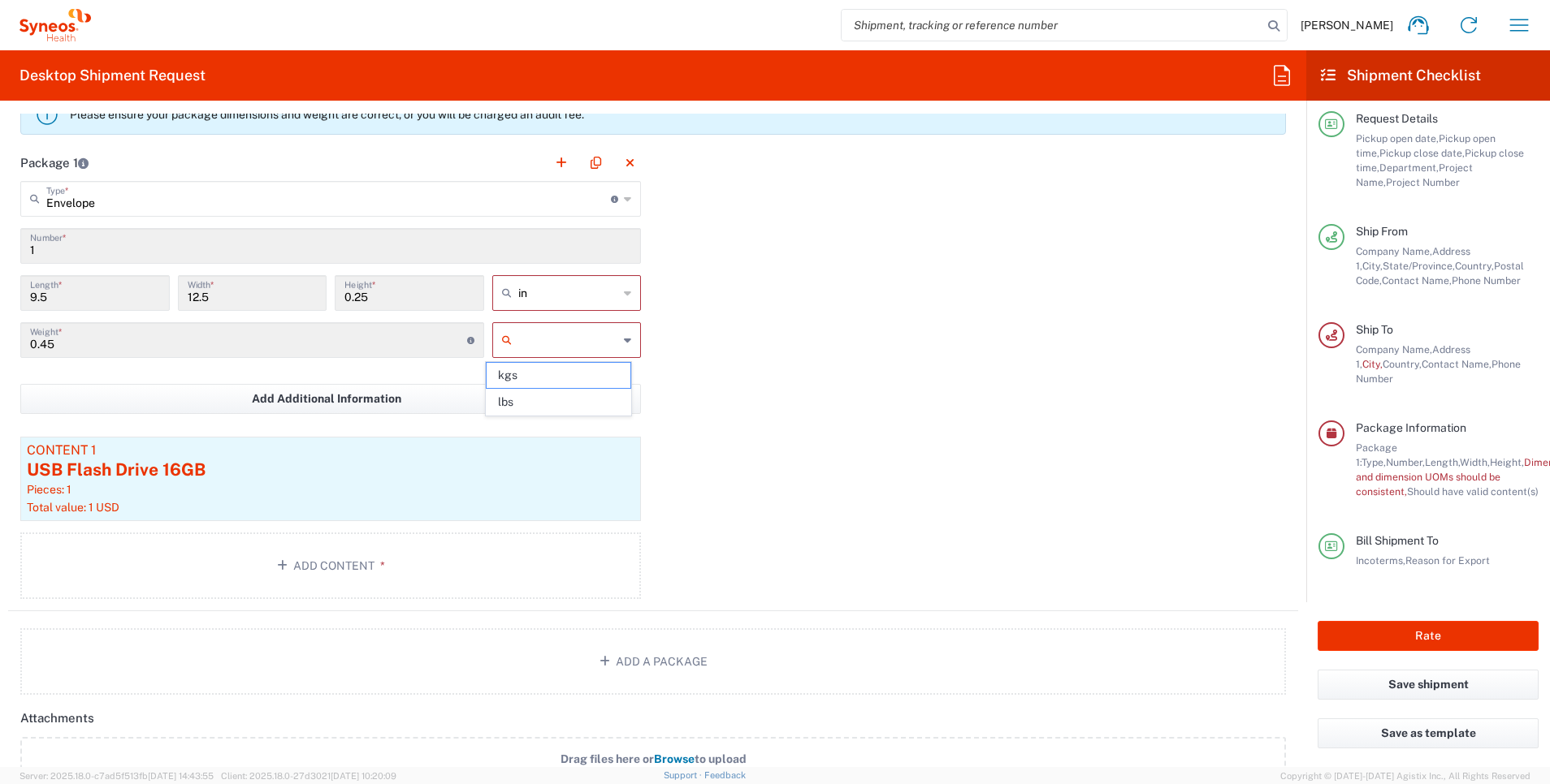
click at [558, 333] on input "text" at bounding box center [568, 340] width 101 height 26
click at [547, 401] on span "lbs" at bounding box center [559, 402] width 144 height 25
type input "lbs"
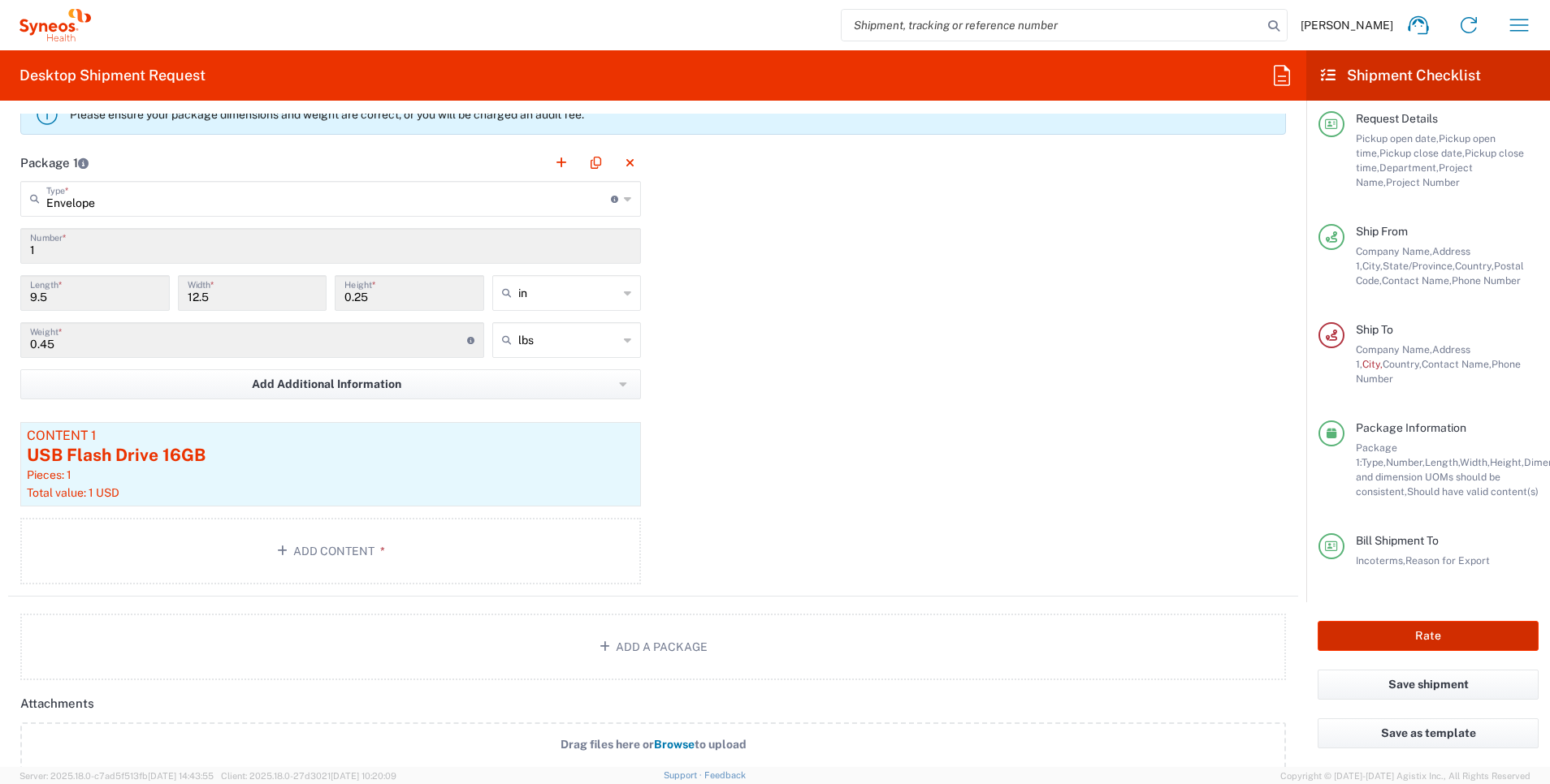
click at [1334, 631] on button "Rate" at bounding box center [1427, 636] width 221 height 30
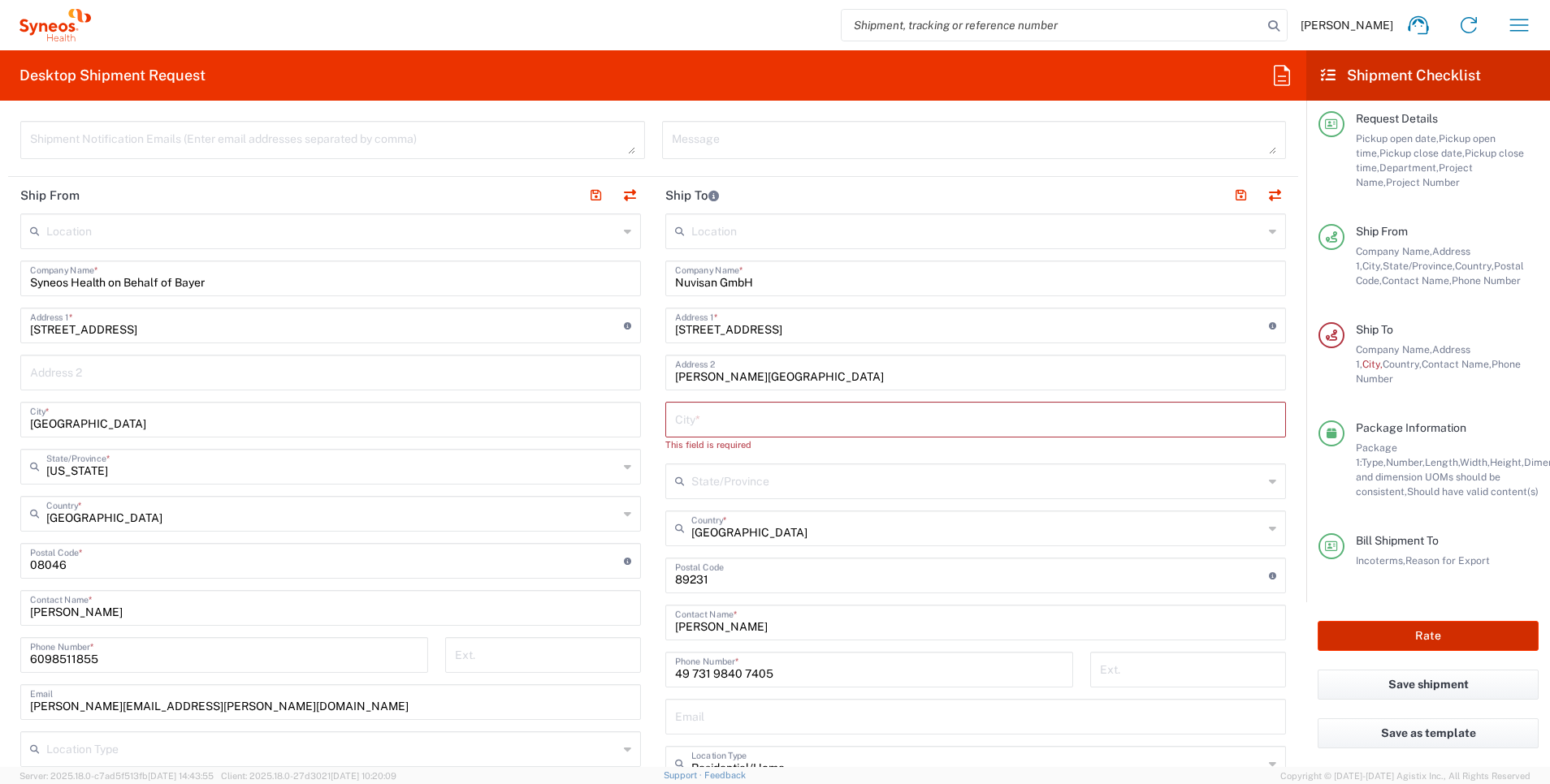
scroll to position [616, 0]
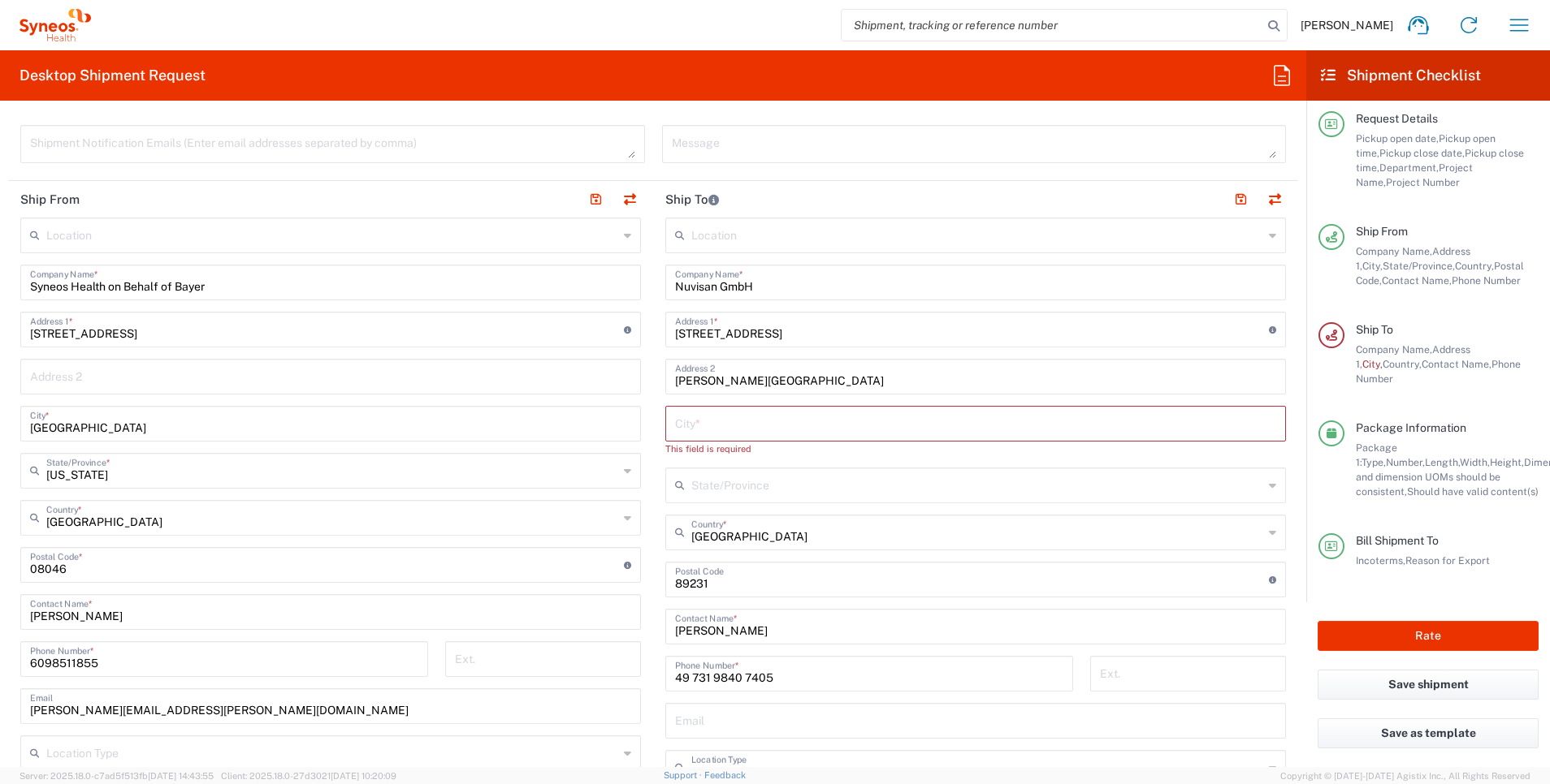
click at [769, 377] on input "[PERSON_NAME][GEOGRAPHIC_DATA]" at bounding box center [975, 376] width 601 height 29
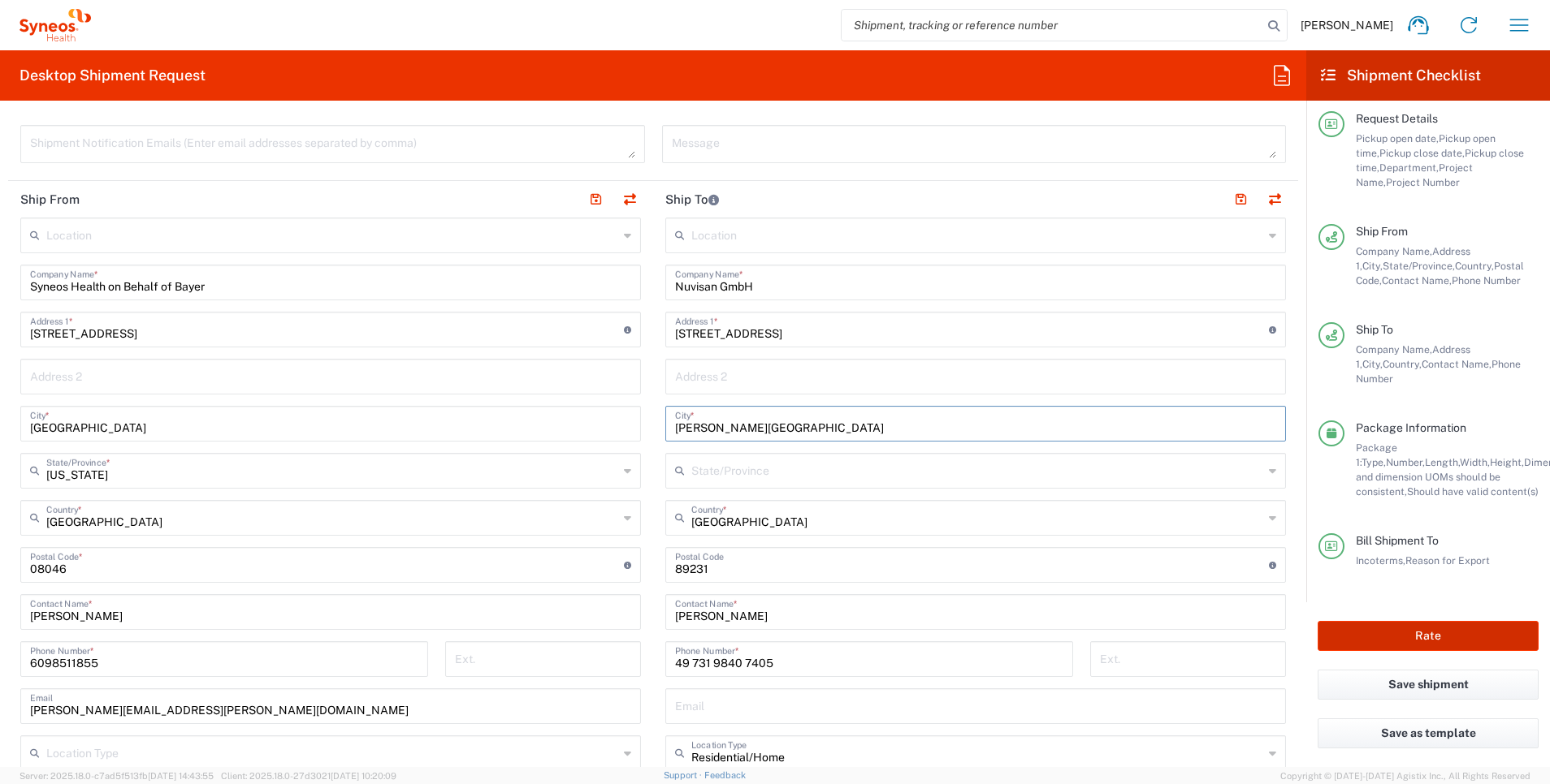
type input "[PERSON_NAME][GEOGRAPHIC_DATA]"
click at [1410, 640] on button "Rate" at bounding box center [1427, 636] width 221 height 30
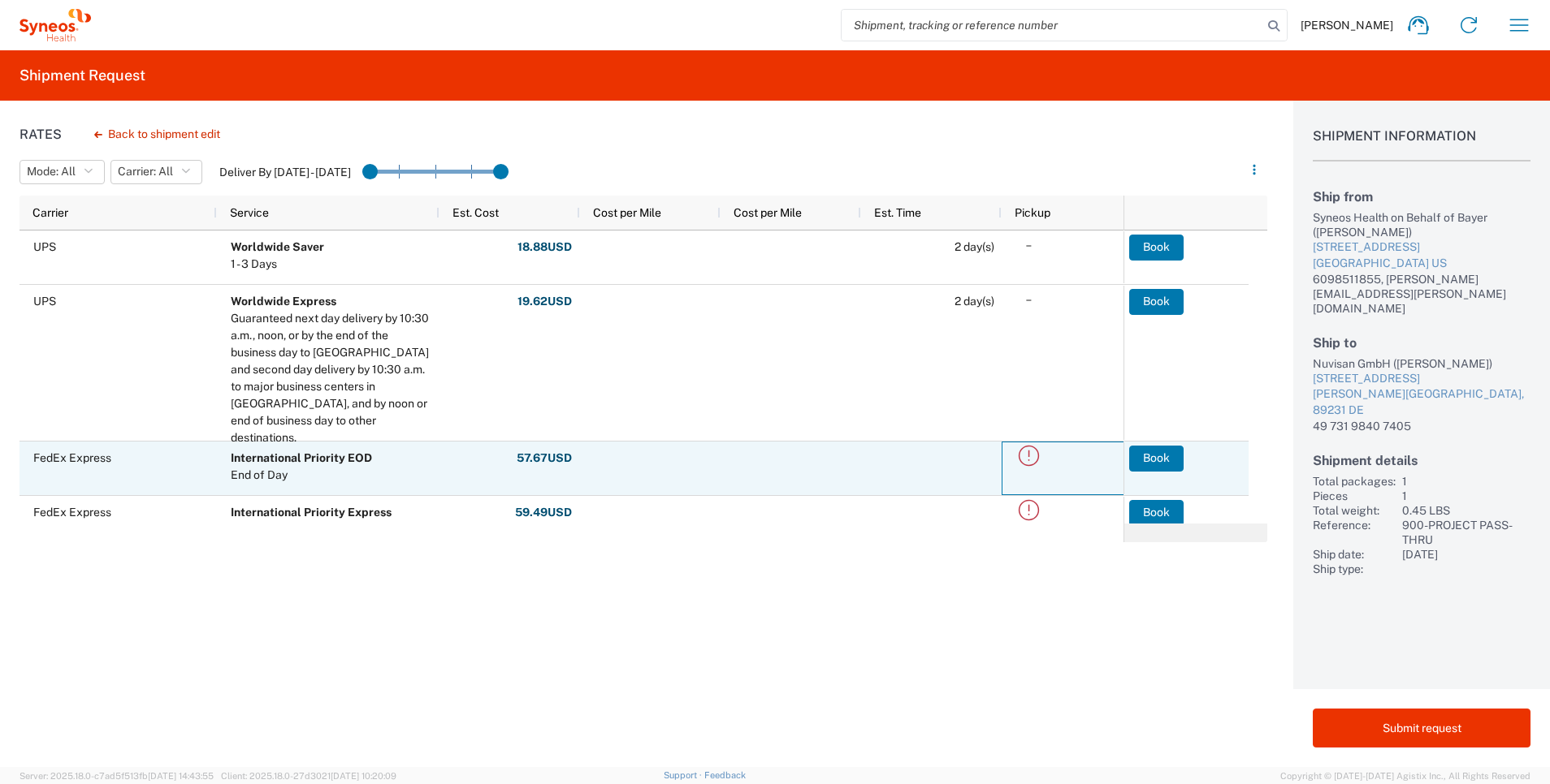
click at [1029, 455] on icon at bounding box center [1029, 456] width 20 height 20
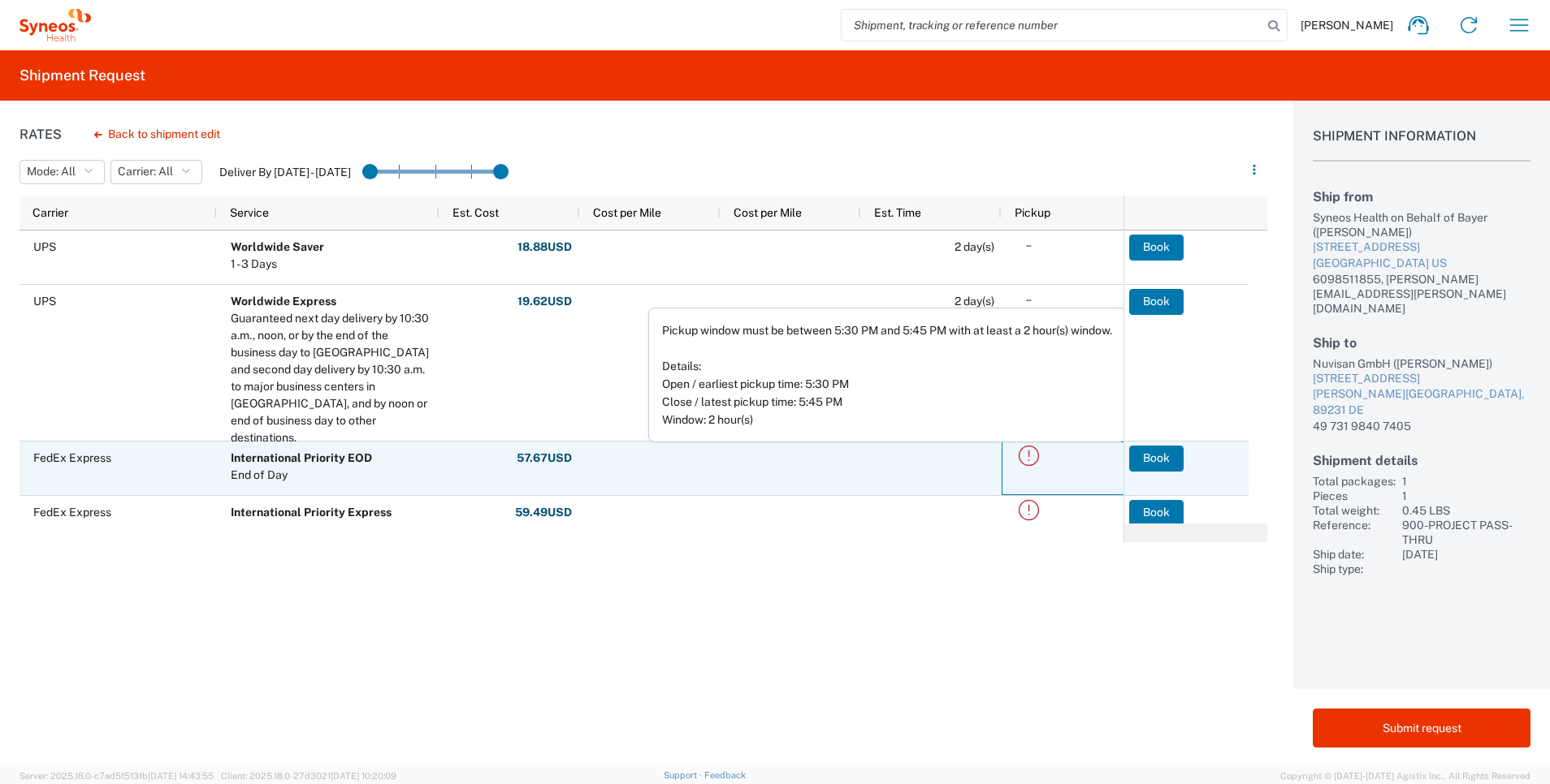
click at [1029, 455] on icon at bounding box center [1029, 456] width 20 height 20
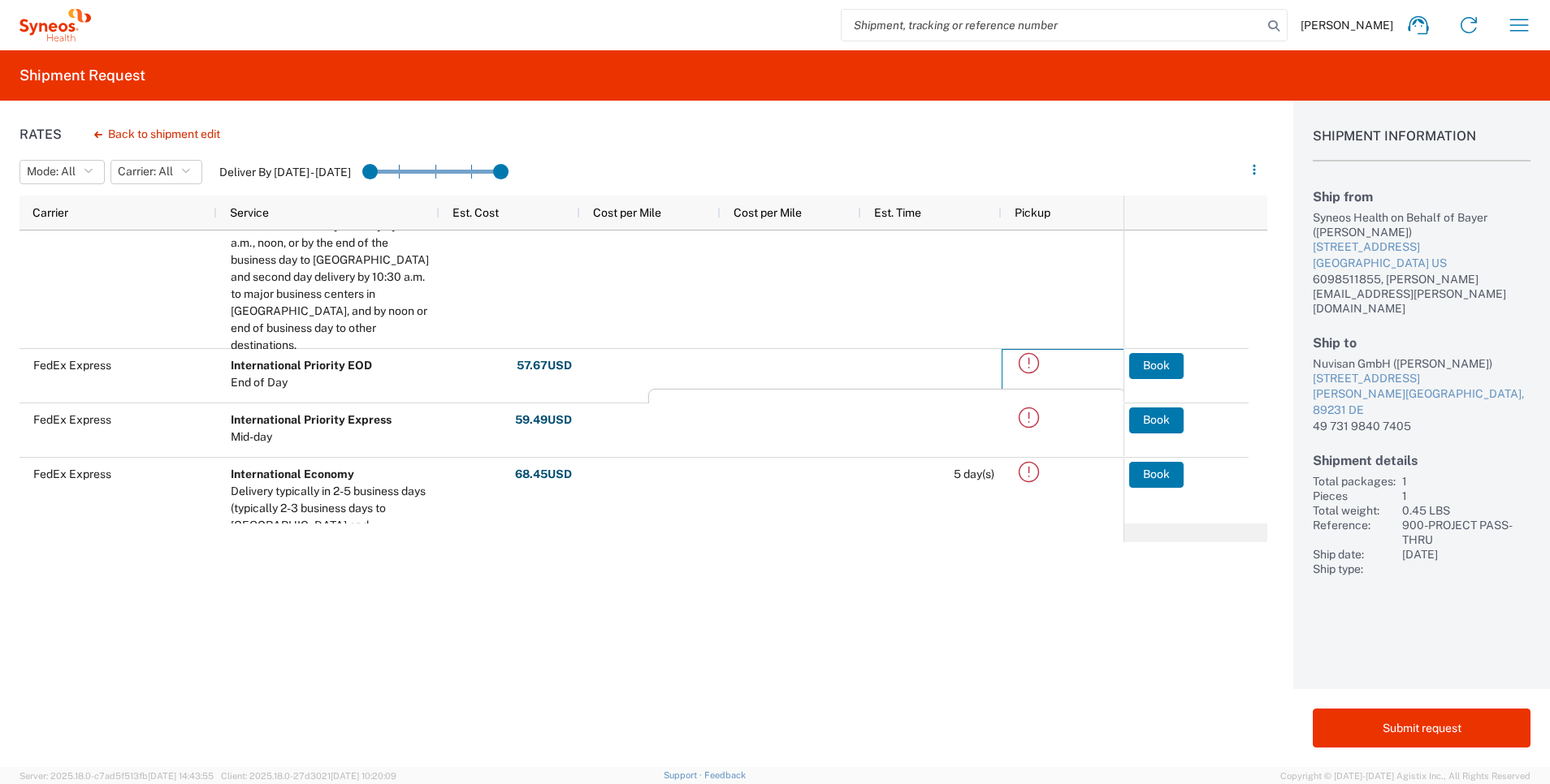
scroll to position [115, 0]
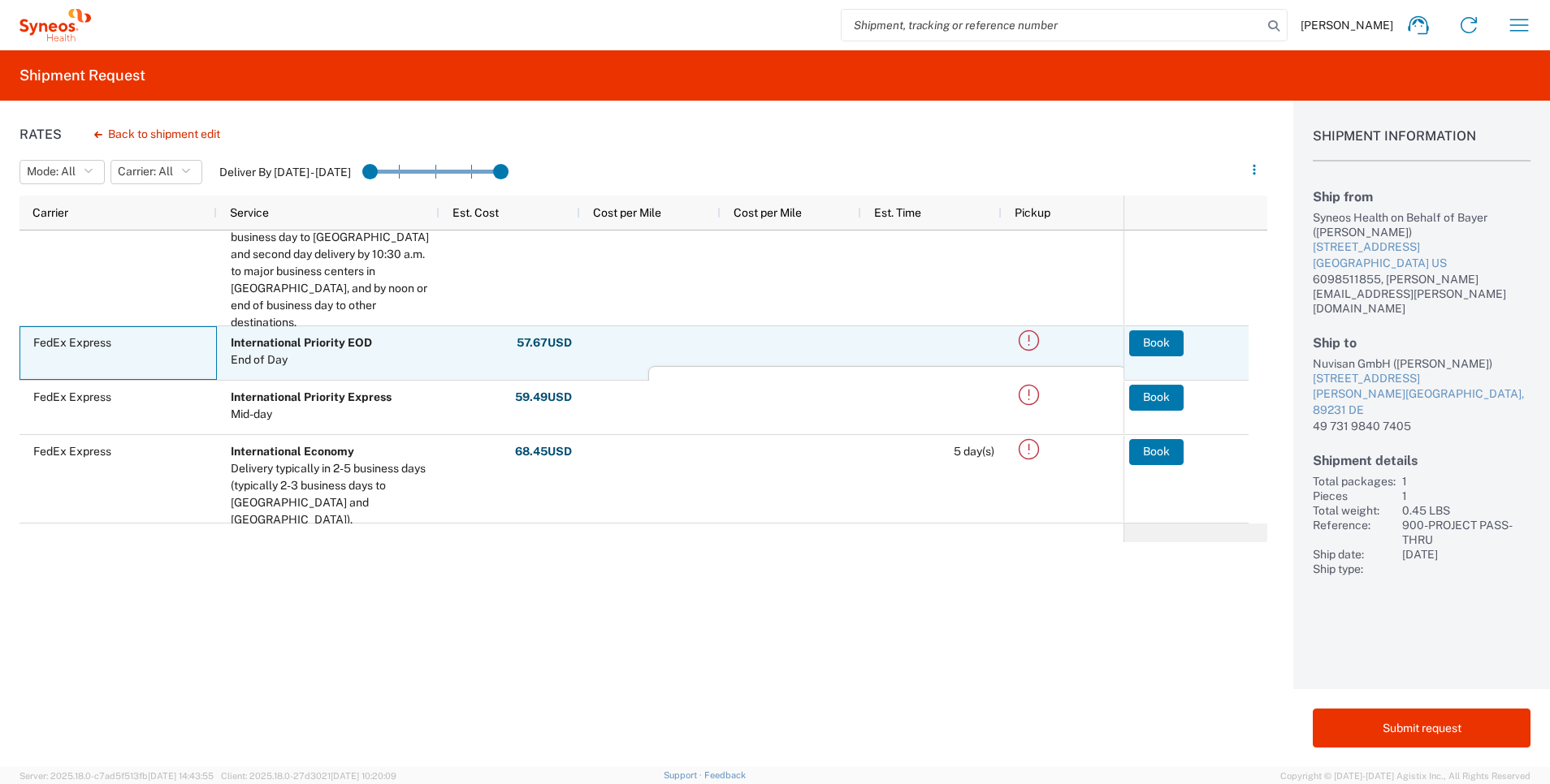
click at [160, 358] on span "FedEx Express" at bounding box center [121, 342] width 177 height 31
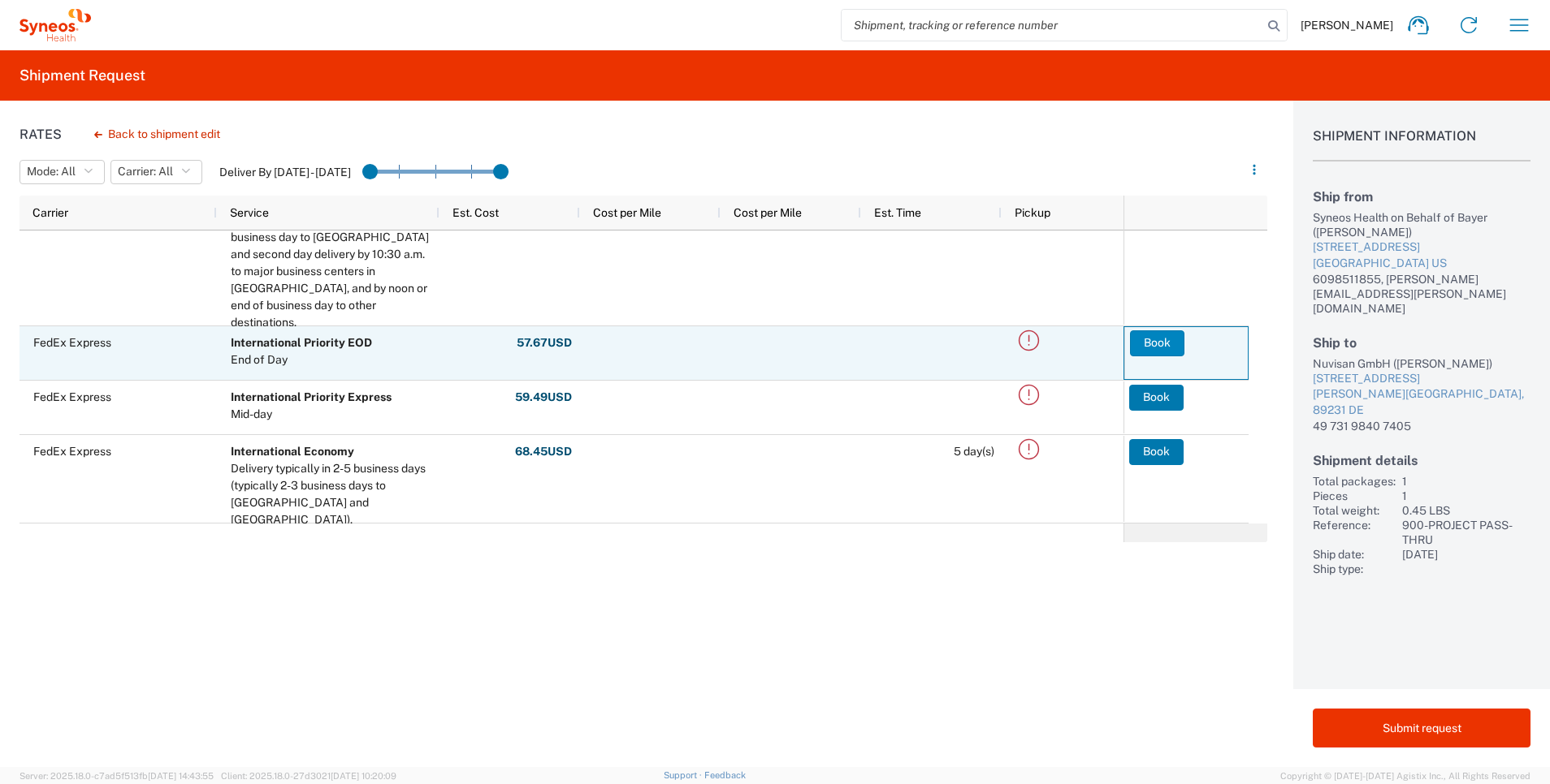
click at [1158, 351] on button "Book" at bounding box center [1157, 343] width 54 height 26
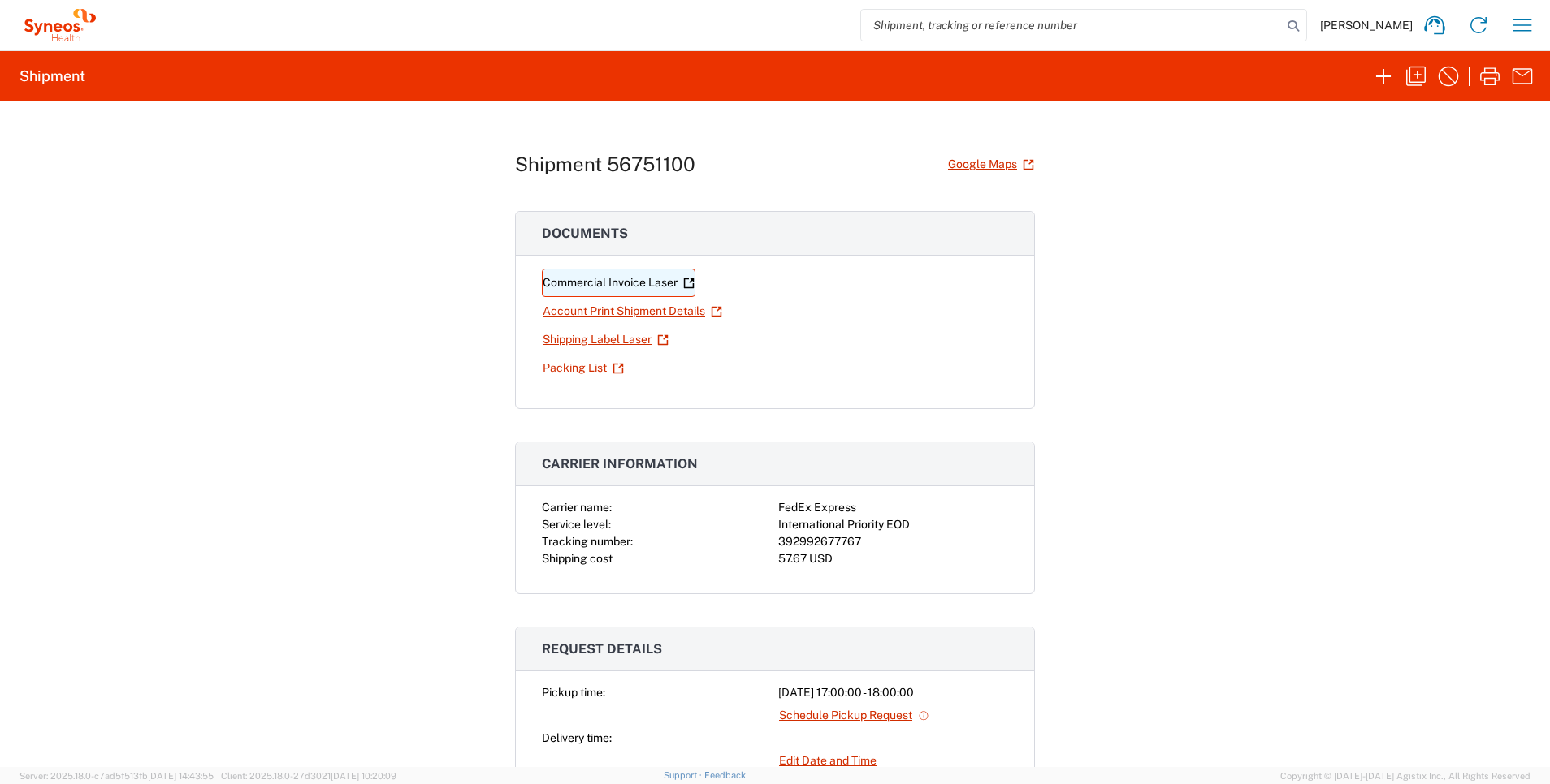
click at [620, 278] on link "Commercial Invoice Laser" at bounding box center [619, 283] width 154 height 29
click at [576, 339] on link "Shipping Label Laser" at bounding box center [605, 340] width 128 height 29
drag, startPoint x: 873, startPoint y: 540, endPoint x: 767, endPoint y: 547, distance: 106.2
click at [767, 547] on div "Carrier name: FedEx Express Service level: International Priority EOD Tracking …" at bounding box center [775, 533] width 467 height 68
copy div "392992677767"
